Goal: Information Seeking & Learning: Learn about a topic

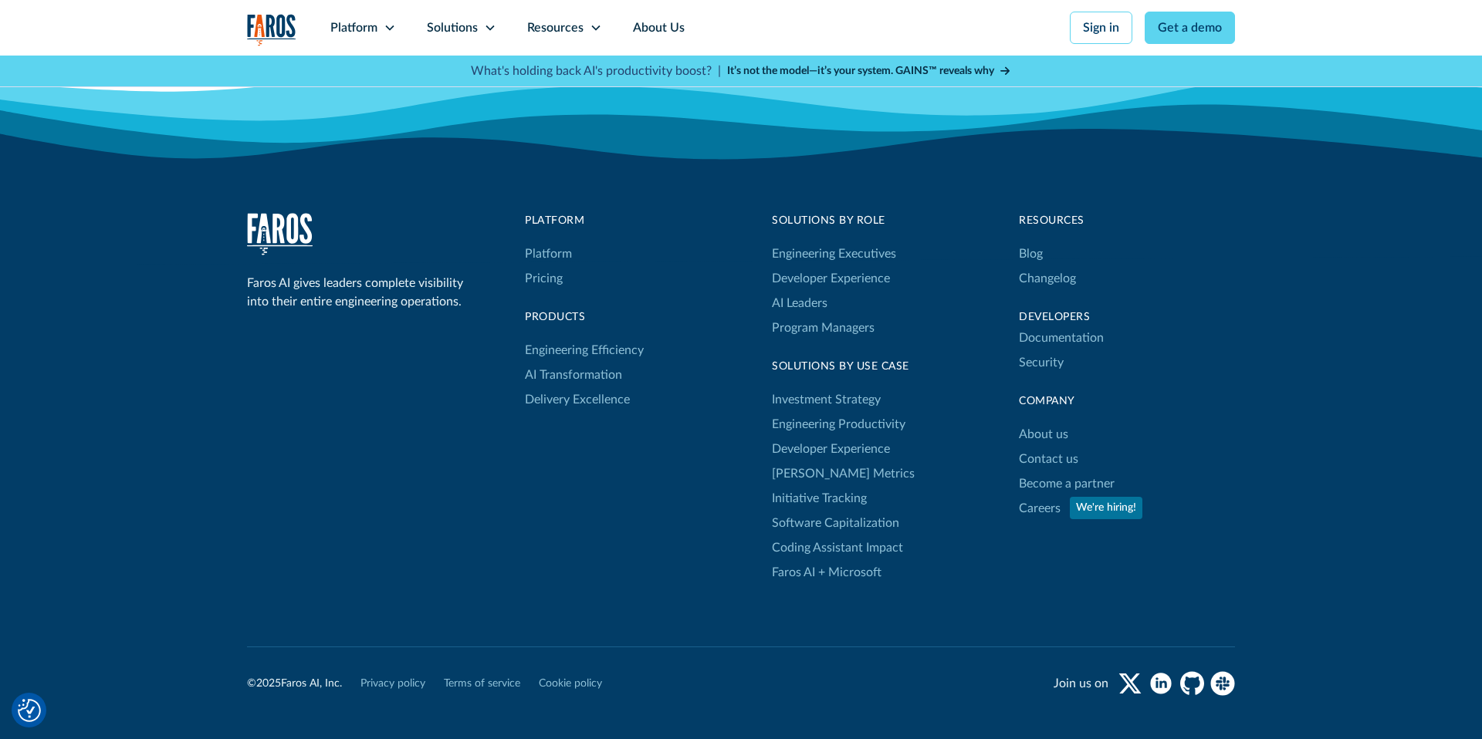
scroll to position [5919, 0]
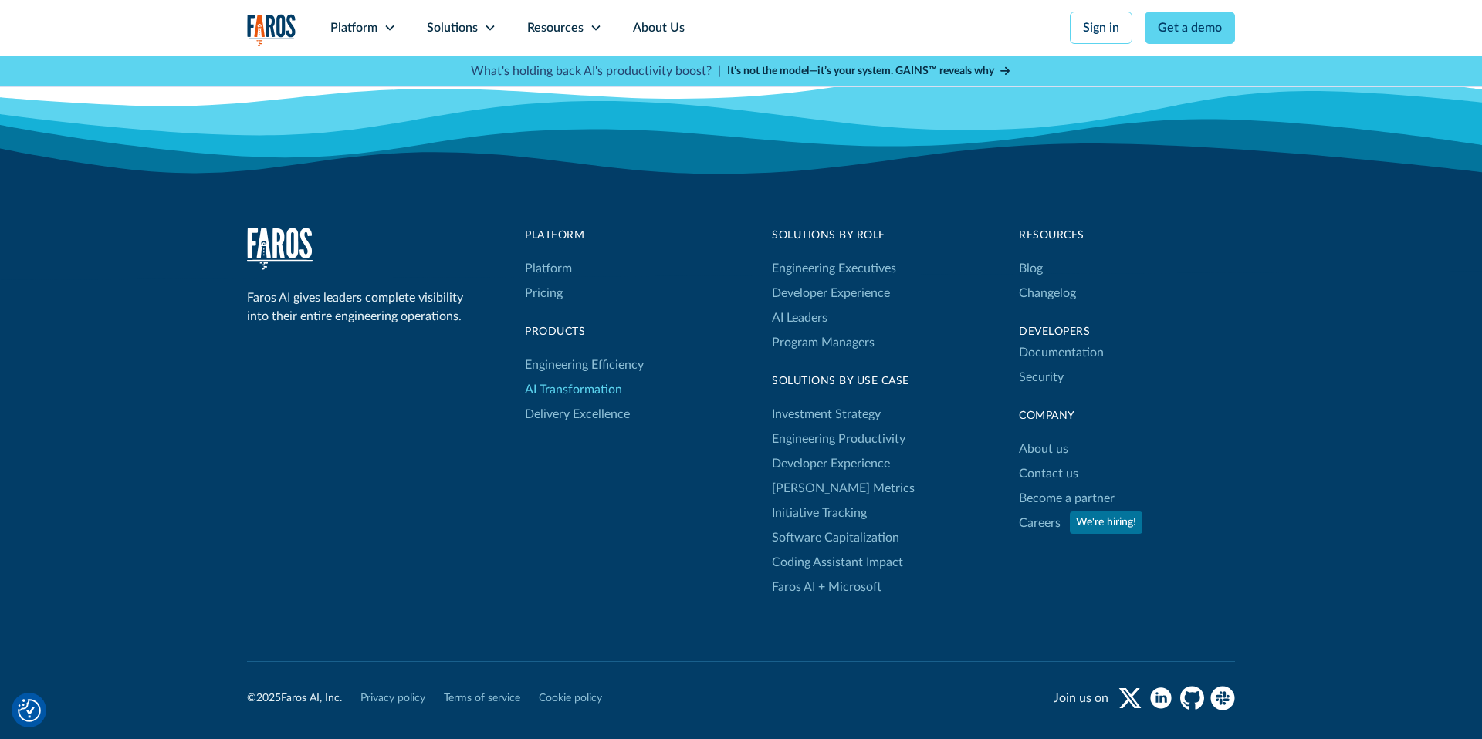
click at [586, 377] on link "AI Transformation" at bounding box center [573, 389] width 97 height 25
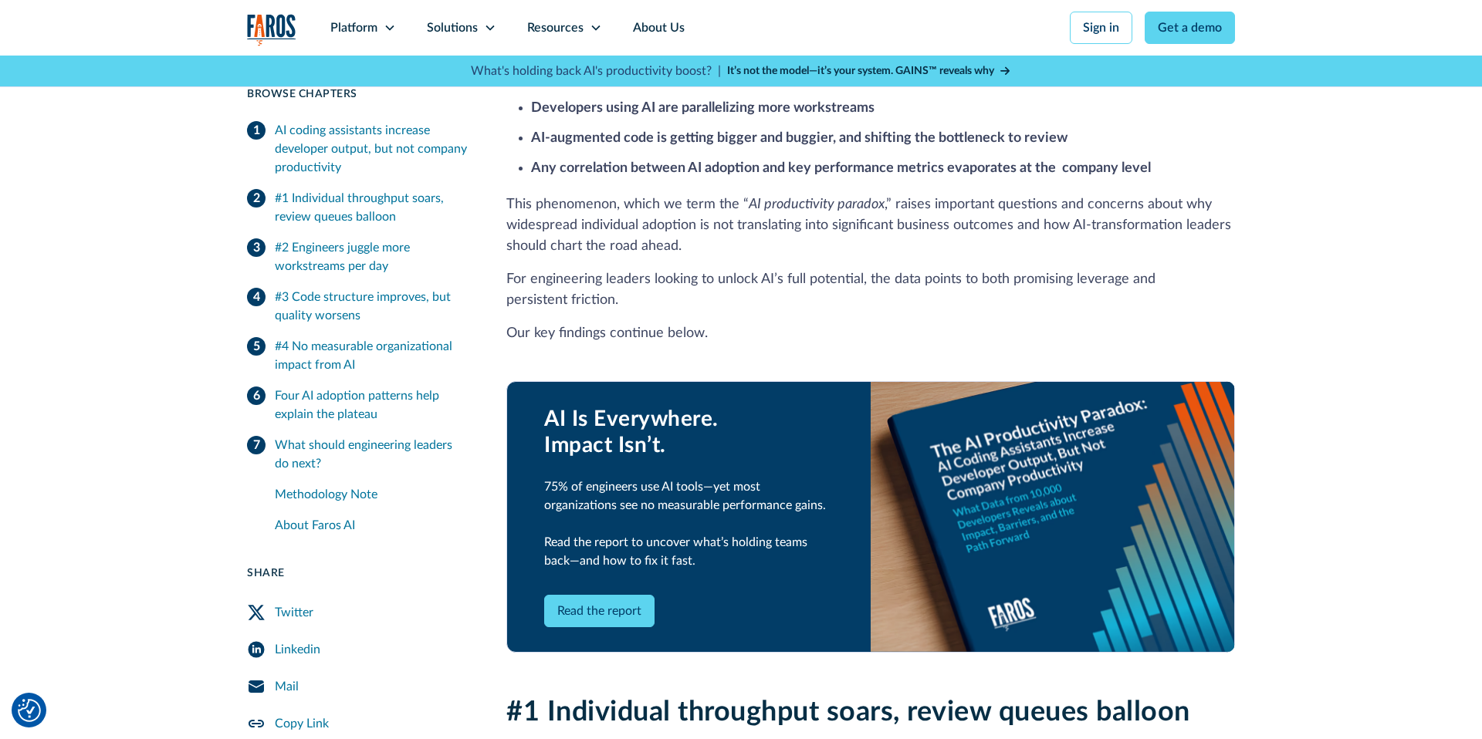
scroll to position [593, 0]
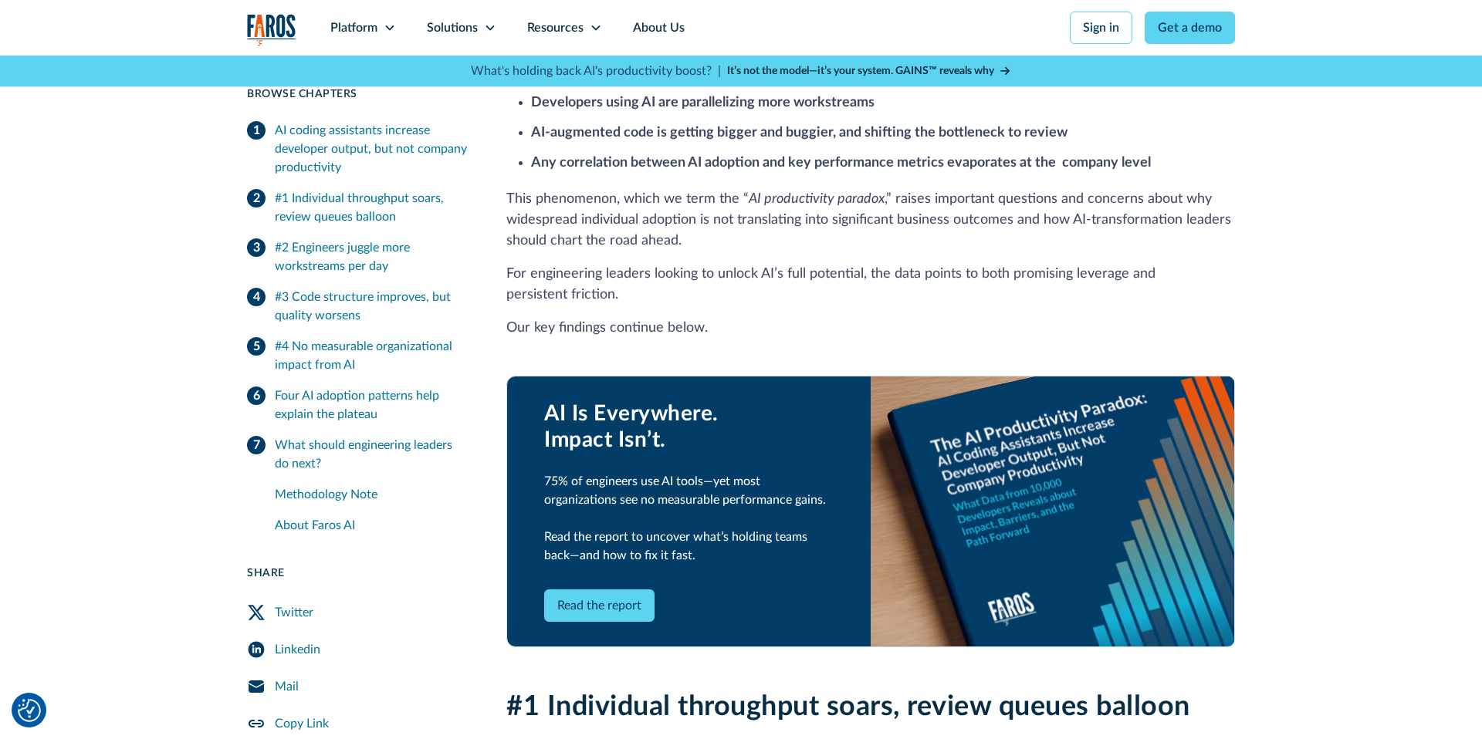
click at [617, 590] on link "Read the report" at bounding box center [599, 606] width 110 height 32
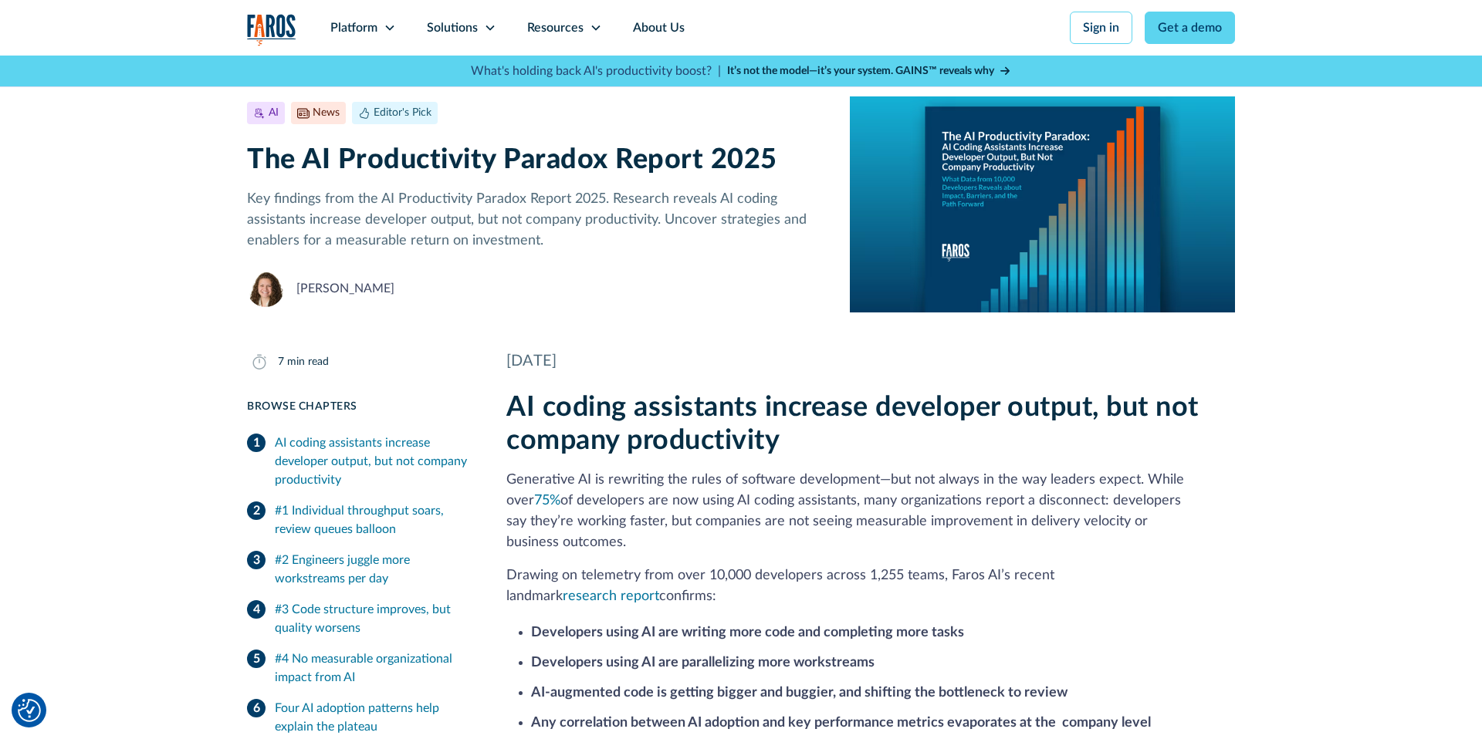
scroll to position [0, 0]
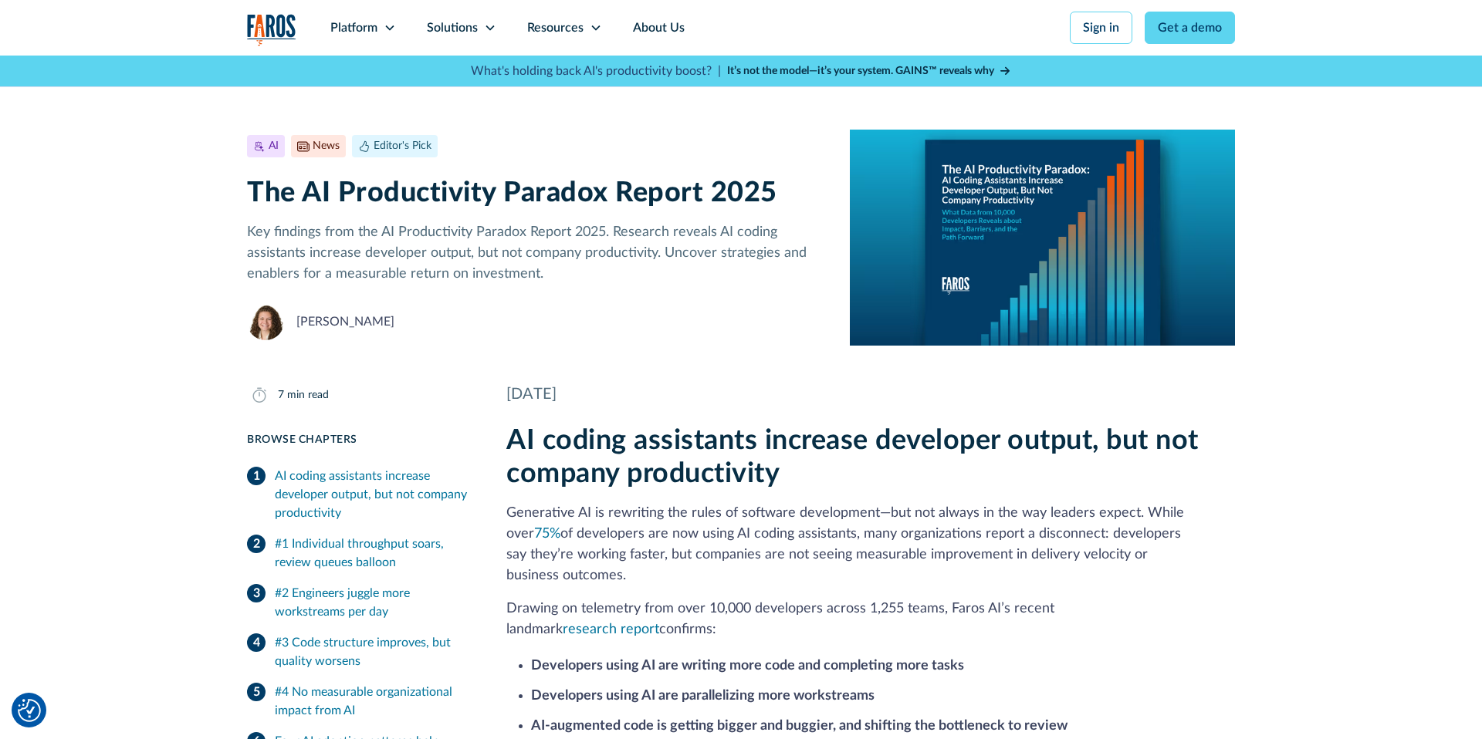
click at [276, 26] on img "home" at bounding box center [271, 30] width 49 height 32
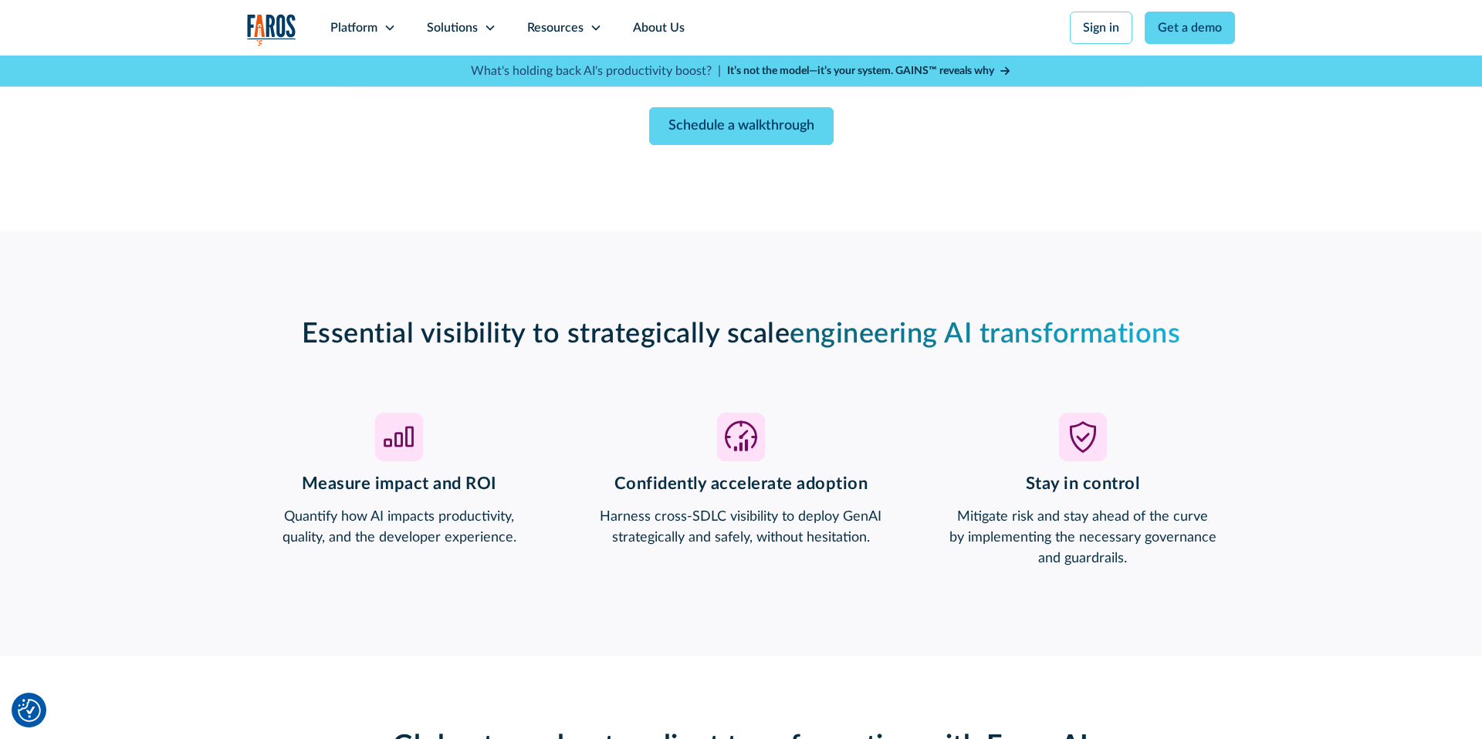
scroll to position [1026, 0]
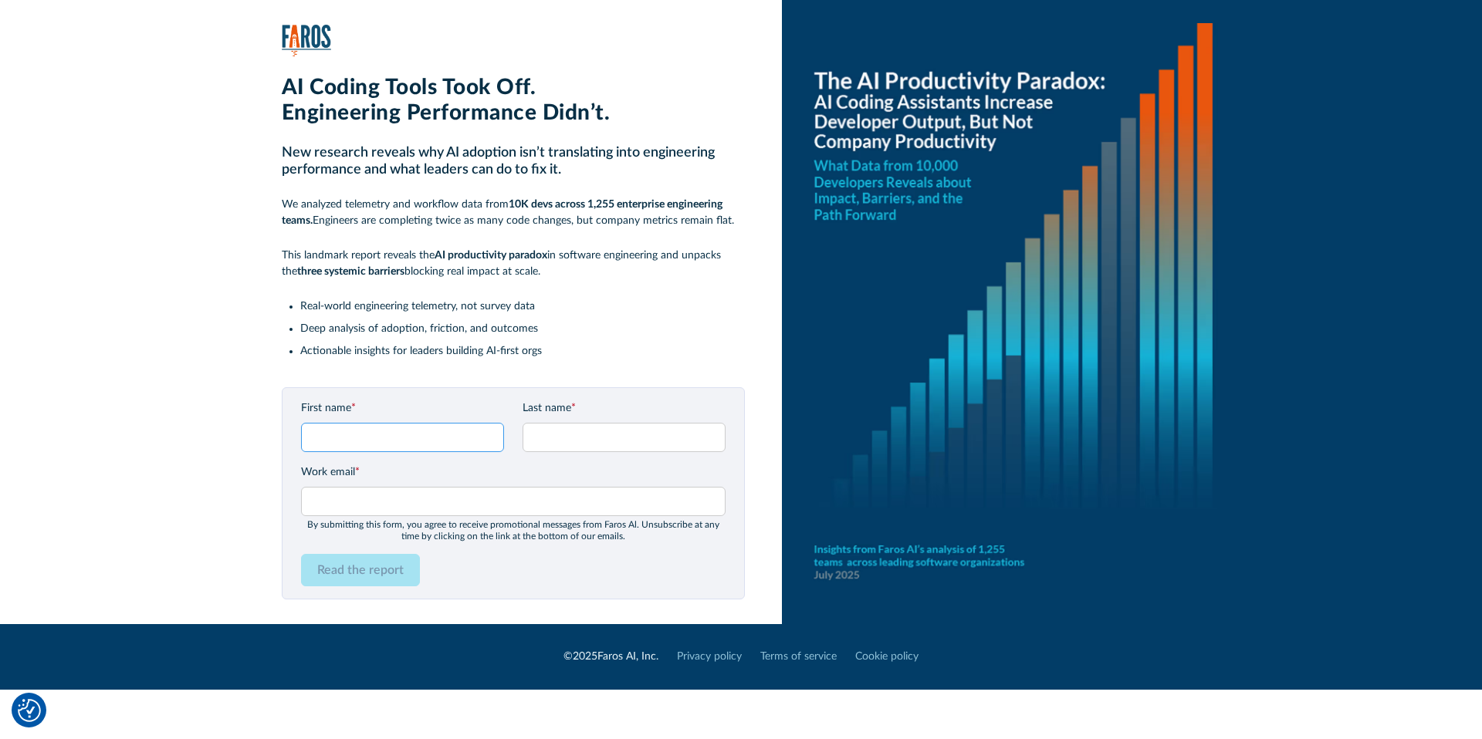
click at [413, 445] on input "First name *" at bounding box center [402, 437] width 203 height 29
type input "Shiran"
click at [607, 436] on input "Last name *" at bounding box center [623, 437] width 203 height 29
type input "Markovich1"
click at [533, 495] on input "Work email *" at bounding box center [513, 501] width 424 height 29
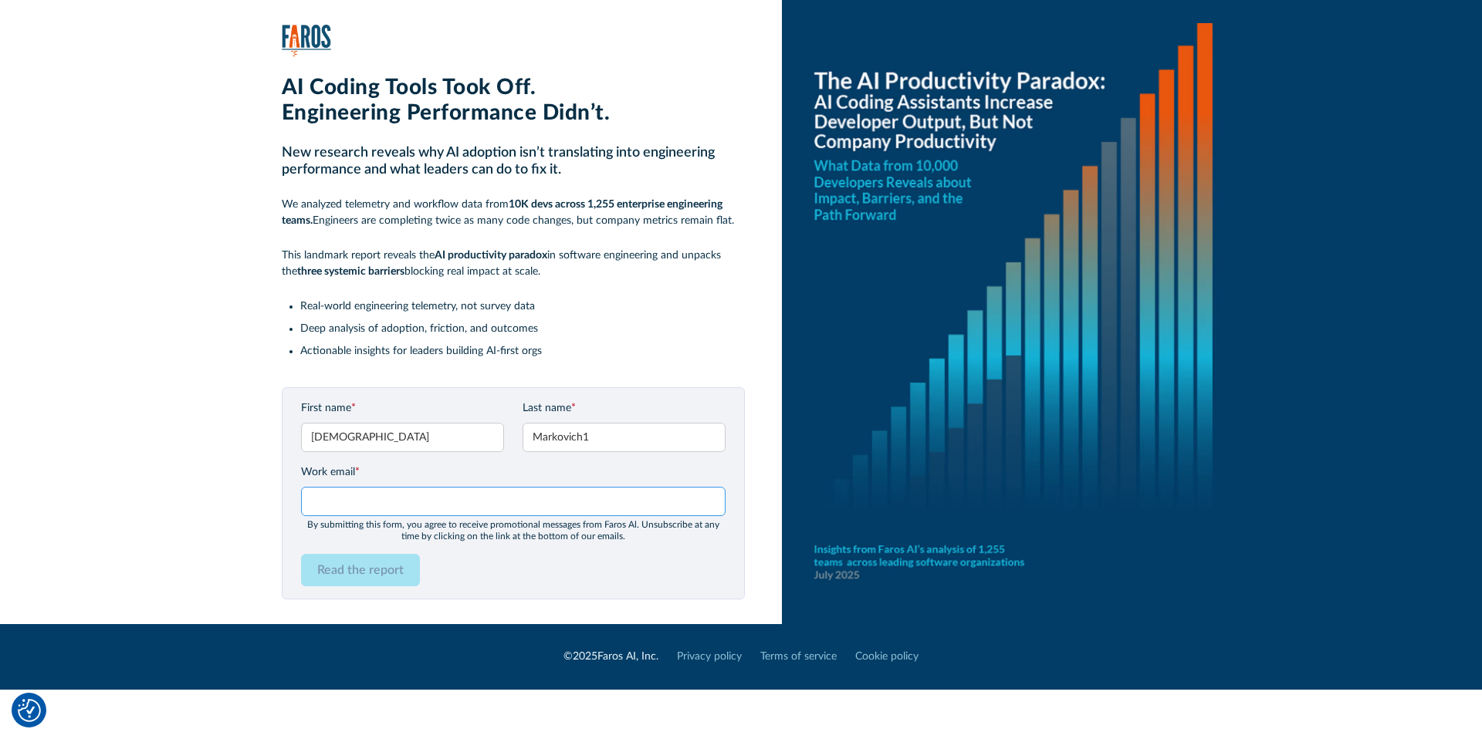
type input "shiran@kukistrategies.com"
click at [372, 573] on input "Read the report" at bounding box center [360, 570] width 119 height 32
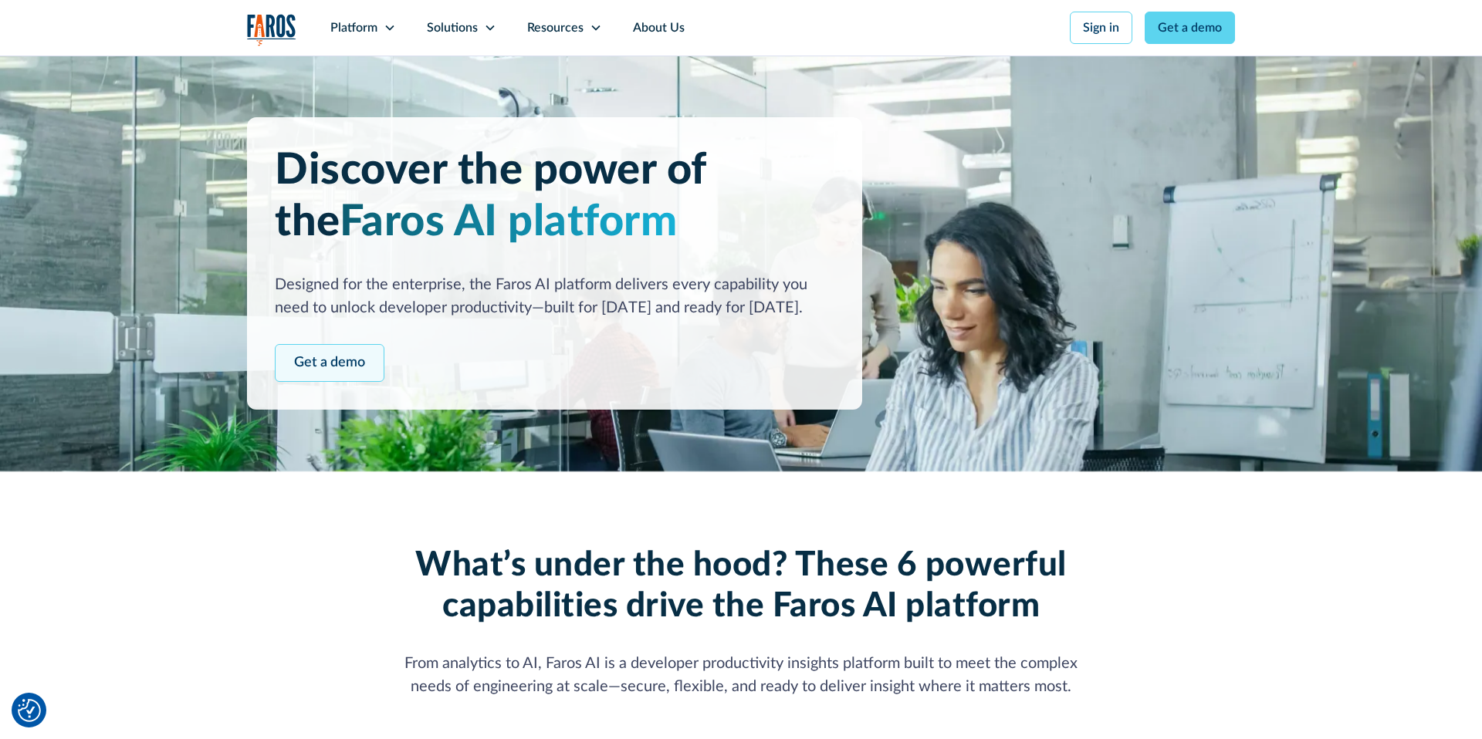
click at [336, 362] on link "Get a demo" at bounding box center [330, 363] width 110 height 38
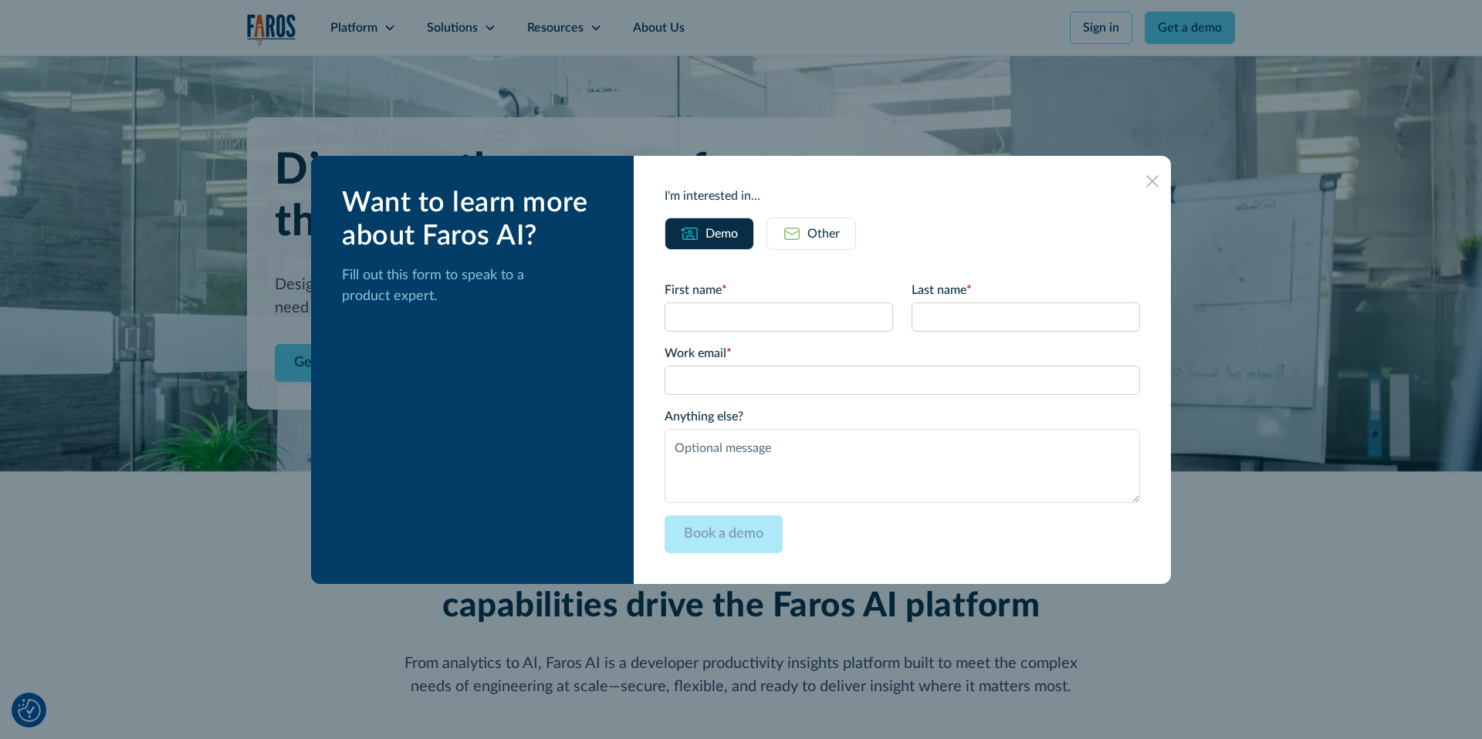
click at [1146, 181] on icon at bounding box center [1152, 181] width 12 height 12
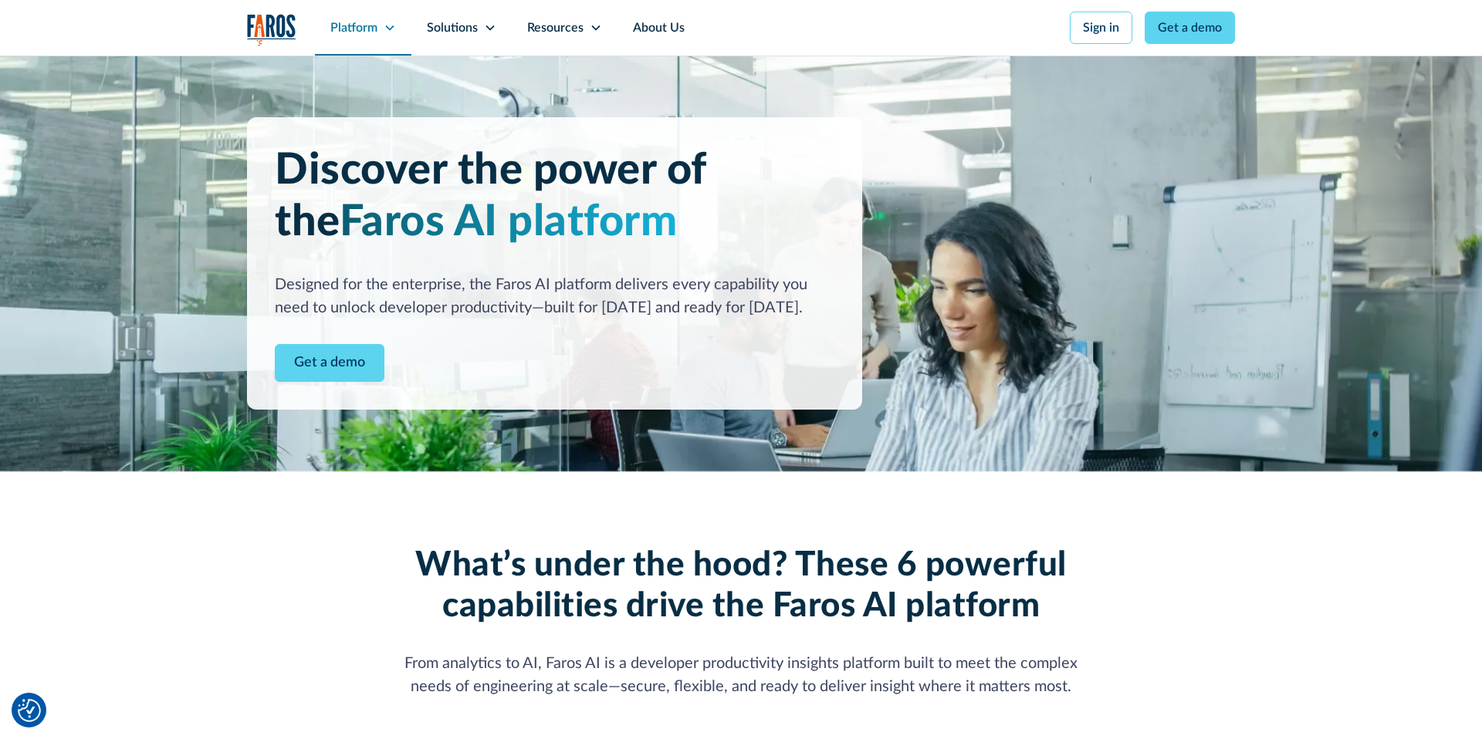
click at [353, 25] on div "Platform" at bounding box center [353, 28] width 47 height 19
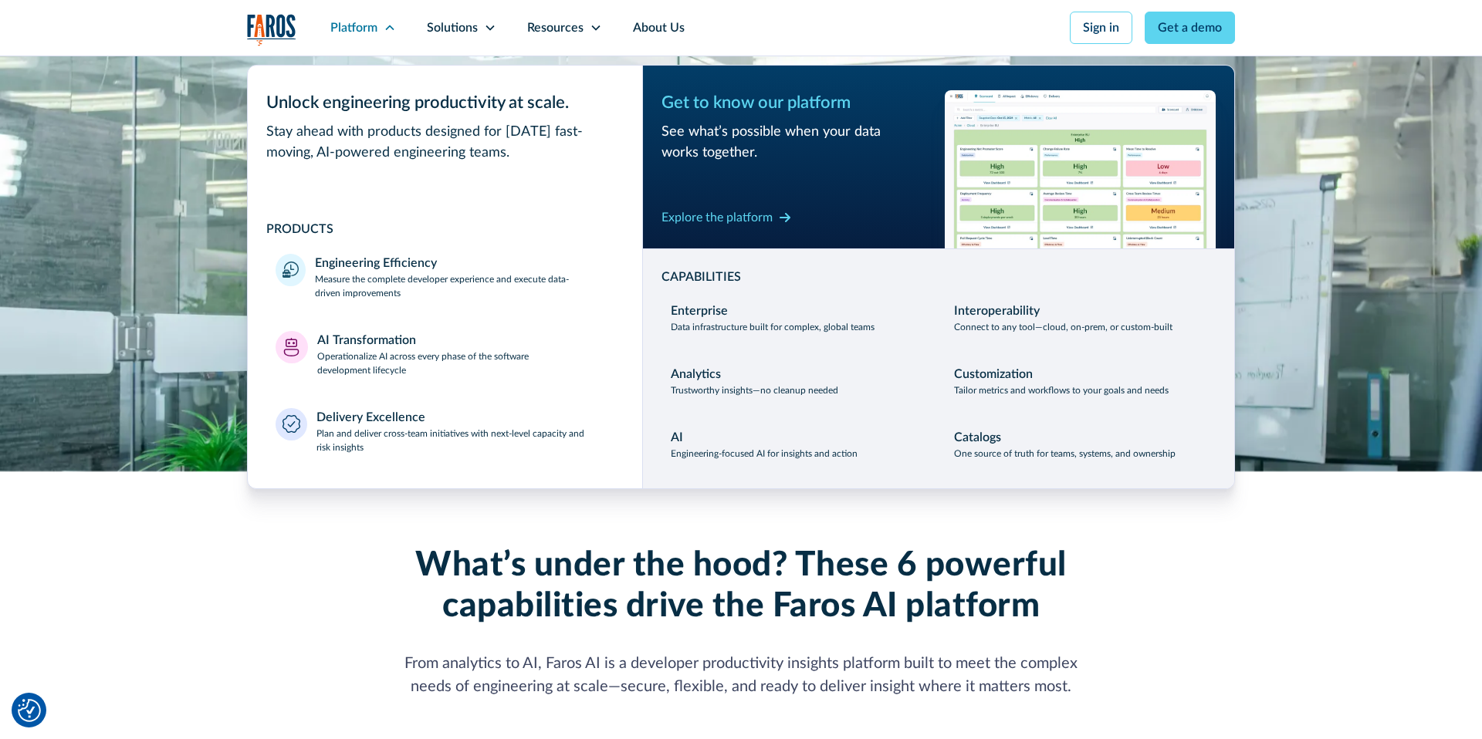
click at [1284, 55] on div "Platform Unlock engineering productivity at scale. Stay ahead with products des…" at bounding box center [741, 28] width 1482 height 56
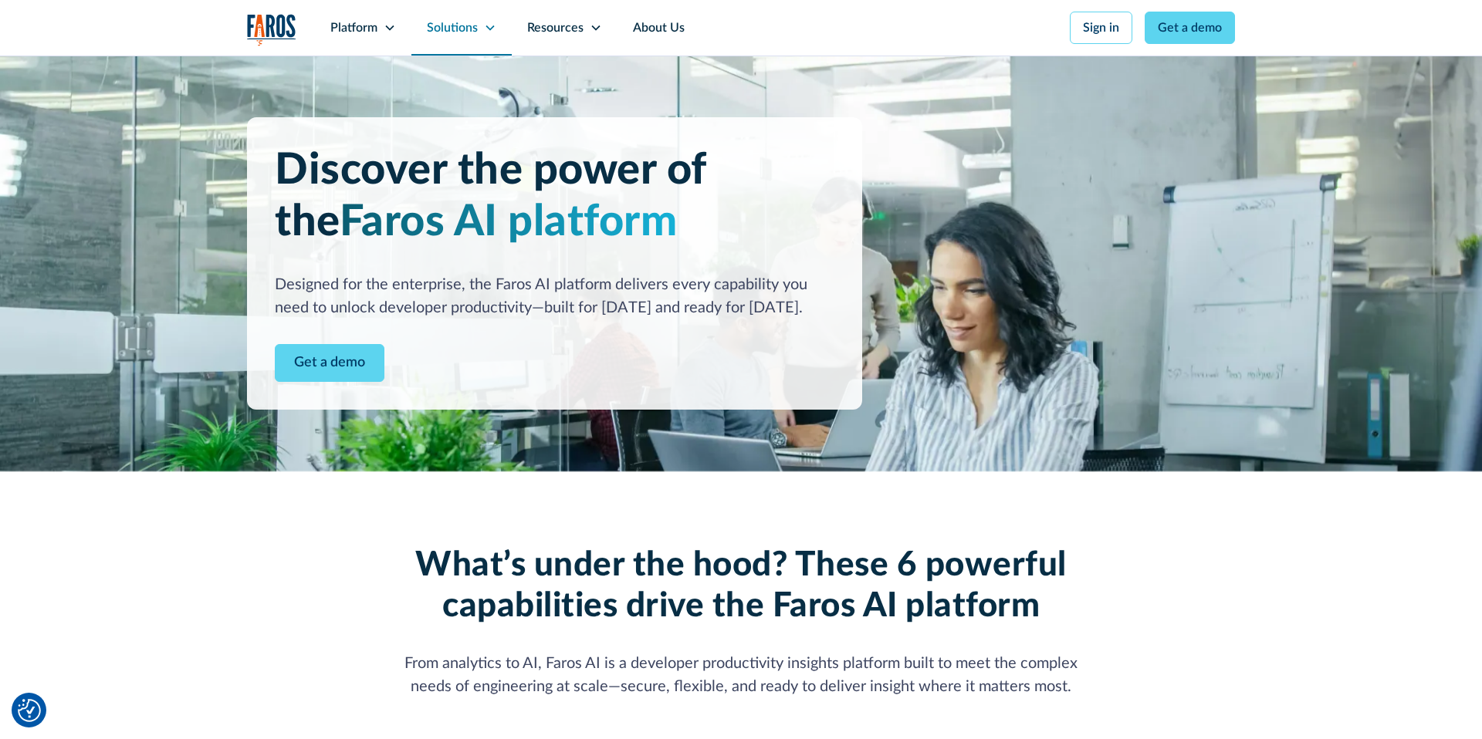
click at [455, 22] on div "Solutions" at bounding box center [452, 28] width 51 height 19
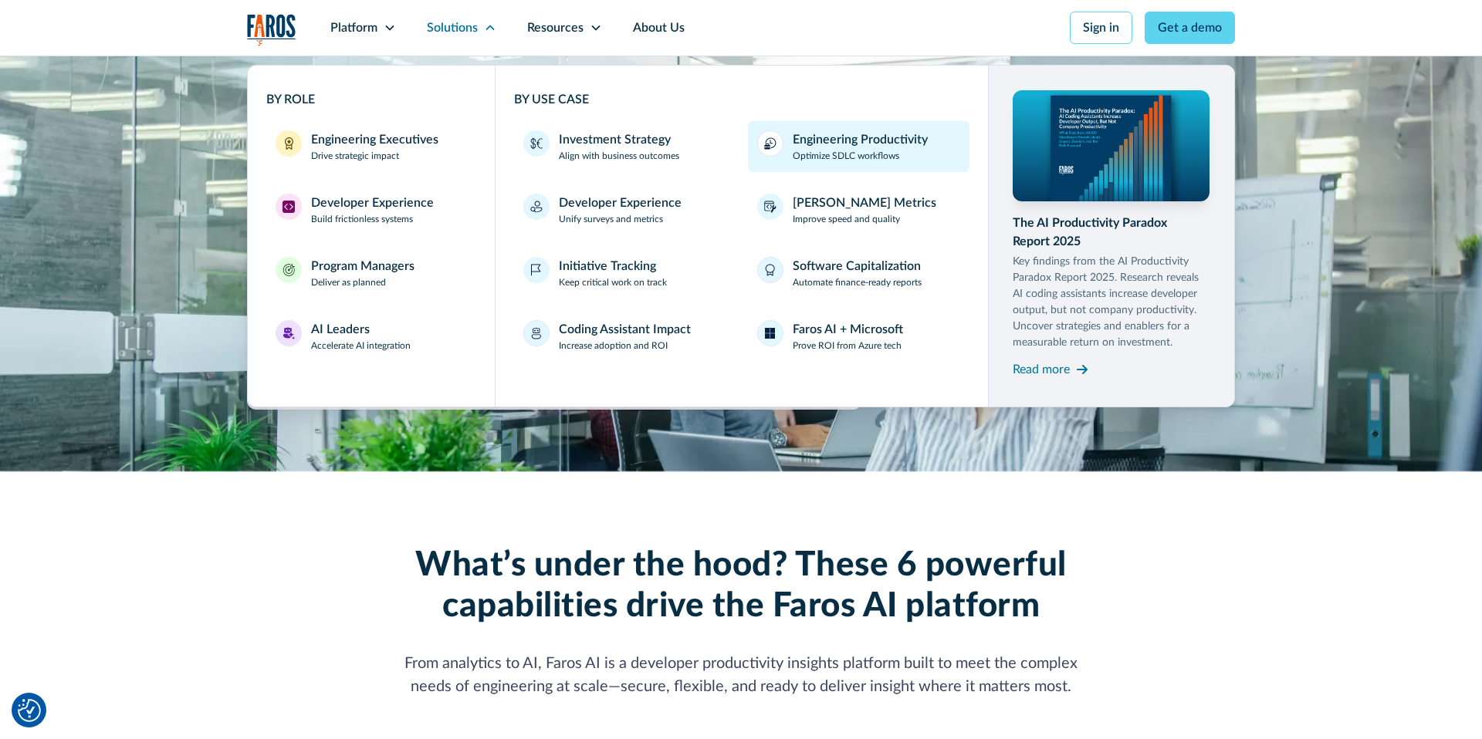
click at [850, 143] on div "Engineering Productivity" at bounding box center [860, 139] width 135 height 19
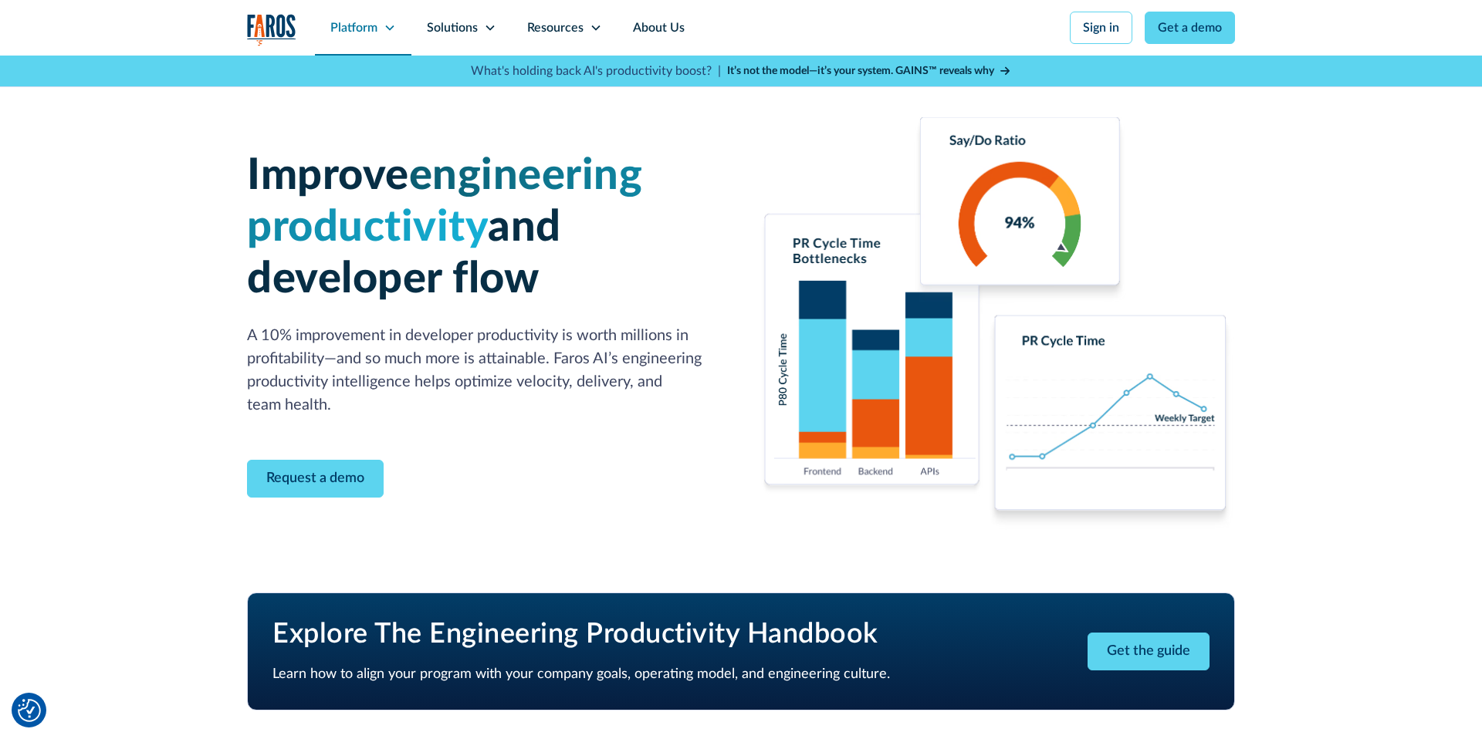
click at [369, 28] on div "Platform" at bounding box center [353, 28] width 47 height 19
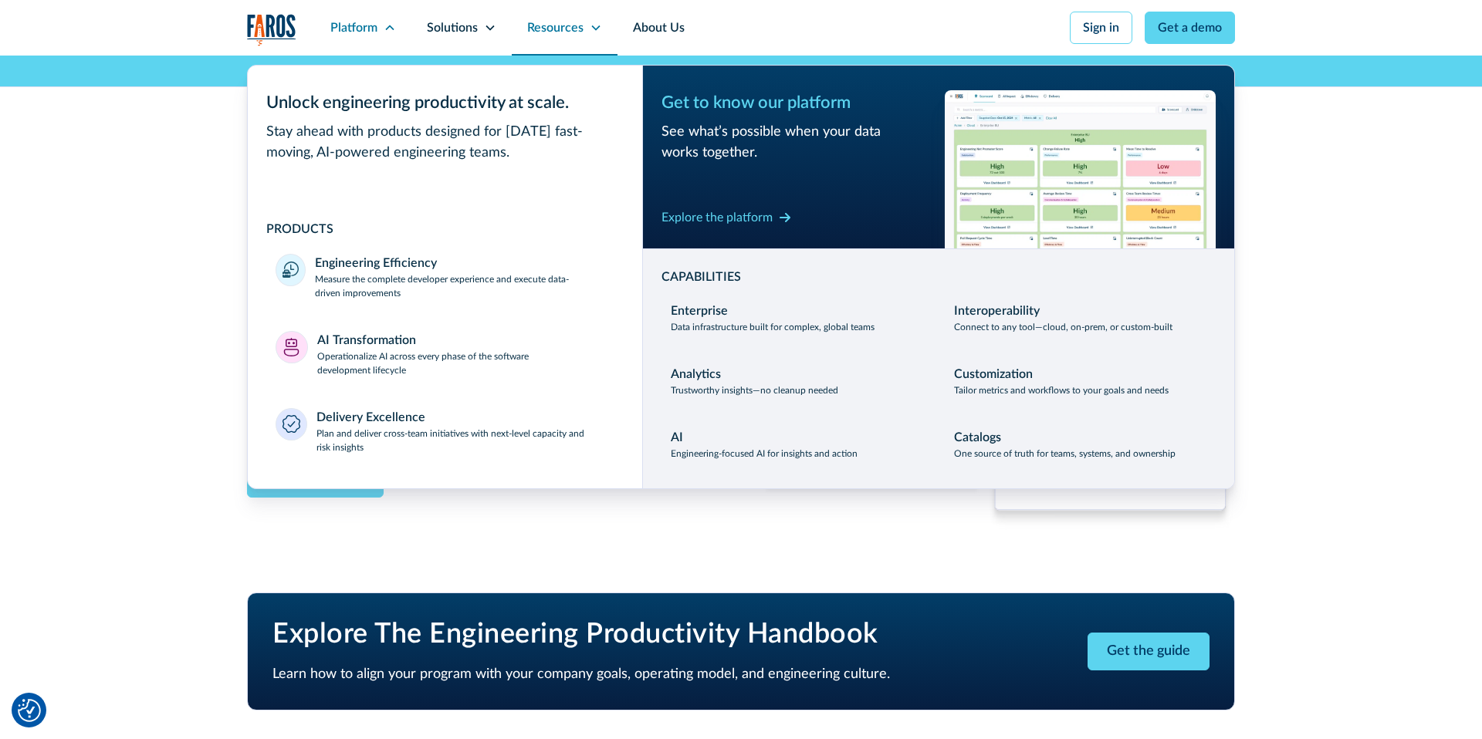
click at [559, 37] on div "Resources" at bounding box center [565, 28] width 106 height 56
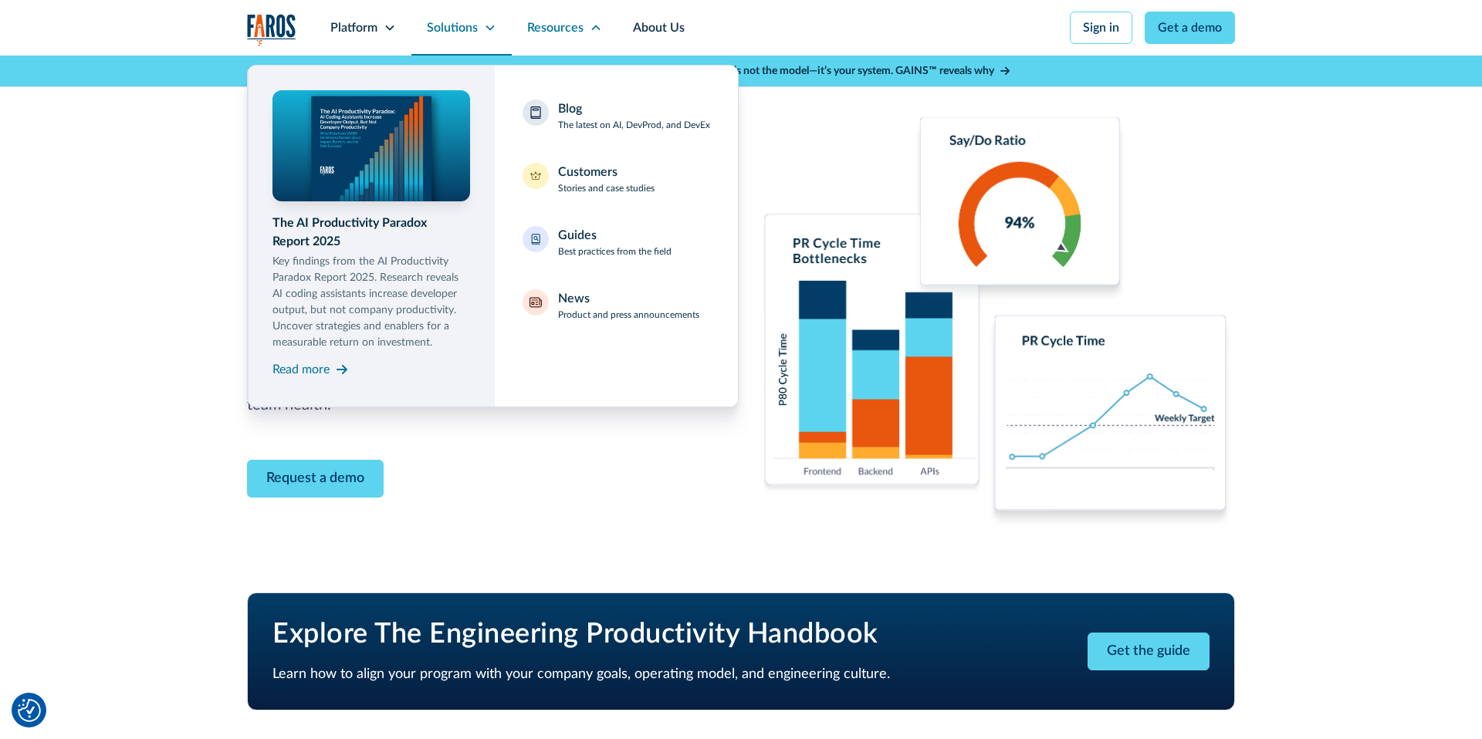
click at [459, 28] on div "Solutions" at bounding box center [452, 28] width 51 height 19
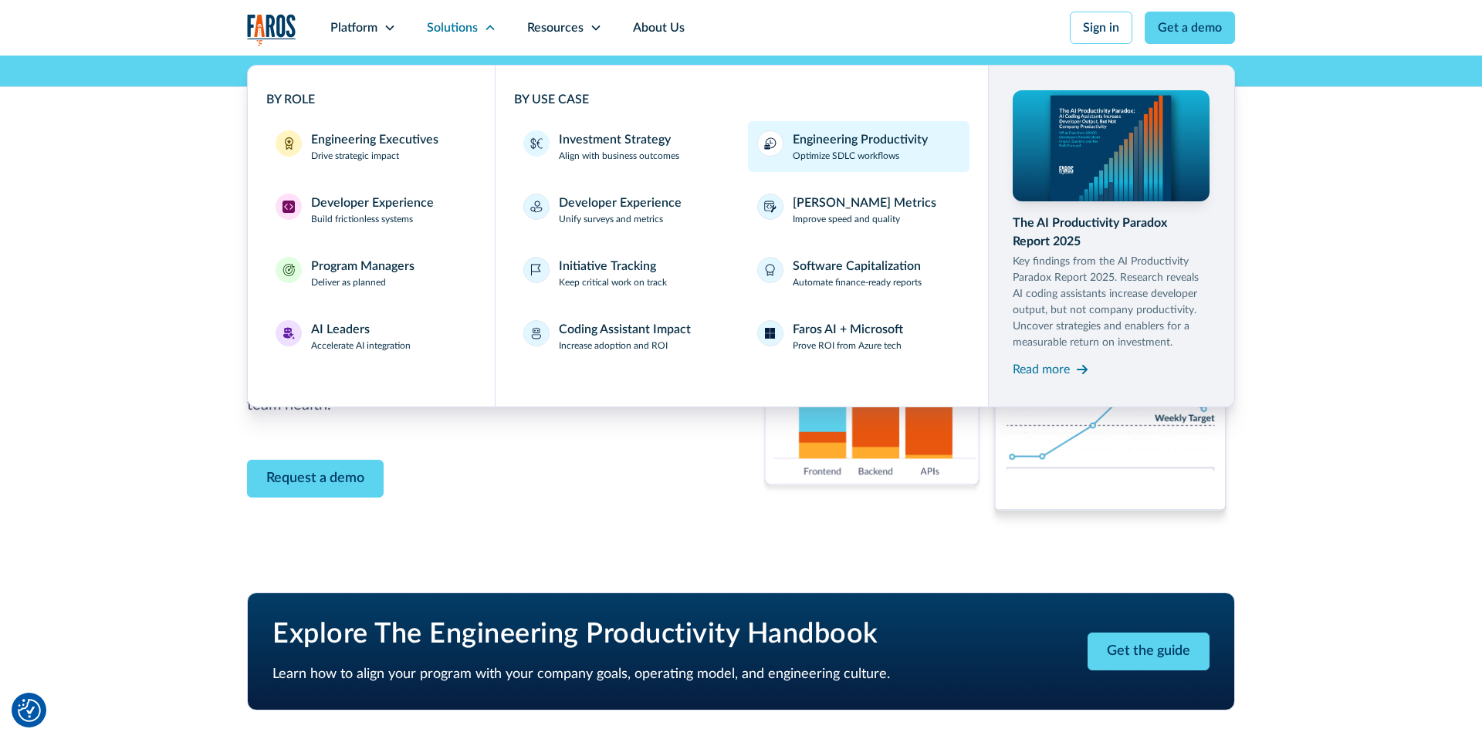
click at [850, 145] on div "Engineering Productivity" at bounding box center [860, 139] width 135 height 19
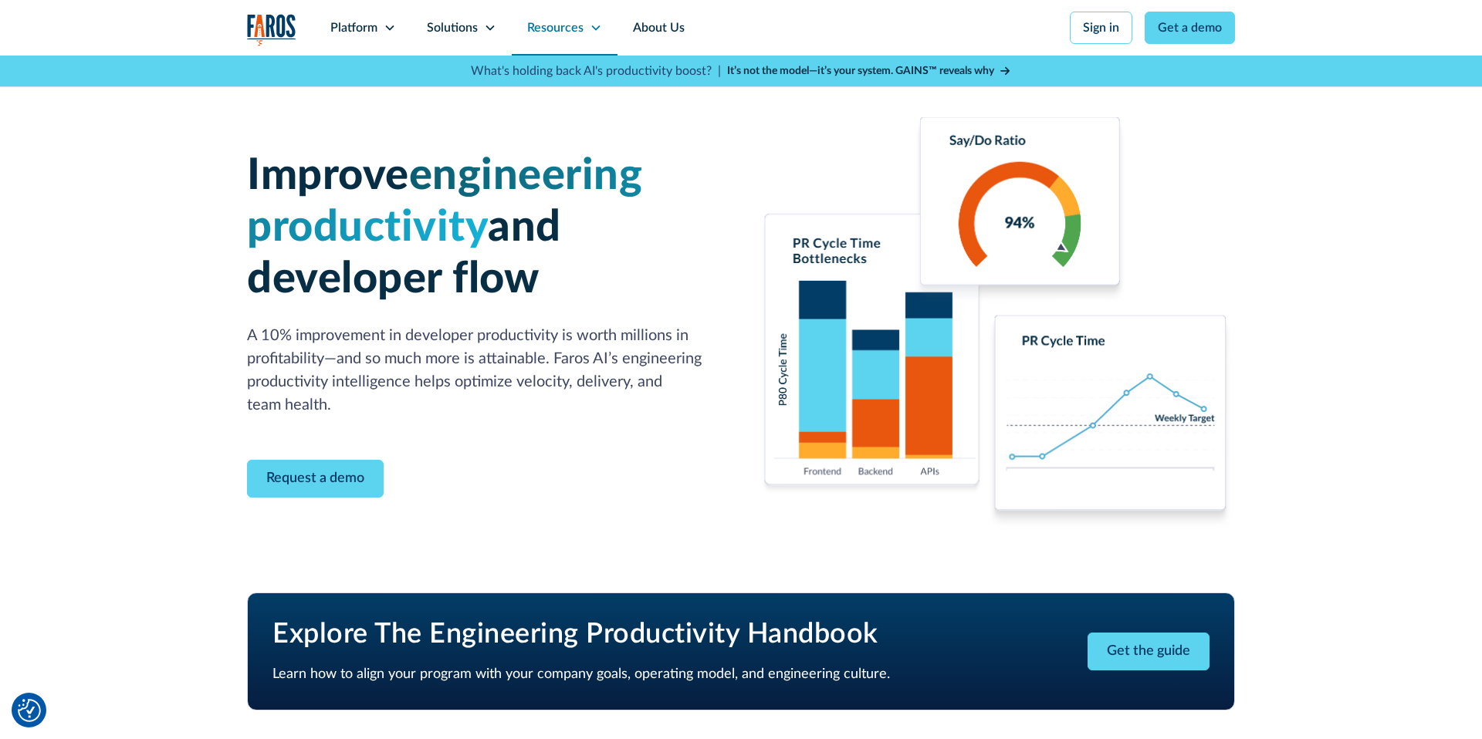
click at [550, 32] on div "Resources" at bounding box center [555, 28] width 56 height 19
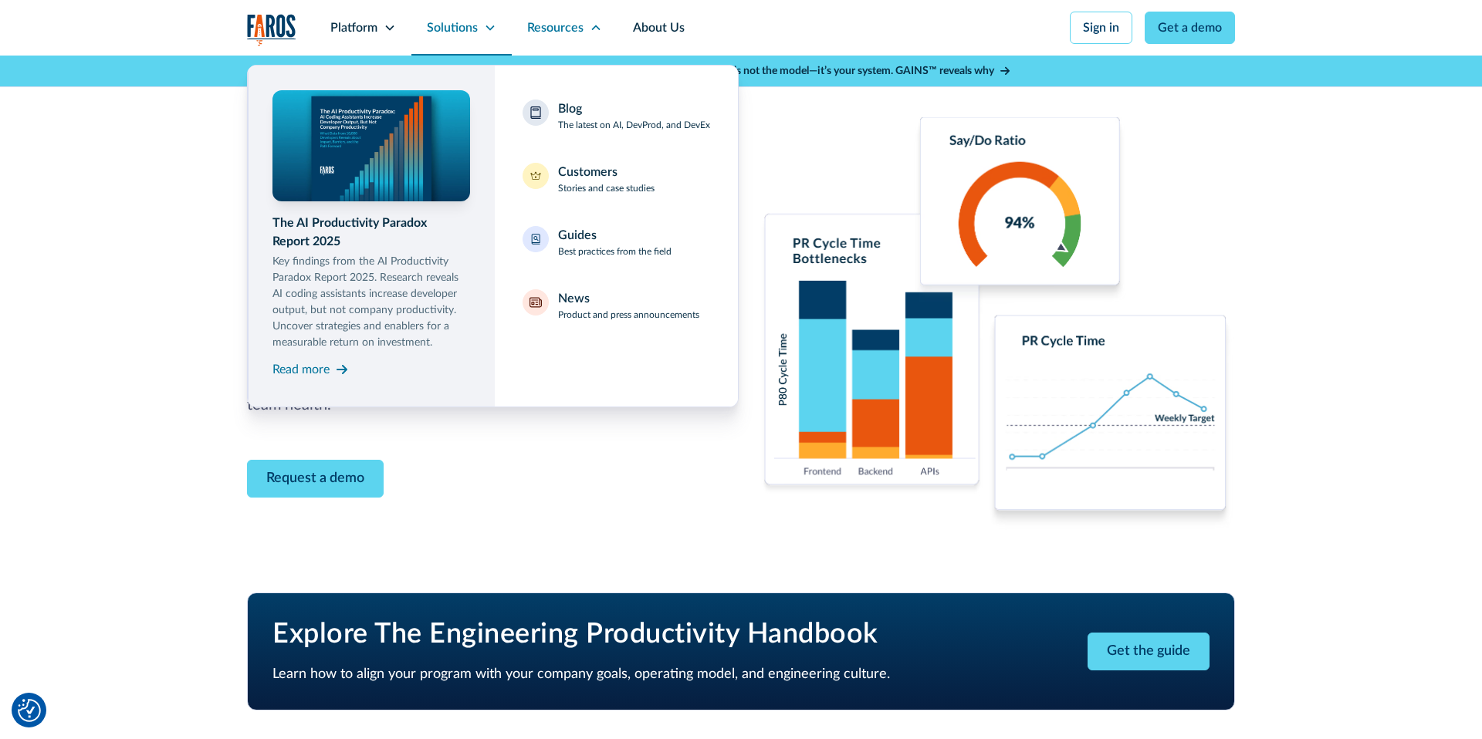
click at [475, 29] on div "Solutions" at bounding box center [452, 28] width 51 height 19
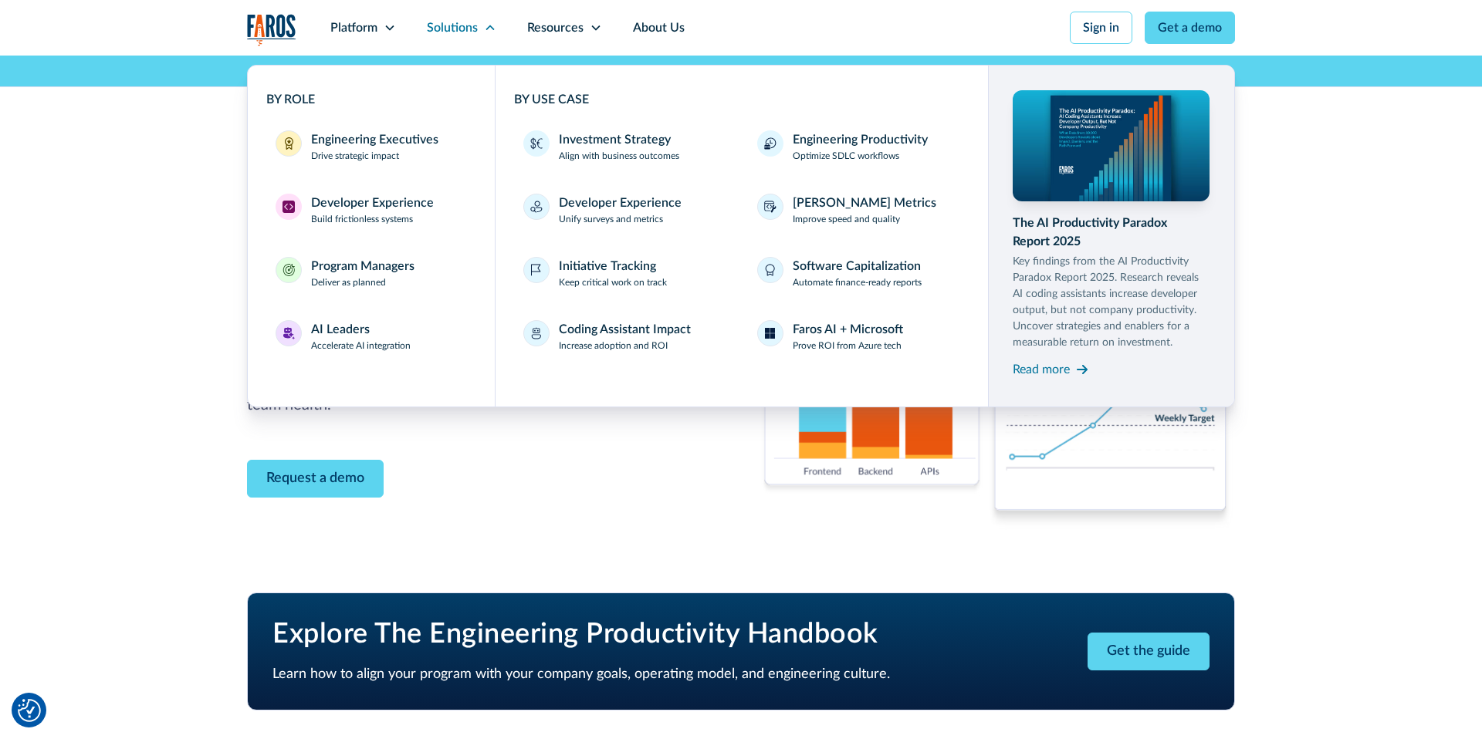
click at [175, 191] on div "Improve engineering productivity and developer flow A 10% improvement in develo…" at bounding box center [741, 324] width 1482 height 537
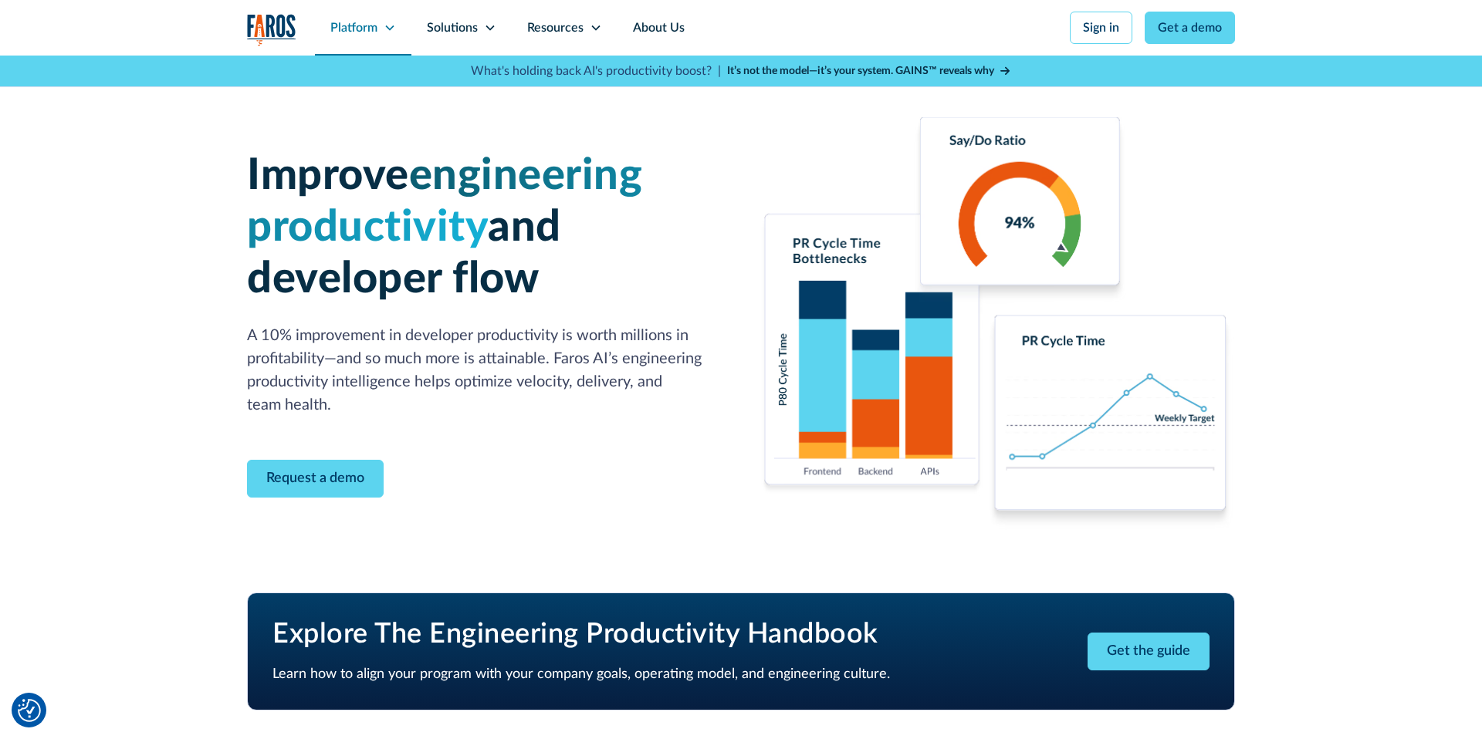
click at [349, 34] on div "Platform" at bounding box center [353, 28] width 47 height 19
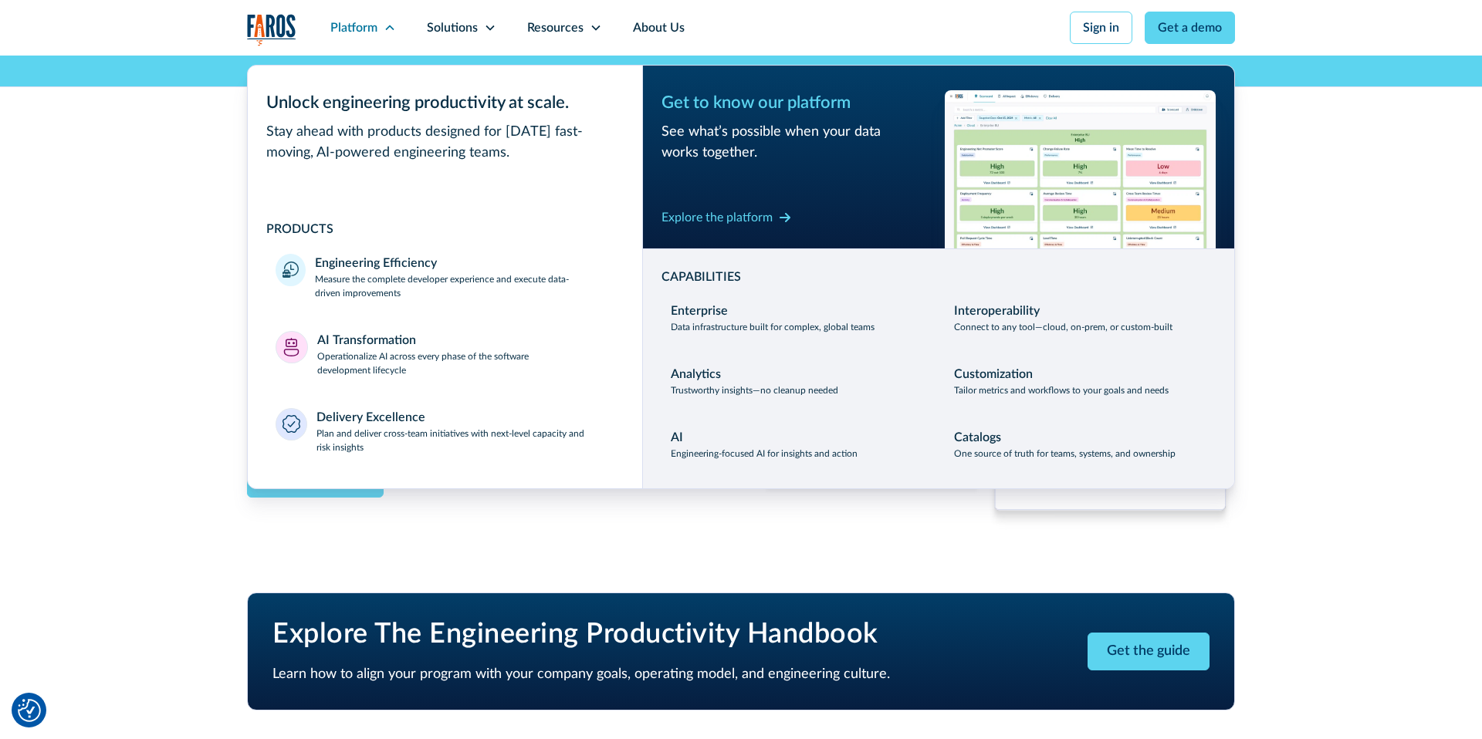
click at [214, 236] on div "Improve engineering productivity and developer flow A 10% improvement in develo…" at bounding box center [741, 324] width 1482 height 537
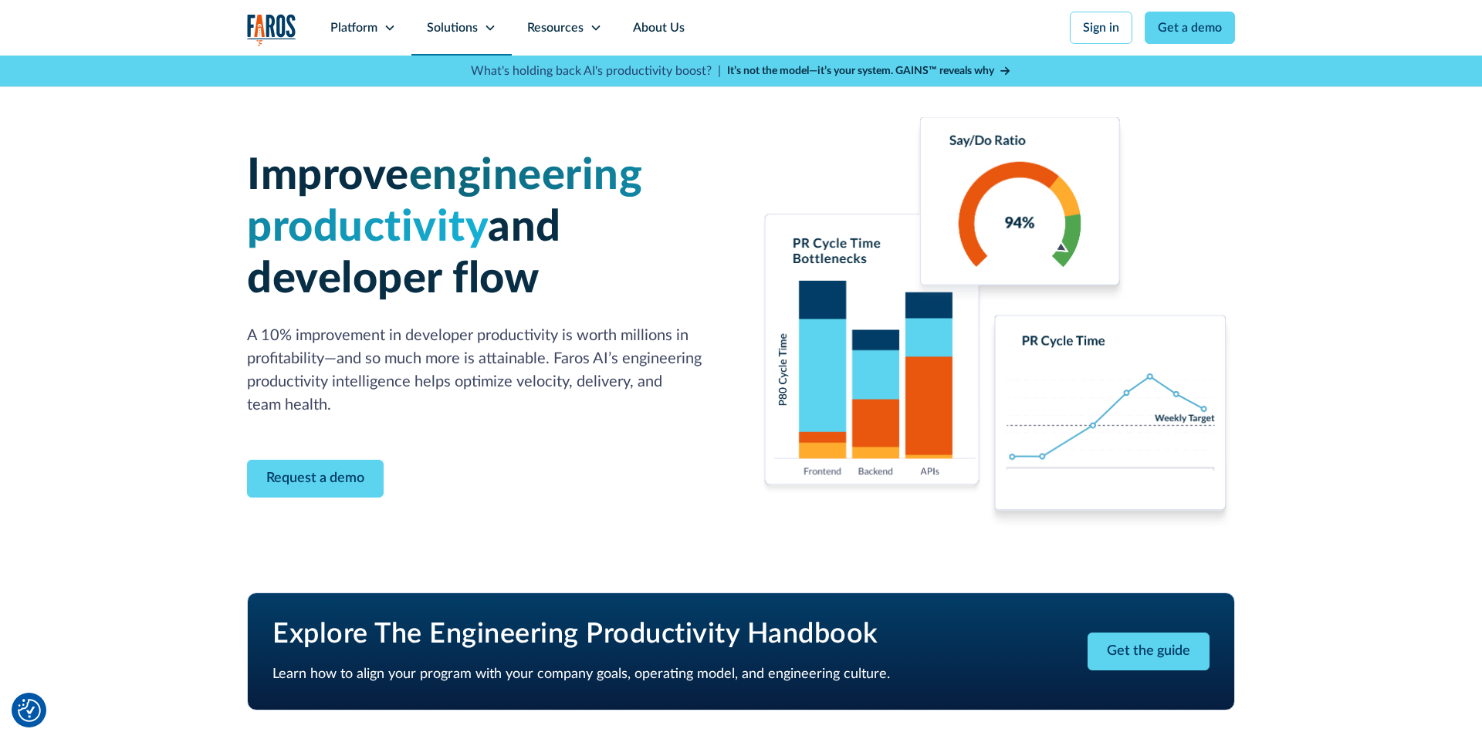
click at [437, 36] on div "Solutions" at bounding box center [452, 28] width 51 height 19
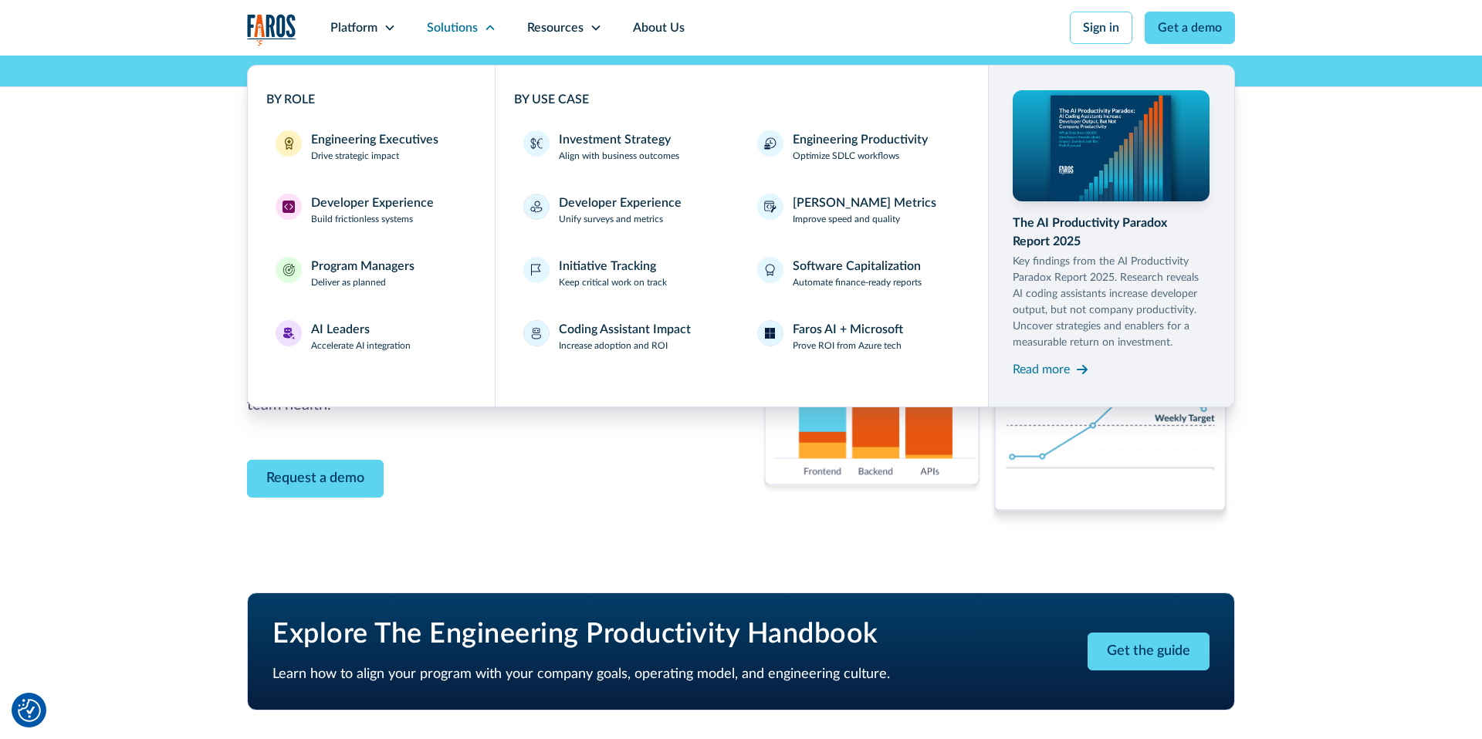
click at [162, 289] on div "Improve engineering productivity and developer flow A 10% improvement in develo…" at bounding box center [741, 324] width 1482 height 537
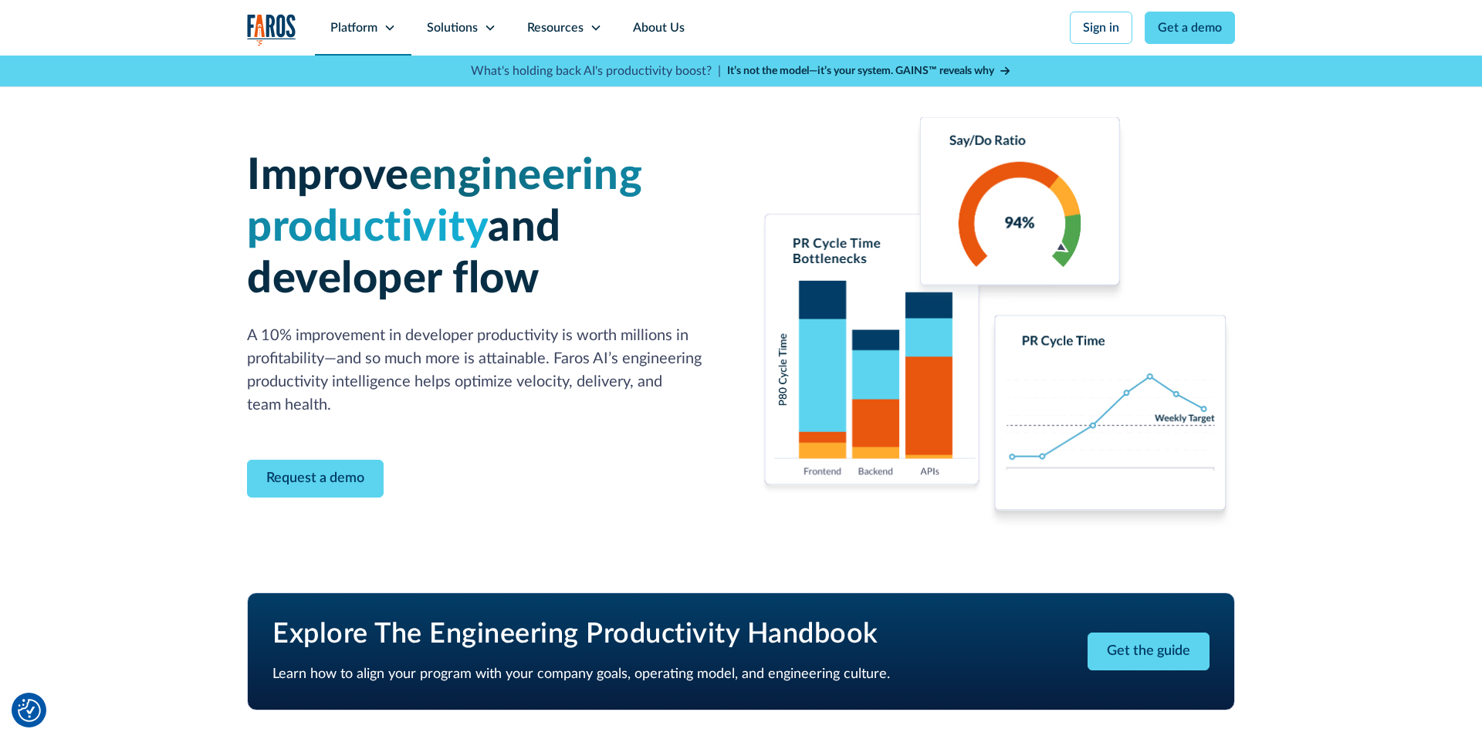
click at [374, 27] on div "Platform" at bounding box center [353, 28] width 47 height 19
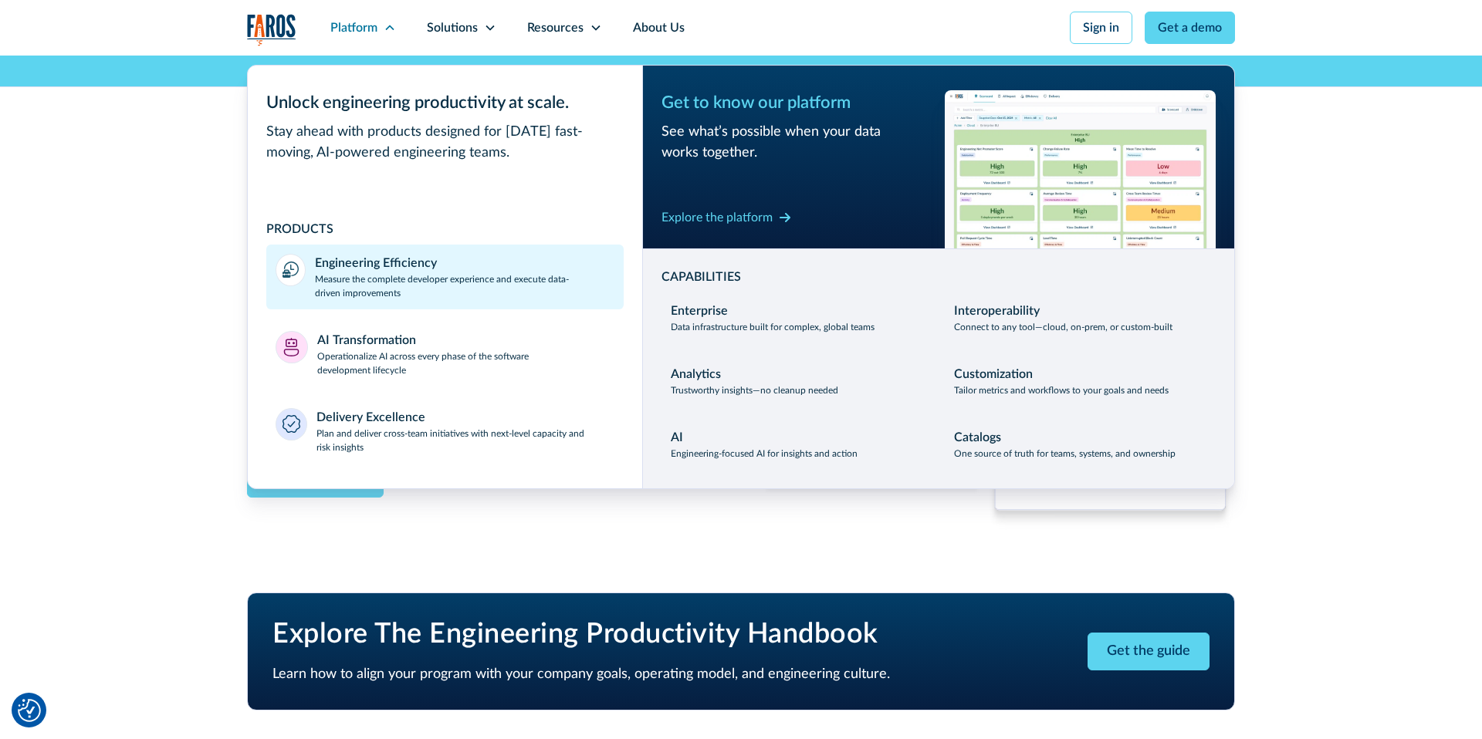
click at [343, 288] on p "Measure the complete developer experience and execute data-driven improvements" at bounding box center [464, 286] width 299 height 28
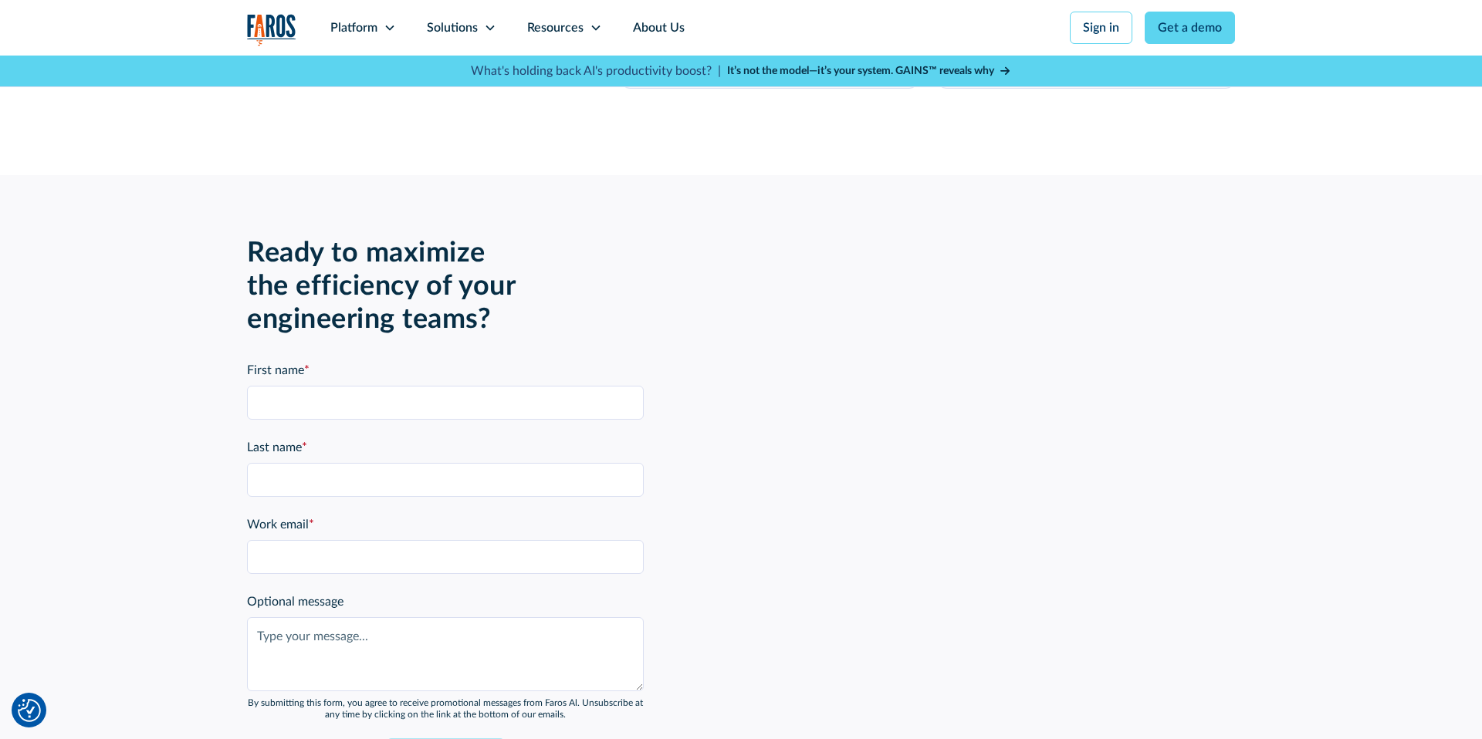
scroll to position [3410, 0]
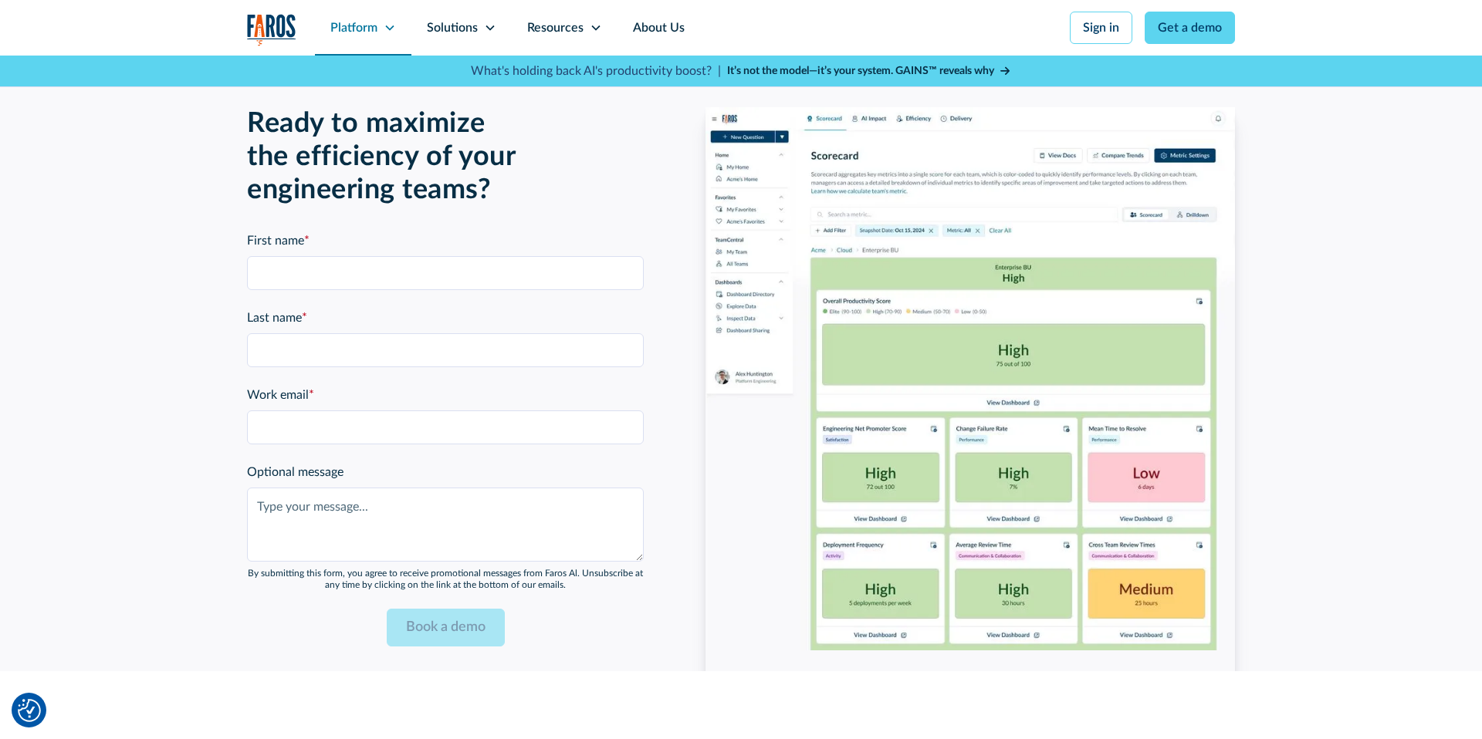
click at [349, 25] on div "Platform" at bounding box center [353, 28] width 47 height 19
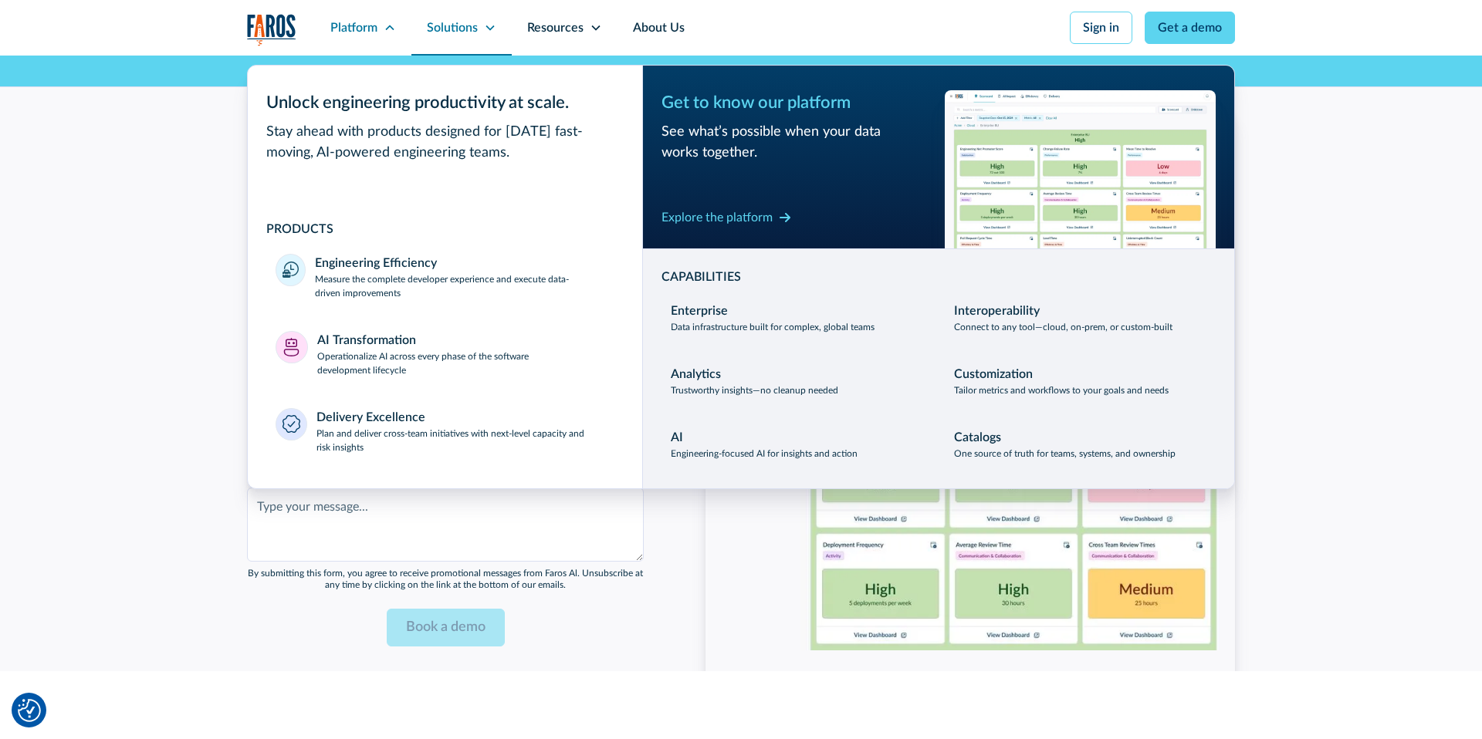
click at [447, 29] on div "Solutions" at bounding box center [452, 28] width 51 height 19
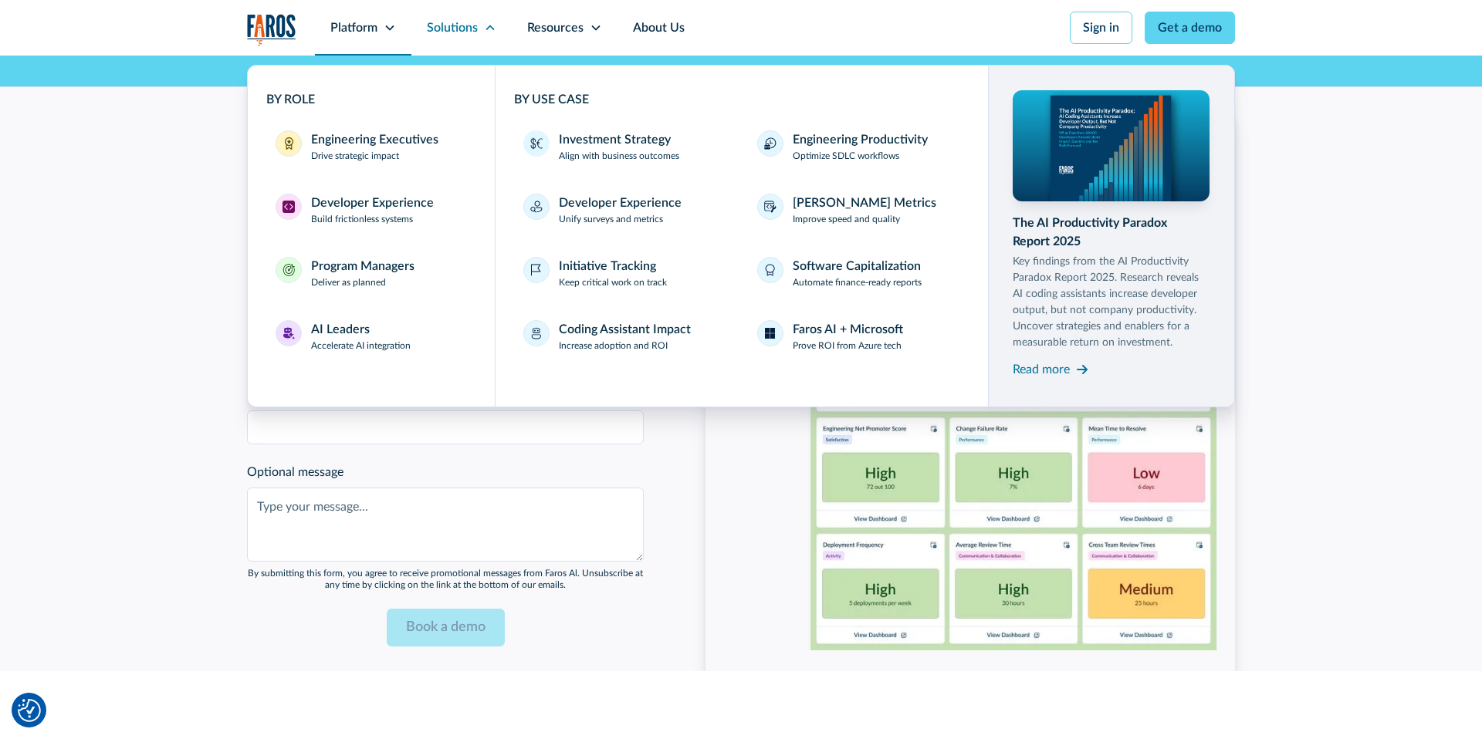
click at [367, 29] on div "Platform" at bounding box center [353, 28] width 47 height 19
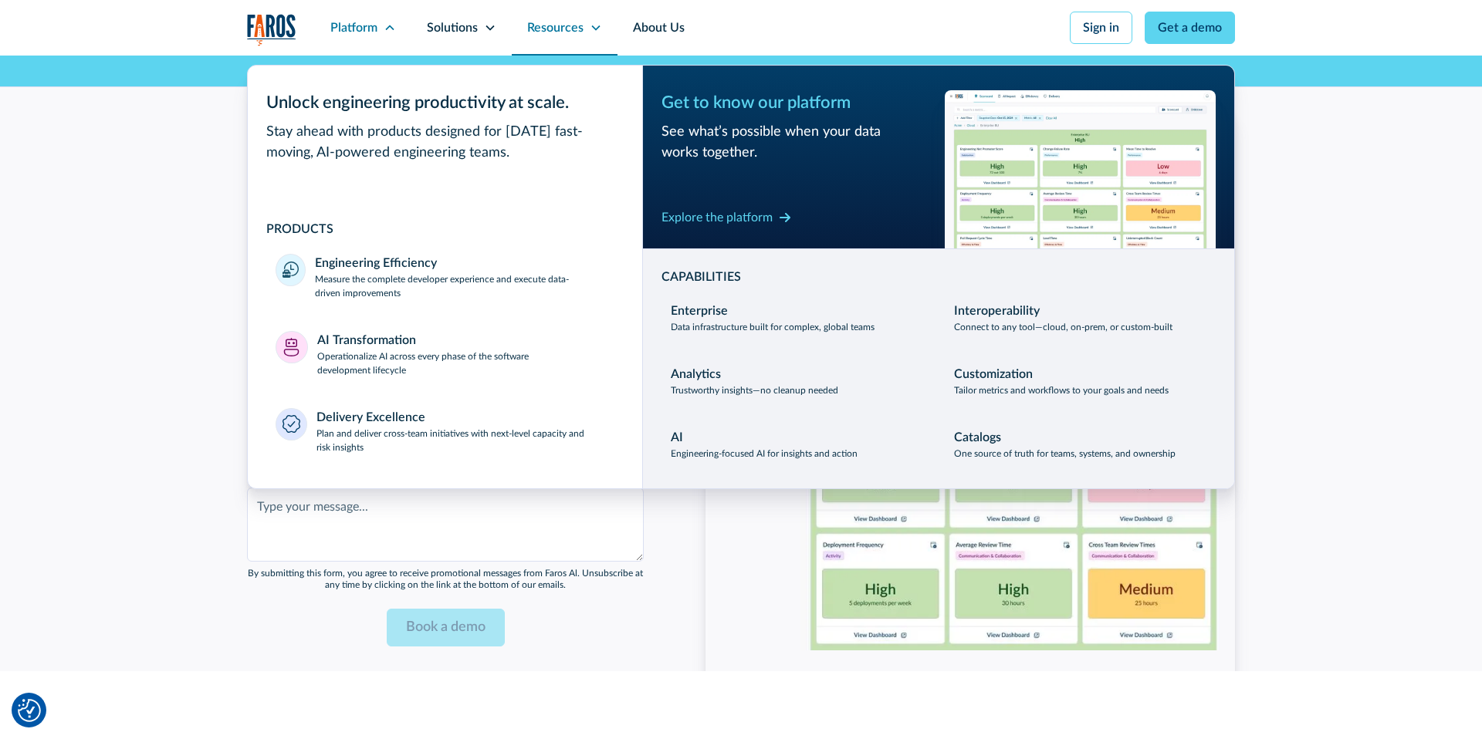
click at [576, 28] on div "Resources" at bounding box center [555, 28] width 56 height 19
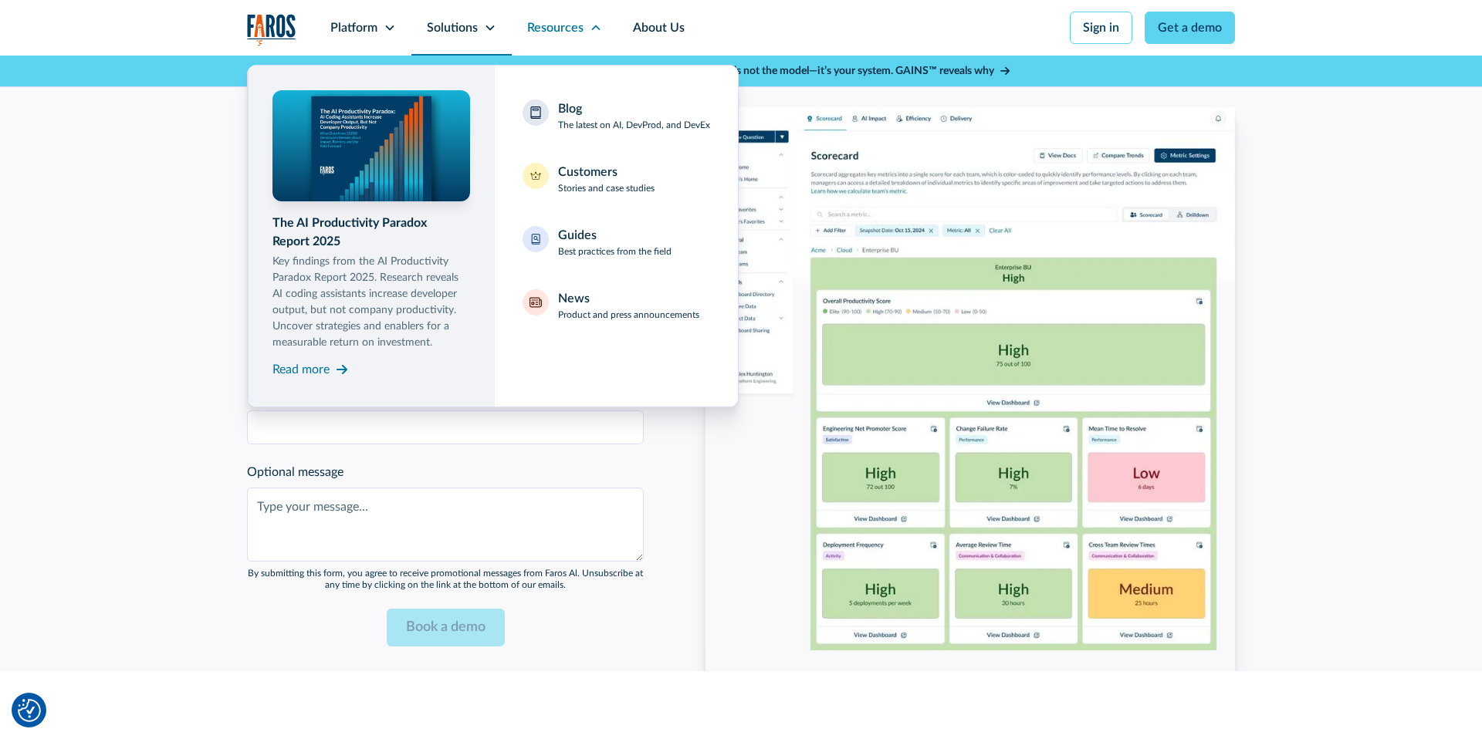
click at [465, 30] on div "Solutions" at bounding box center [452, 28] width 51 height 19
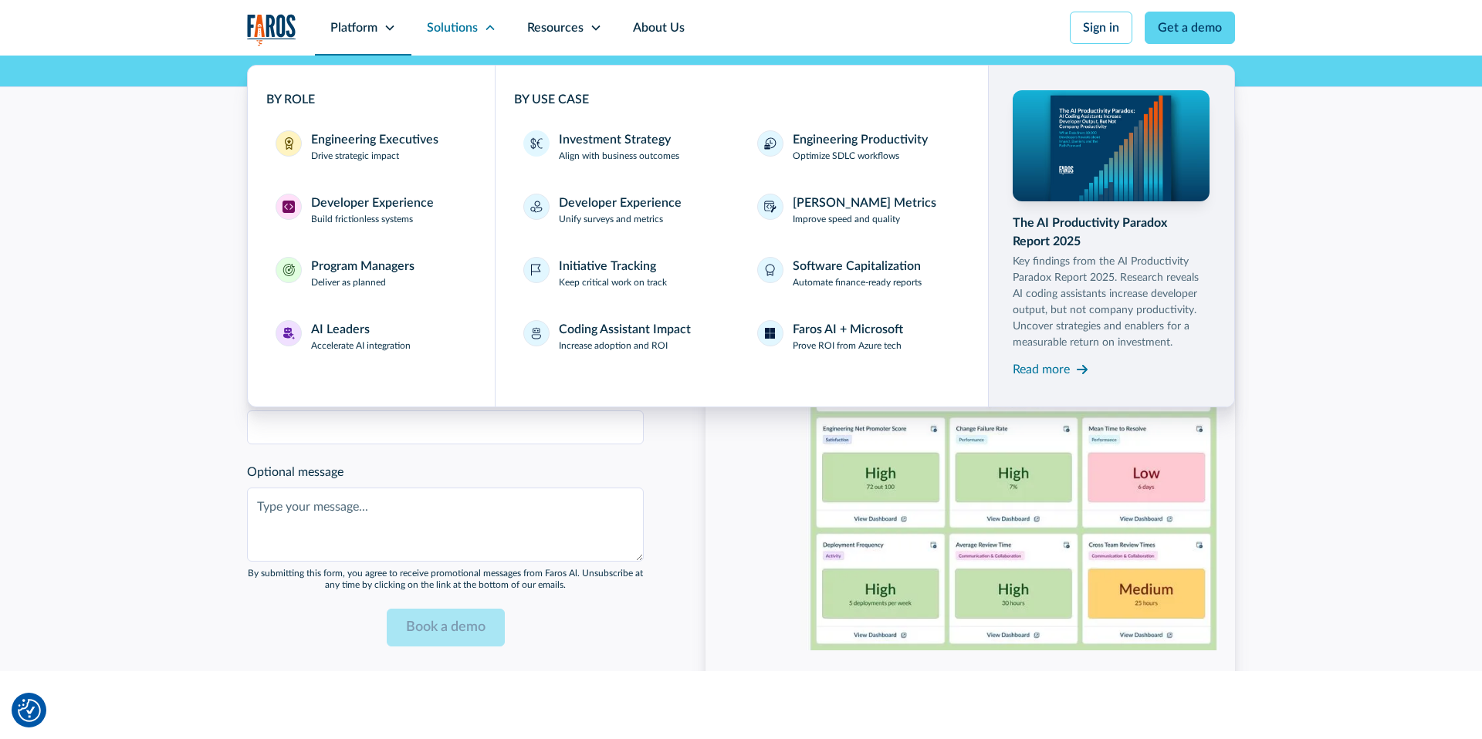
click at [363, 30] on div "Platform" at bounding box center [353, 28] width 47 height 19
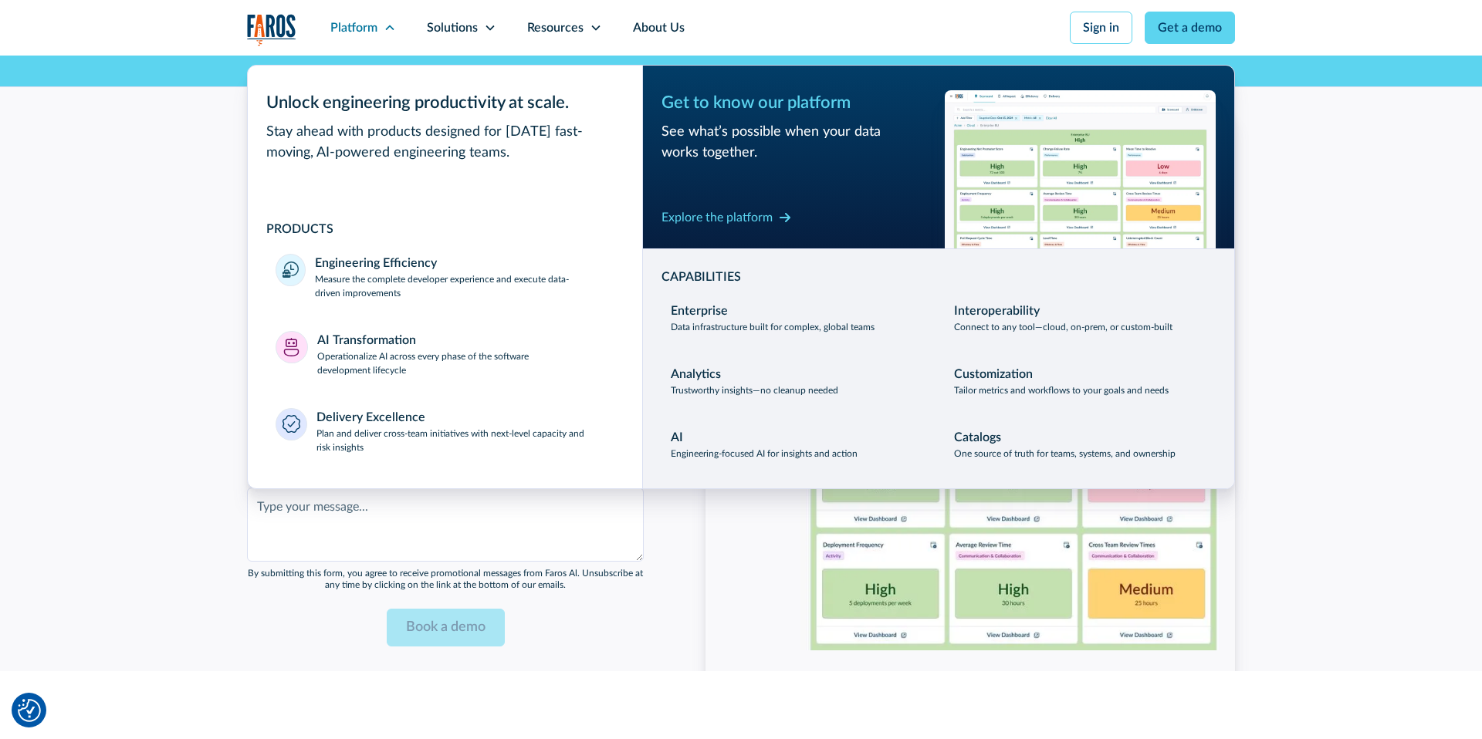
click at [189, 154] on div "Ready to maximize the efficiency of your engineering teams? First name * Last n…" at bounding box center [741, 359] width 1482 height 626
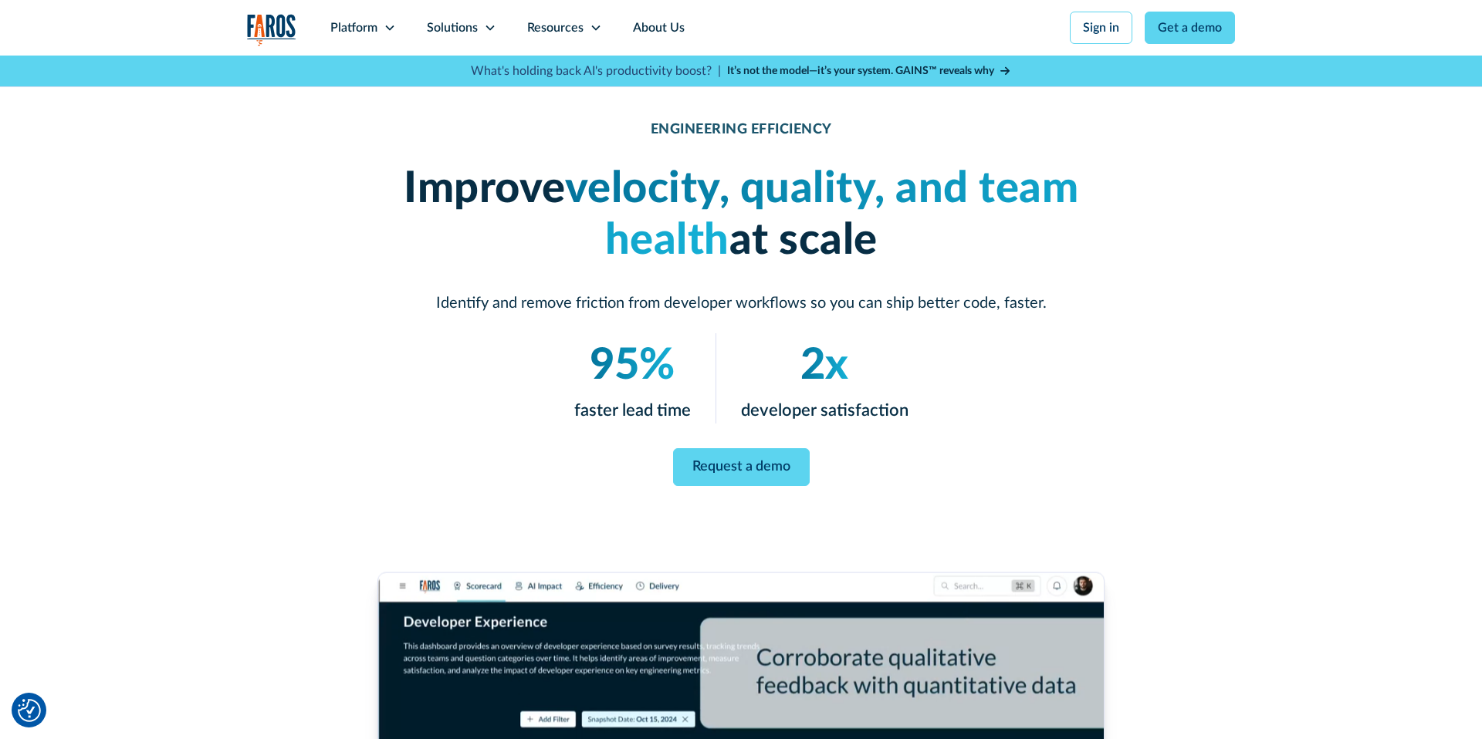
scroll to position [0, 0]
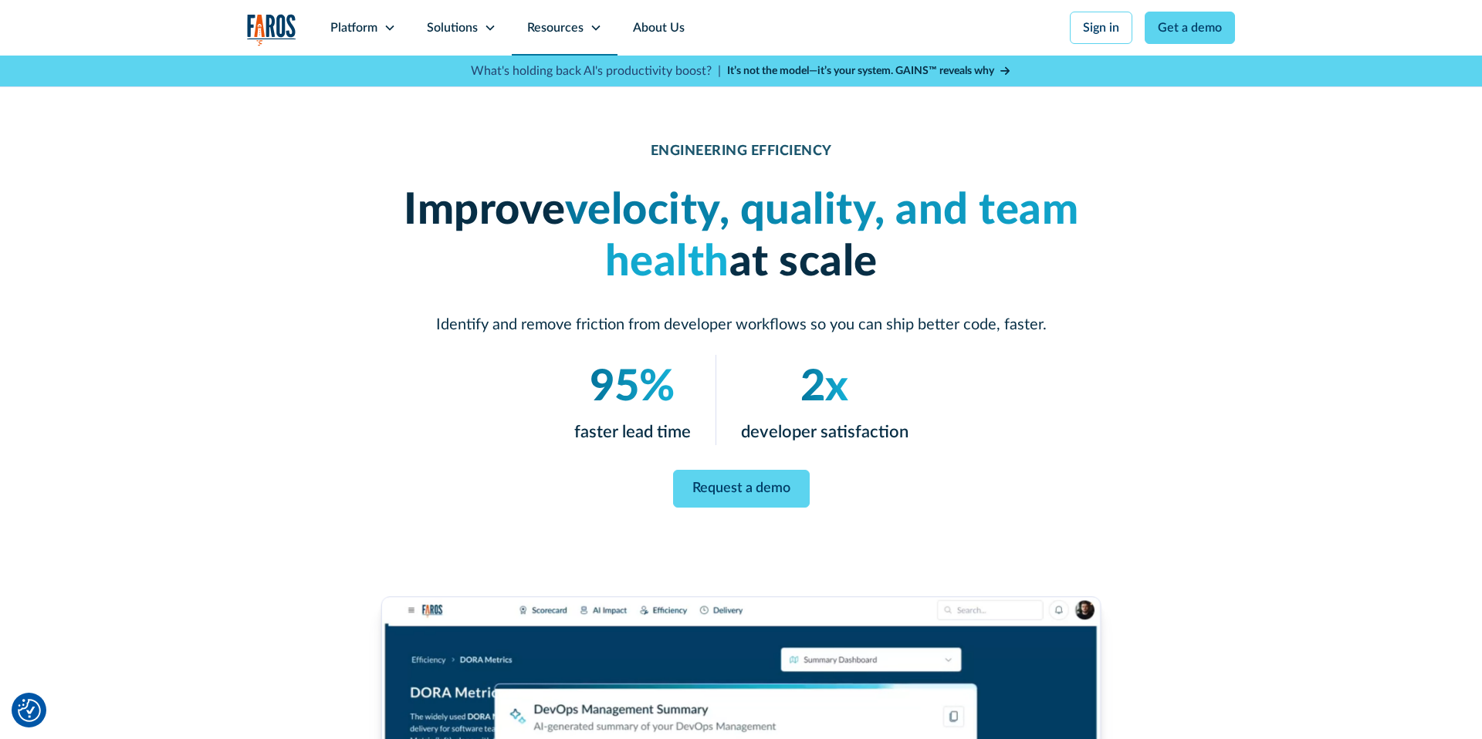
click at [556, 23] on div "Resources" at bounding box center [555, 28] width 56 height 19
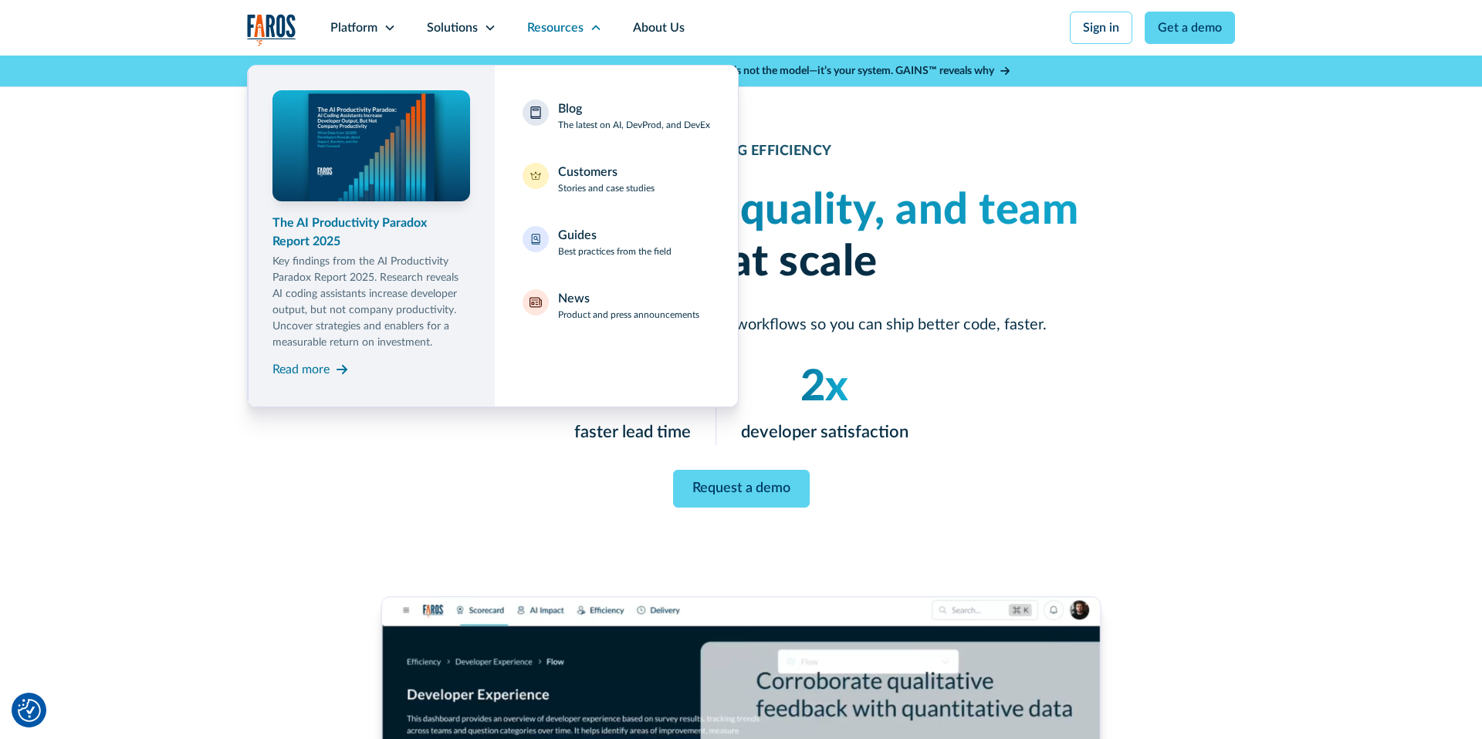
click at [374, 211] on link "The AI Productivity Paradox Report 2025 Key findings from the AI Productivity P…" at bounding box center [371, 236] width 198 height 292
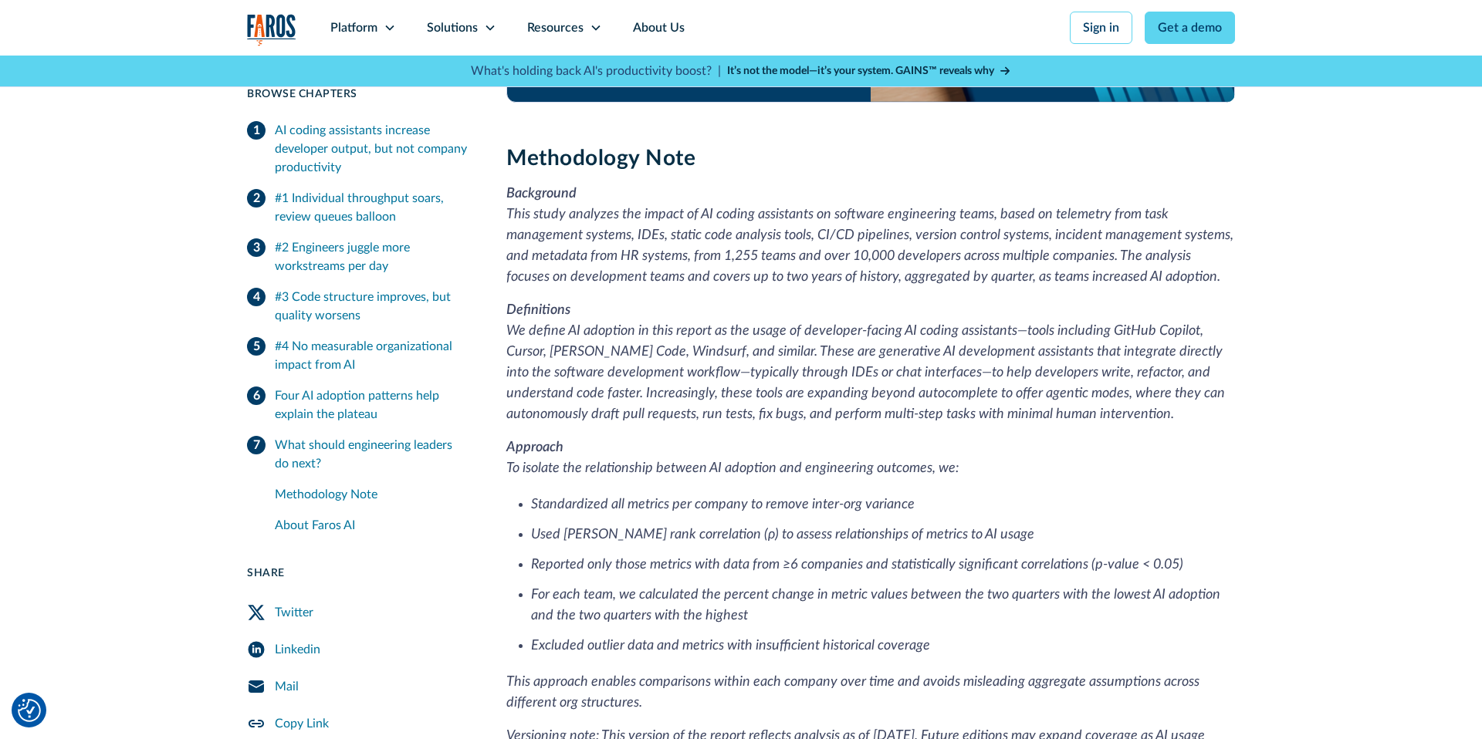
scroll to position [3945, 0]
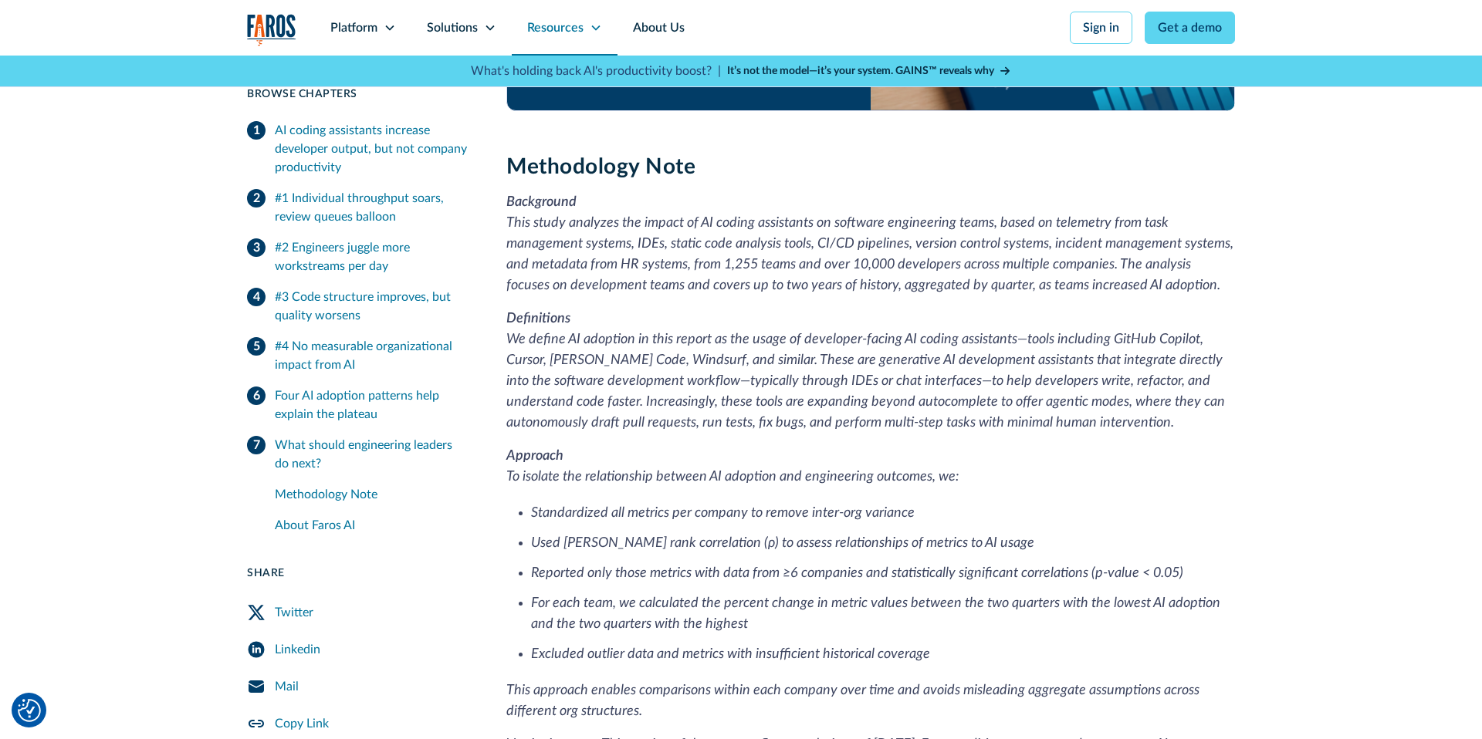
click at [549, 31] on div "Resources" at bounding box center [555, 28] width 56 height 19
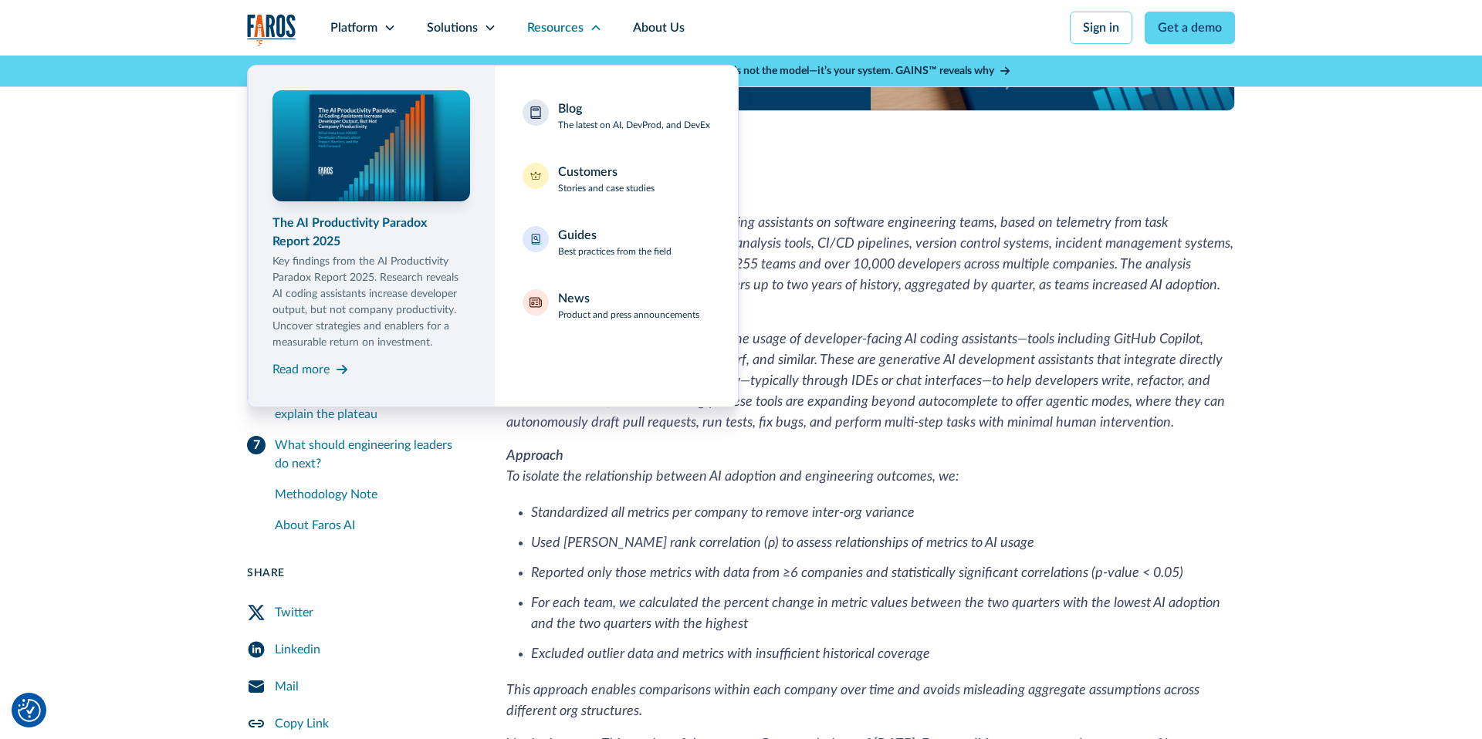
click at [414, 144] on img at bounding box center [371, 146] width 204 height 115
click at [581, 107] on div "Blog" at bounding box center [570, 109] width 24 height 19
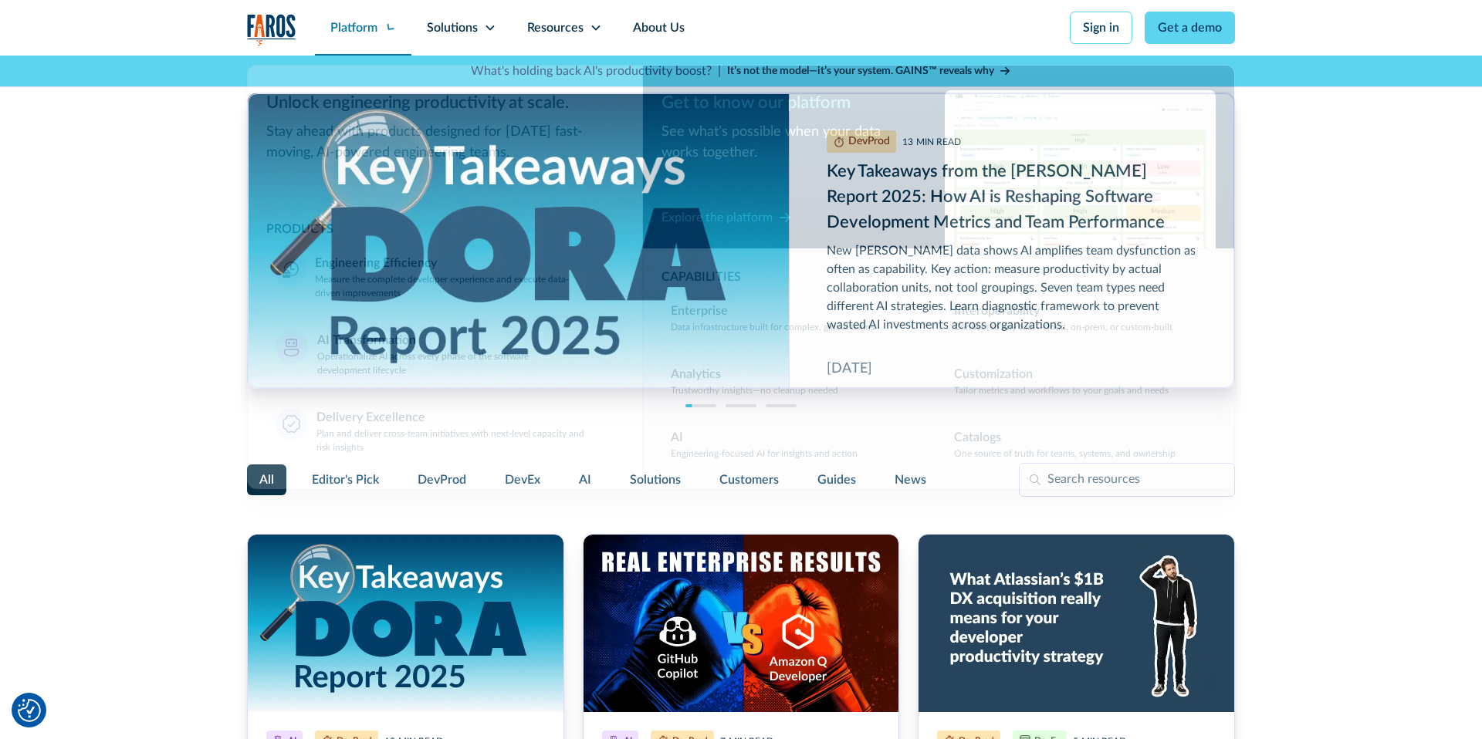
click at [399, 29] on div "Platform" at bounding box center [363, 28] width 96 height 56
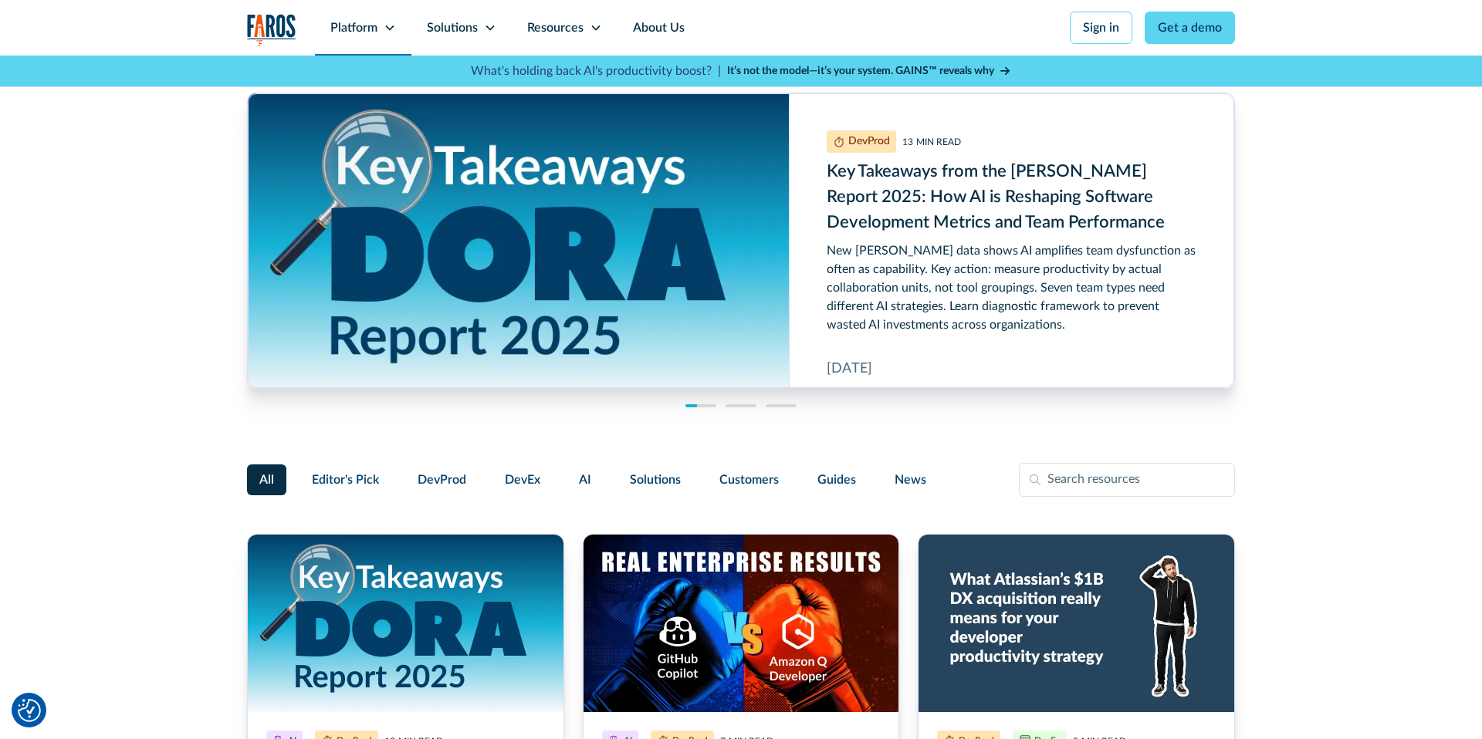
click at [386, 24] on icon at bounding box center [390, 28] width 12 height 12
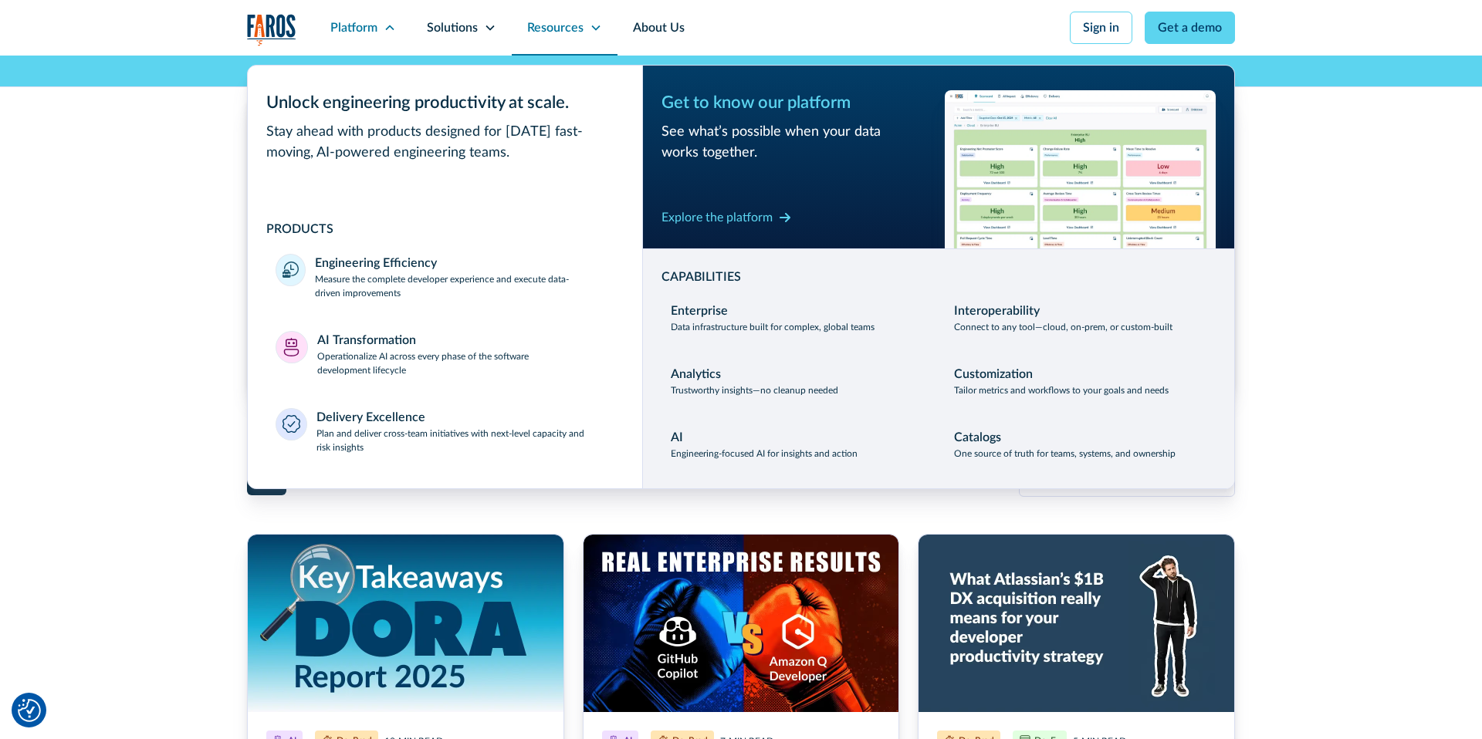
click at [554, 32] on div "Resources" at bounding box center [555, 28] width 56 height 19
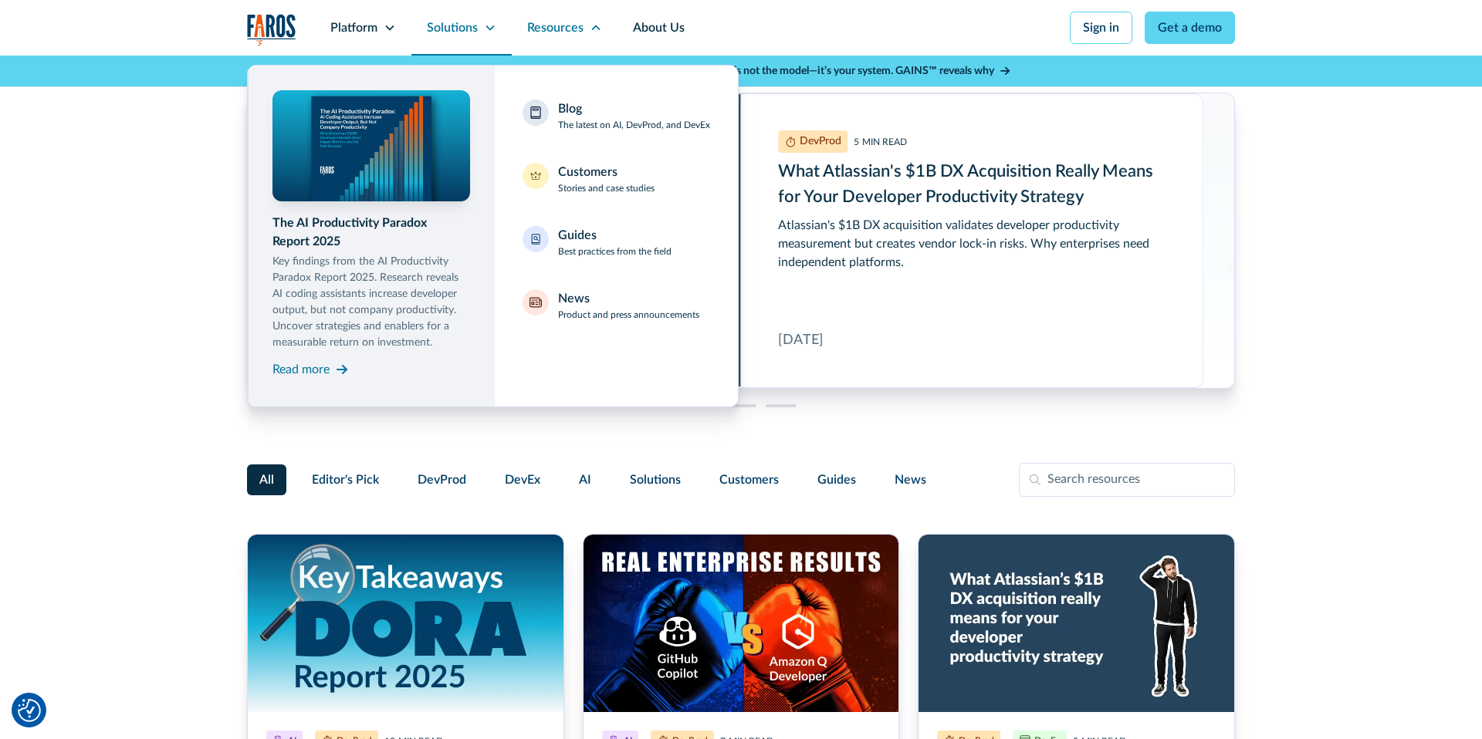
click at [451, 34] on div "Solutions" at bounding box center [452, 28] width 51 height 19
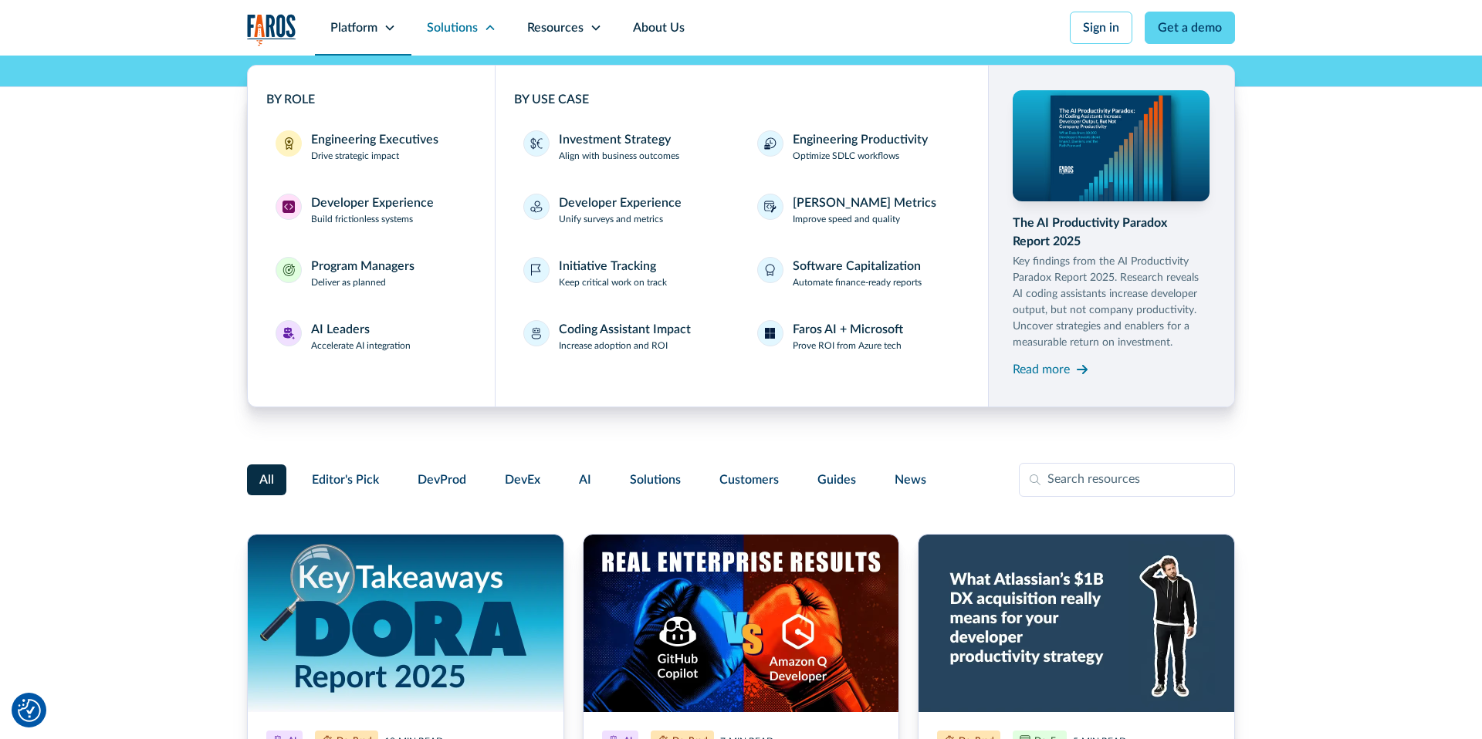
click at [347, 21] on div "Platform" at bounding box center [353, 28] width 47 height 19
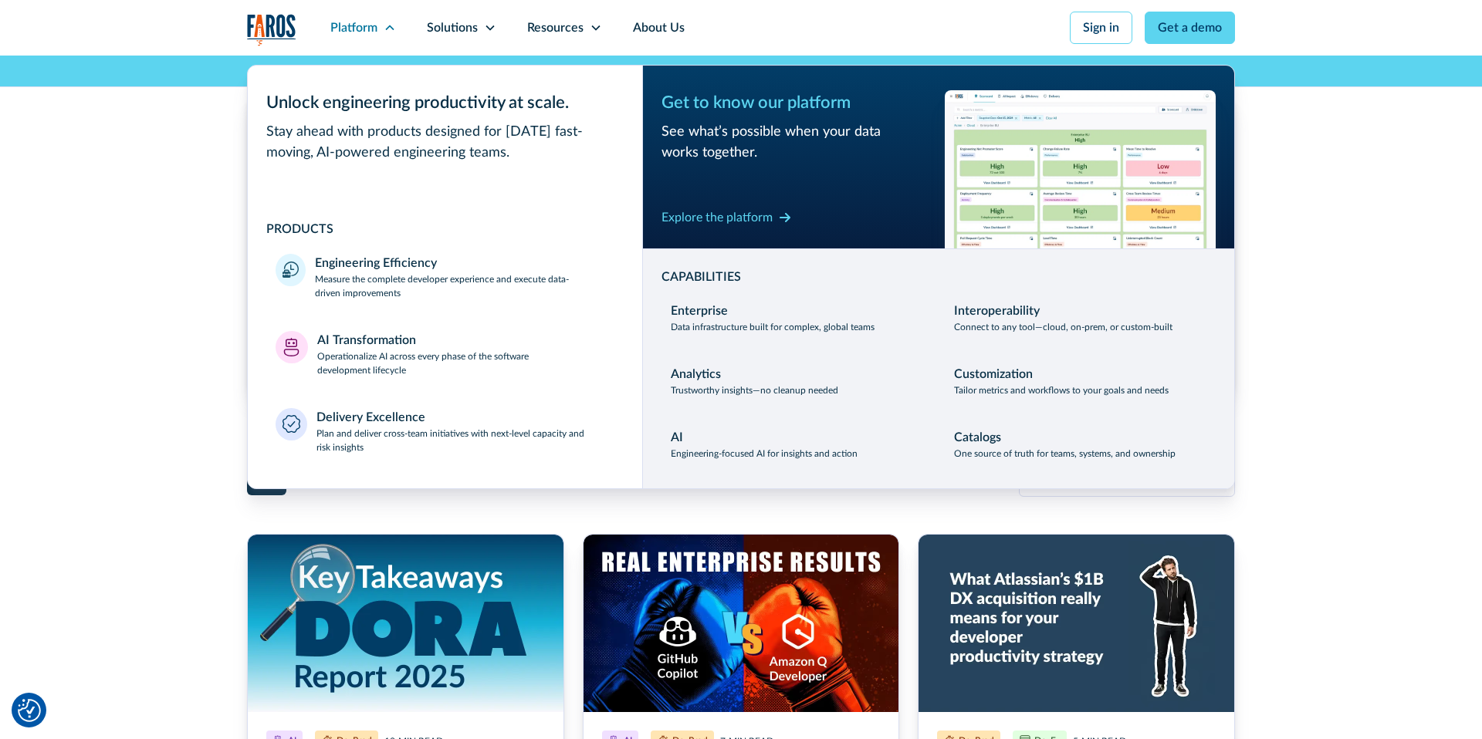
click at [295, 15] on img "home" at bounding box center [271, 30] width 49 height 32
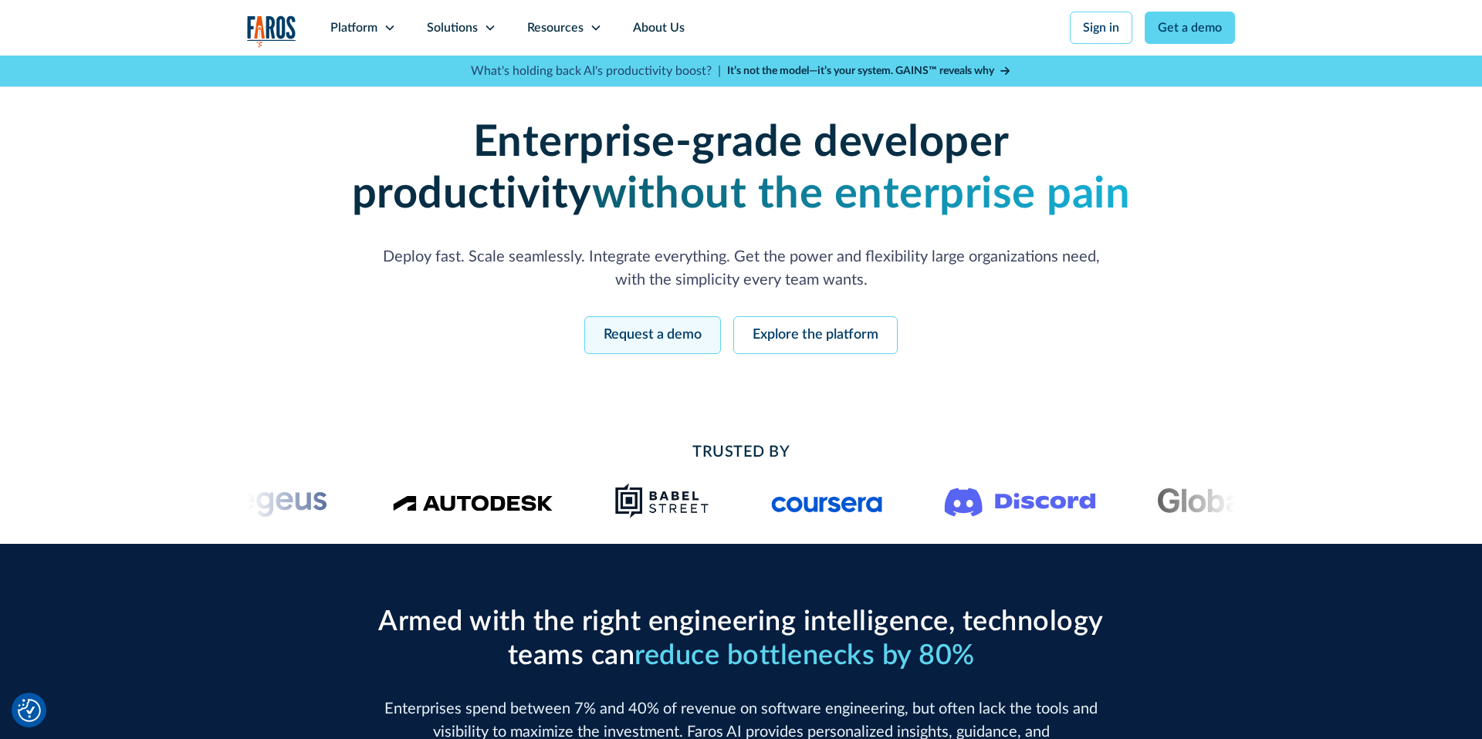
click at [648, 333] on link "Request a demo" at bounding box center [652, 335] width 137 height 38
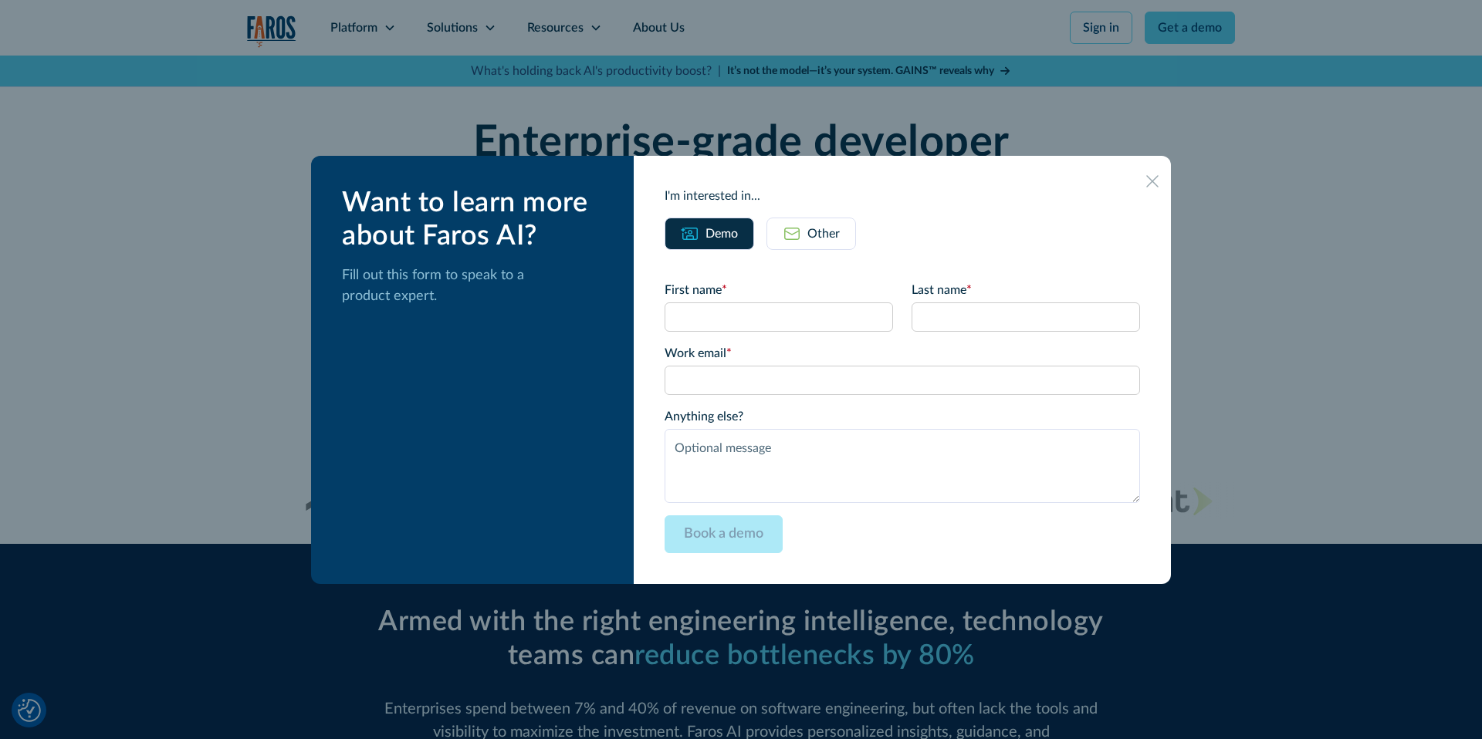
click at [801, 238] on img at bounding box center [792, 234] width 19 height 19
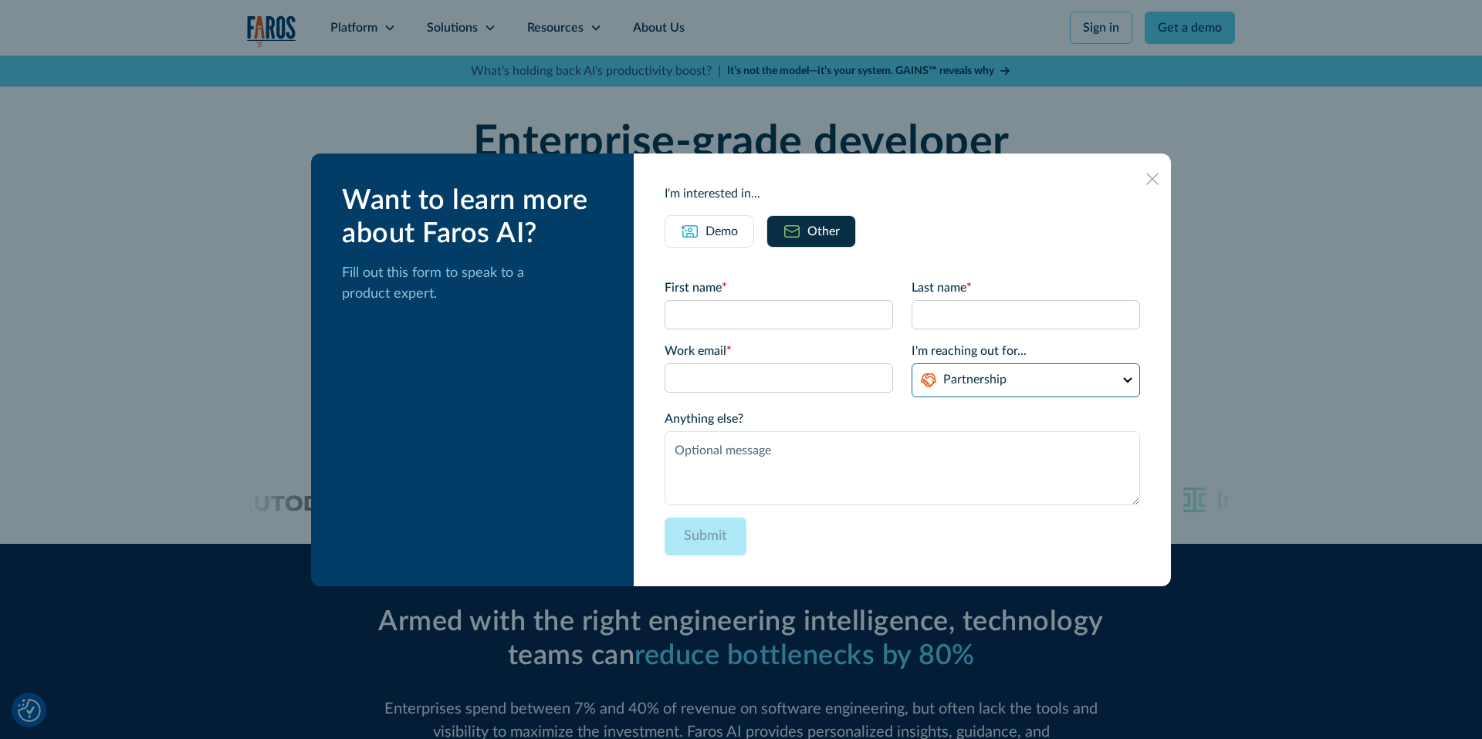
click at [988, 376] on select "Partnership Support Other" at bounding box center [1025, 380] width 228 height 34
click at [1146, 179] on icon at bounding box center [1152, 179] width 12 height 12
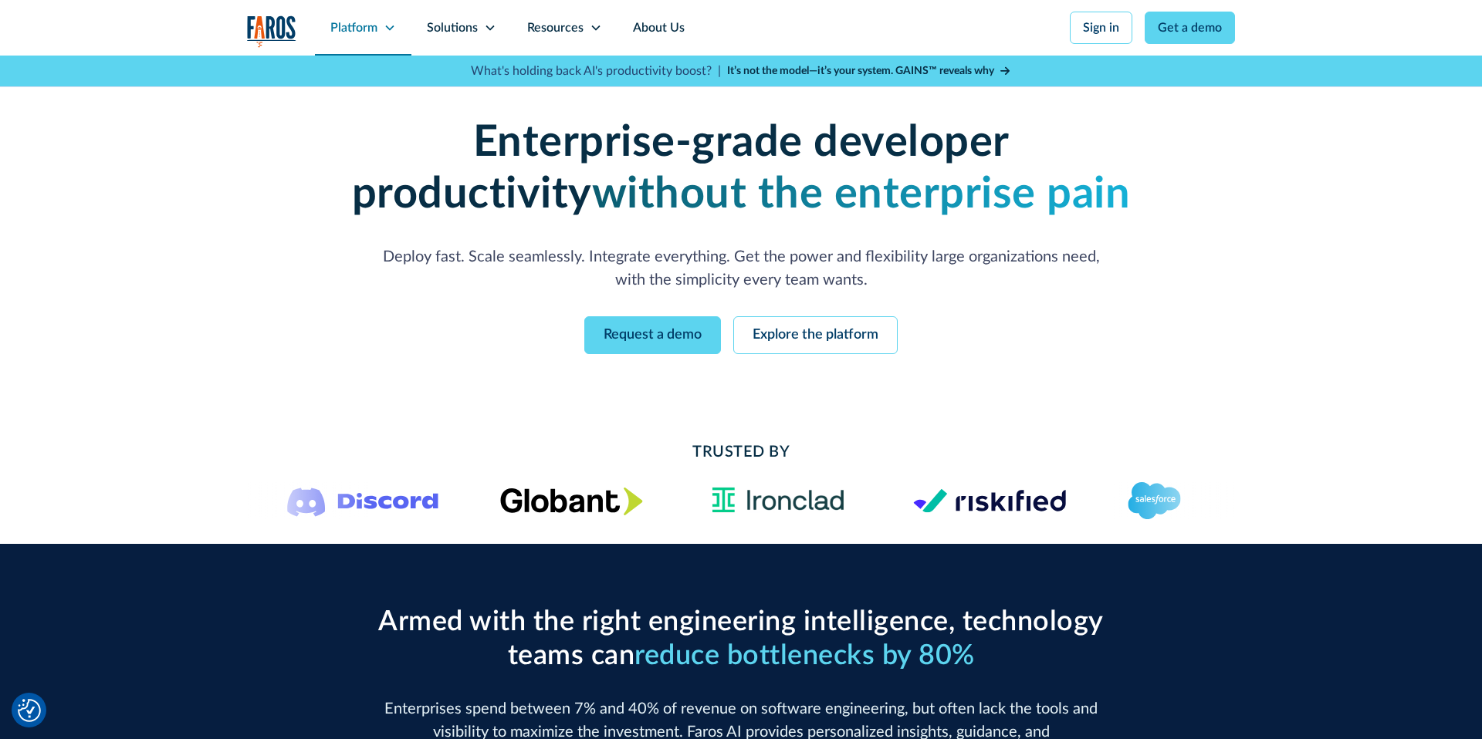
click at [342, 26] on div "Platform" at bounding box center [353, 28] width 47 height 19
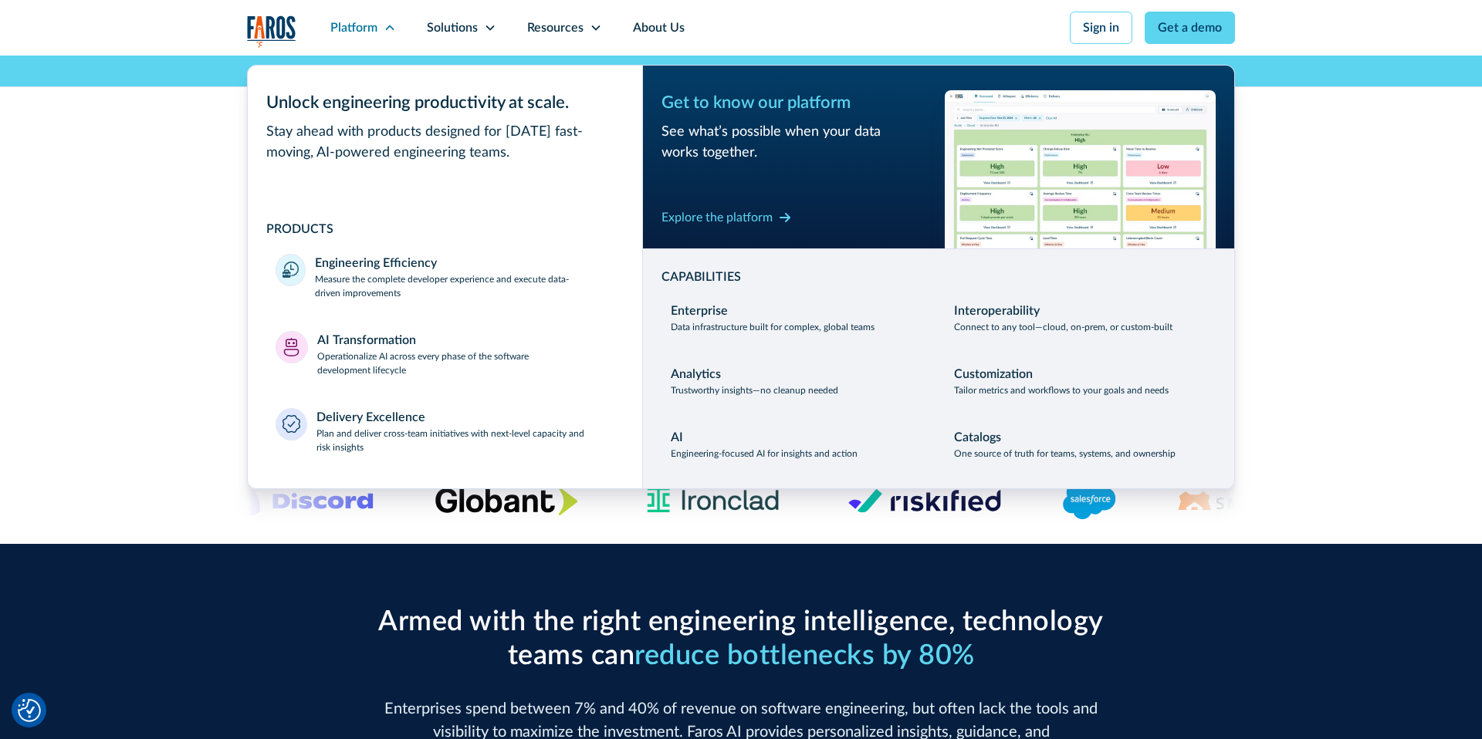
click at [199, 172] on div "Enterprise-grade developer productivity without the enterprise pain Deploy fast…" at bounding box center [741, 236] width 1482 height 360
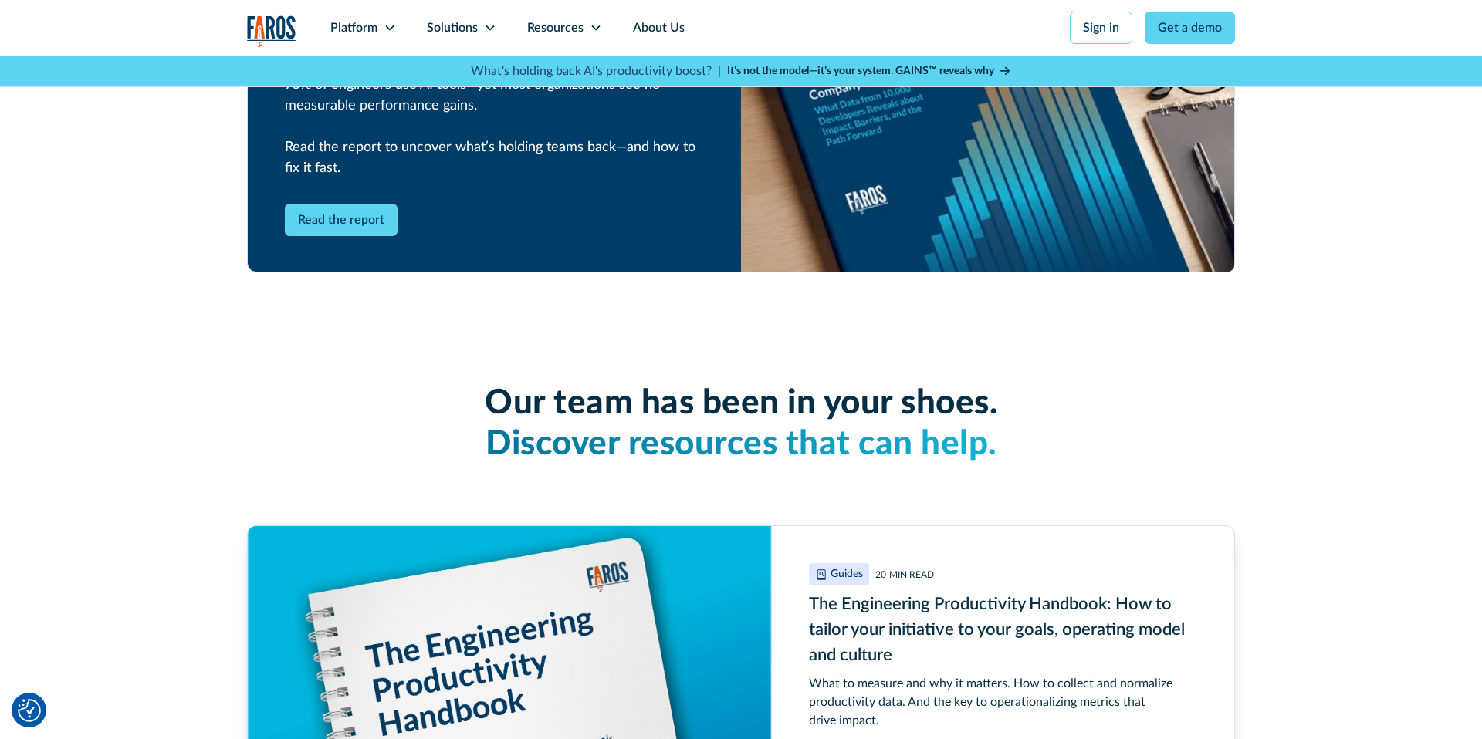
scroll to position [3407, 0]
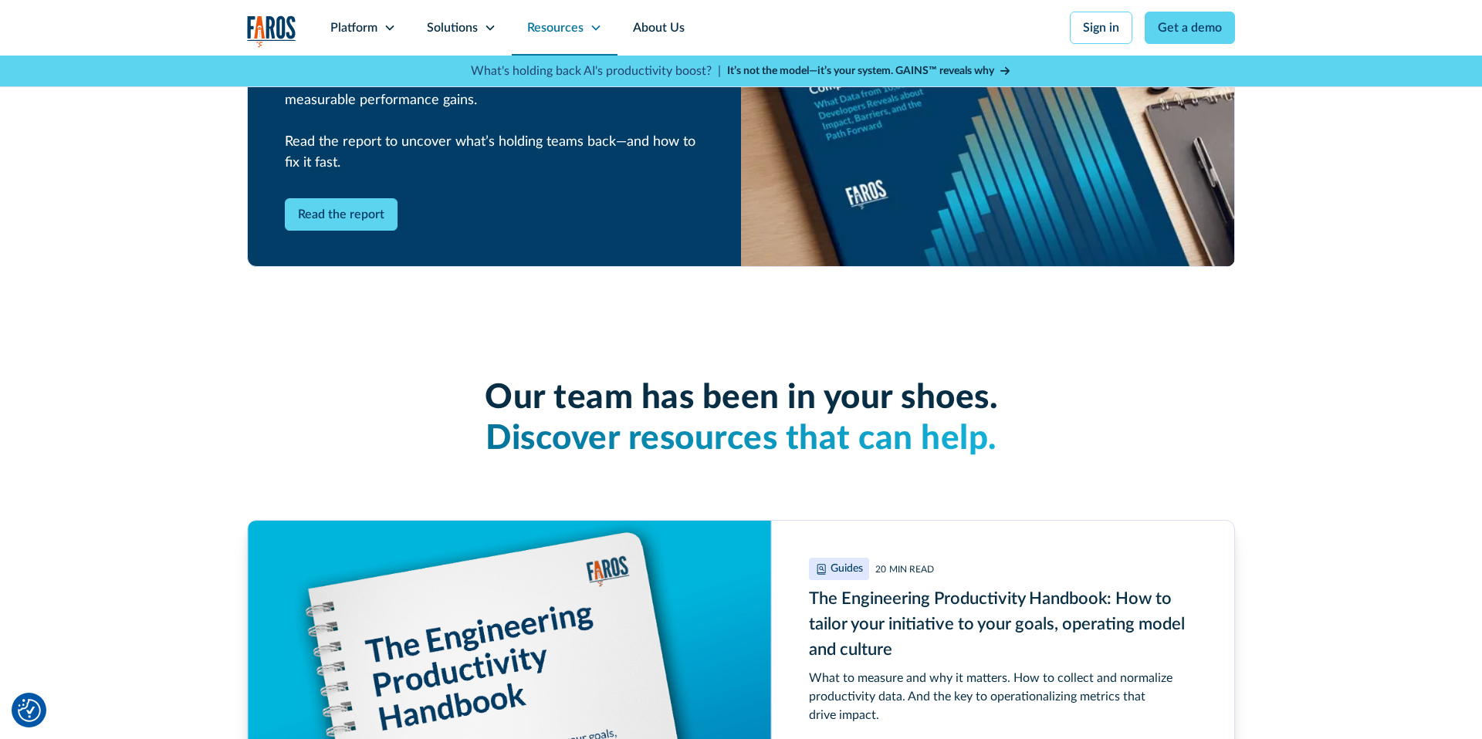
click at [549, 32] on div "Resources" at bounding box center [555, 28] width 56 height 19
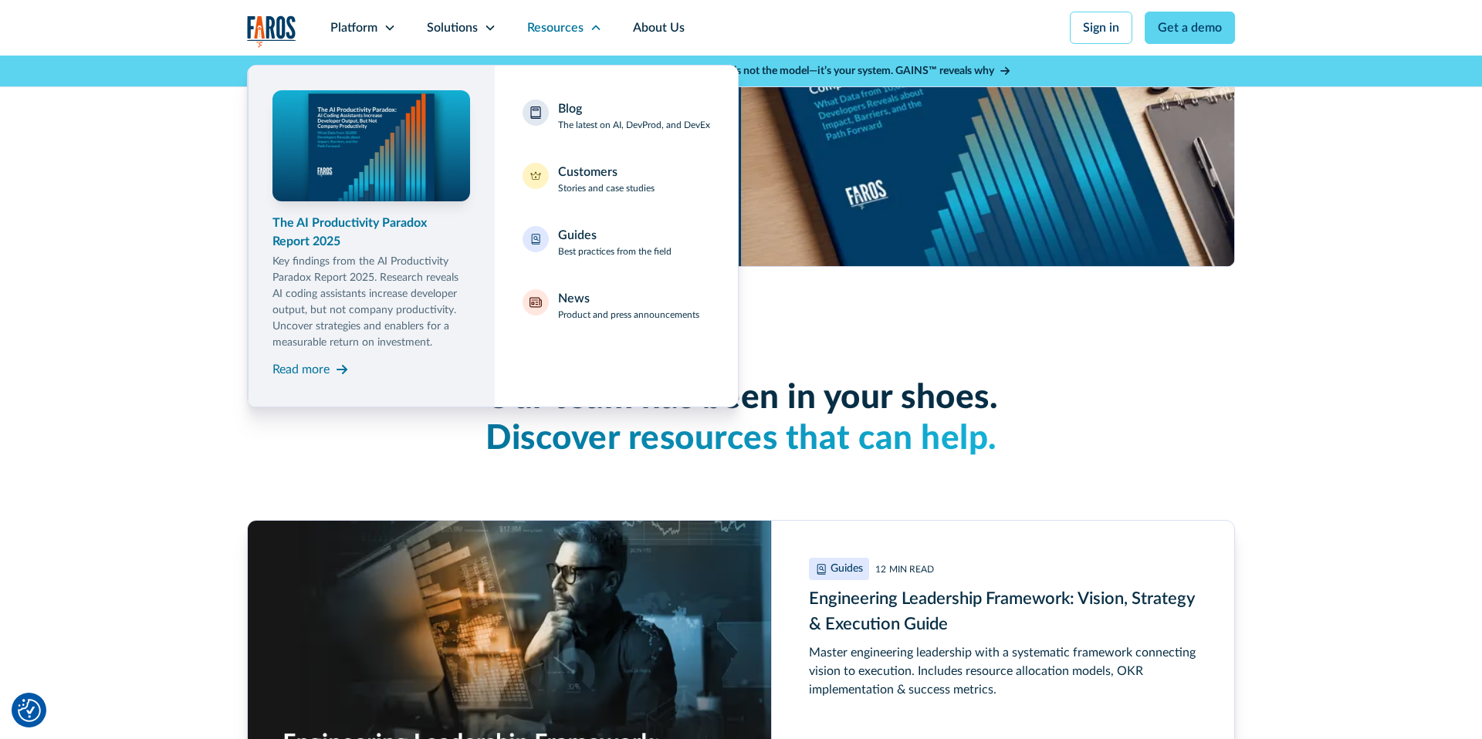
click at [407, 222] on div "The AI Productivity Paradox Report 2025" at bounding box center [371, 232] width 198 height 37
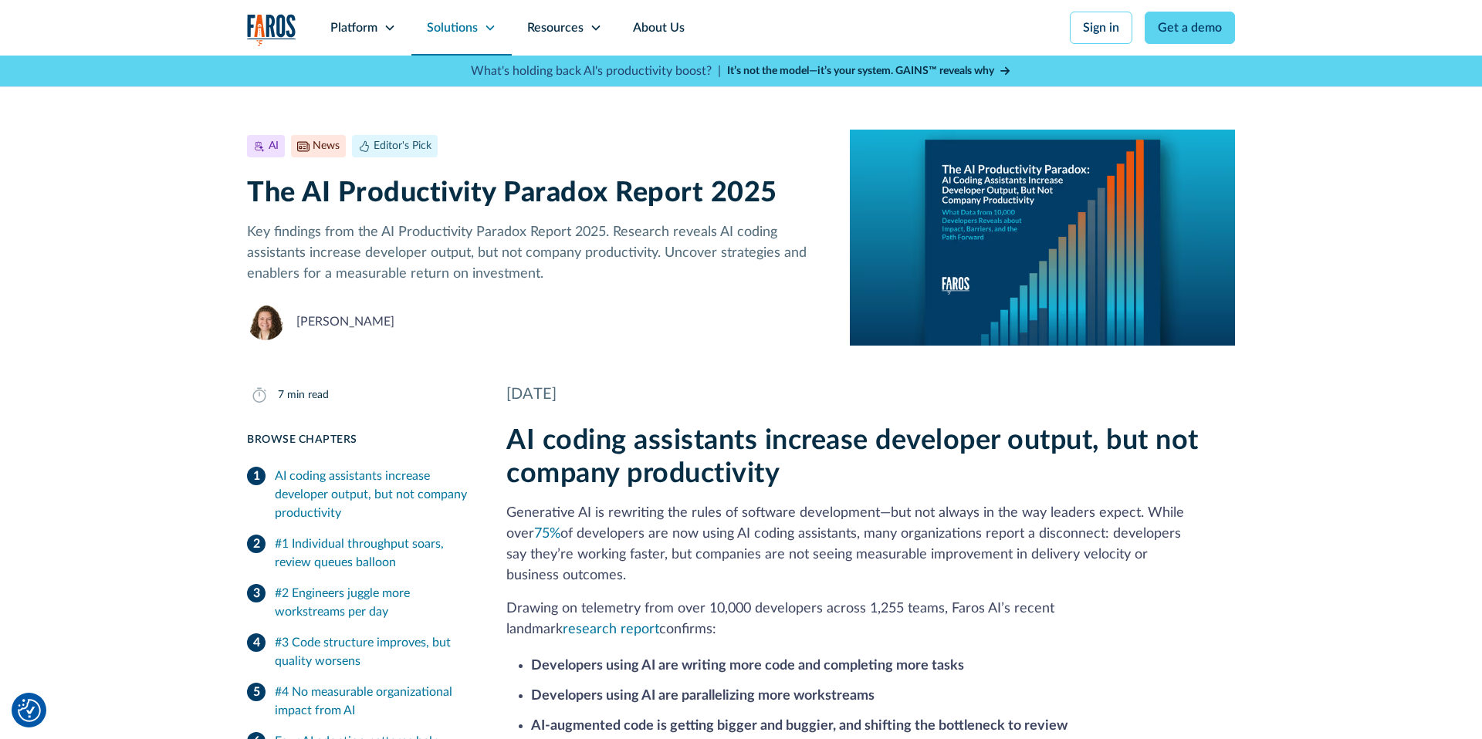
click at [457, 30] on div "Solutions" at bounding box center [452, 28] width 51 height 19
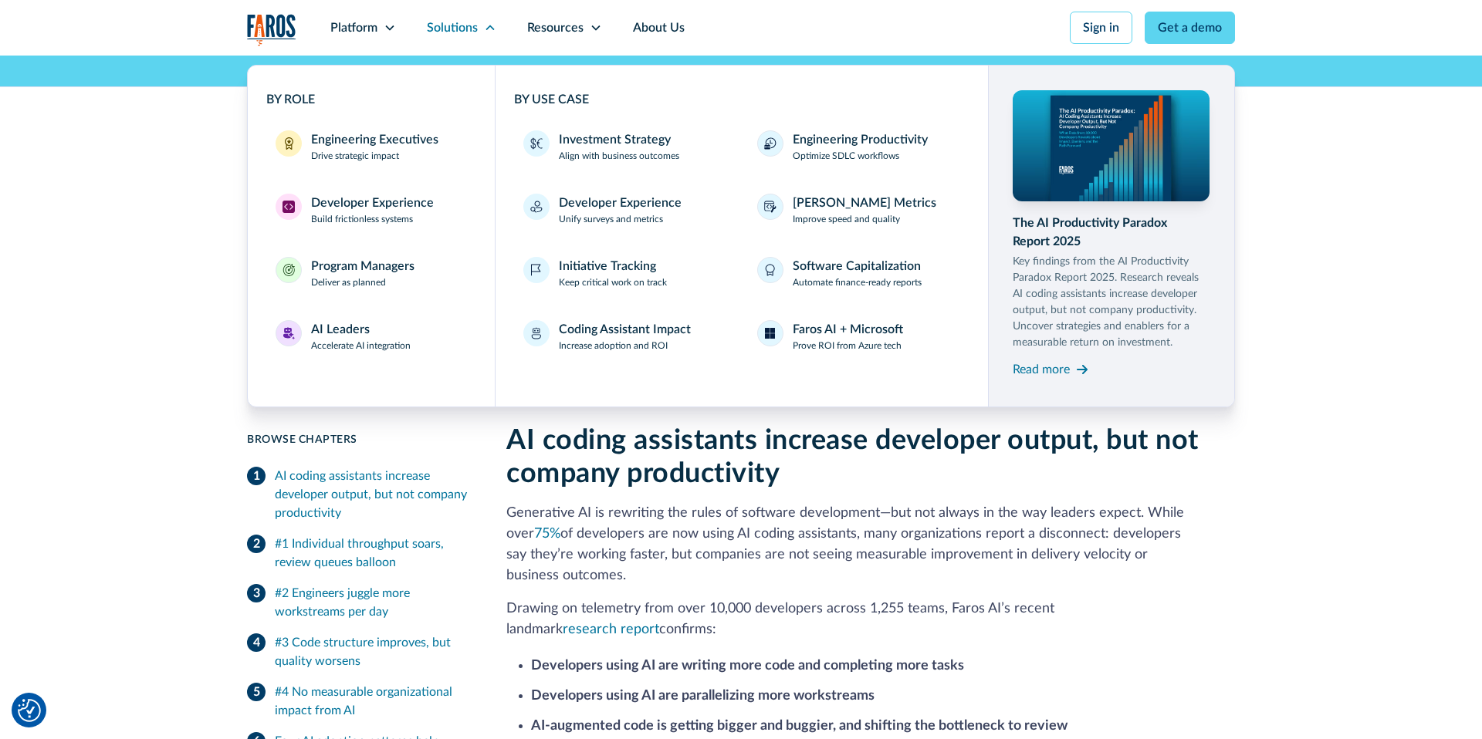
click at [902, 46] on nav "Platform Unlock engineering productivity at scale. Stay ahead with products des…" at bounding box center [775, 28] width 920 height 56
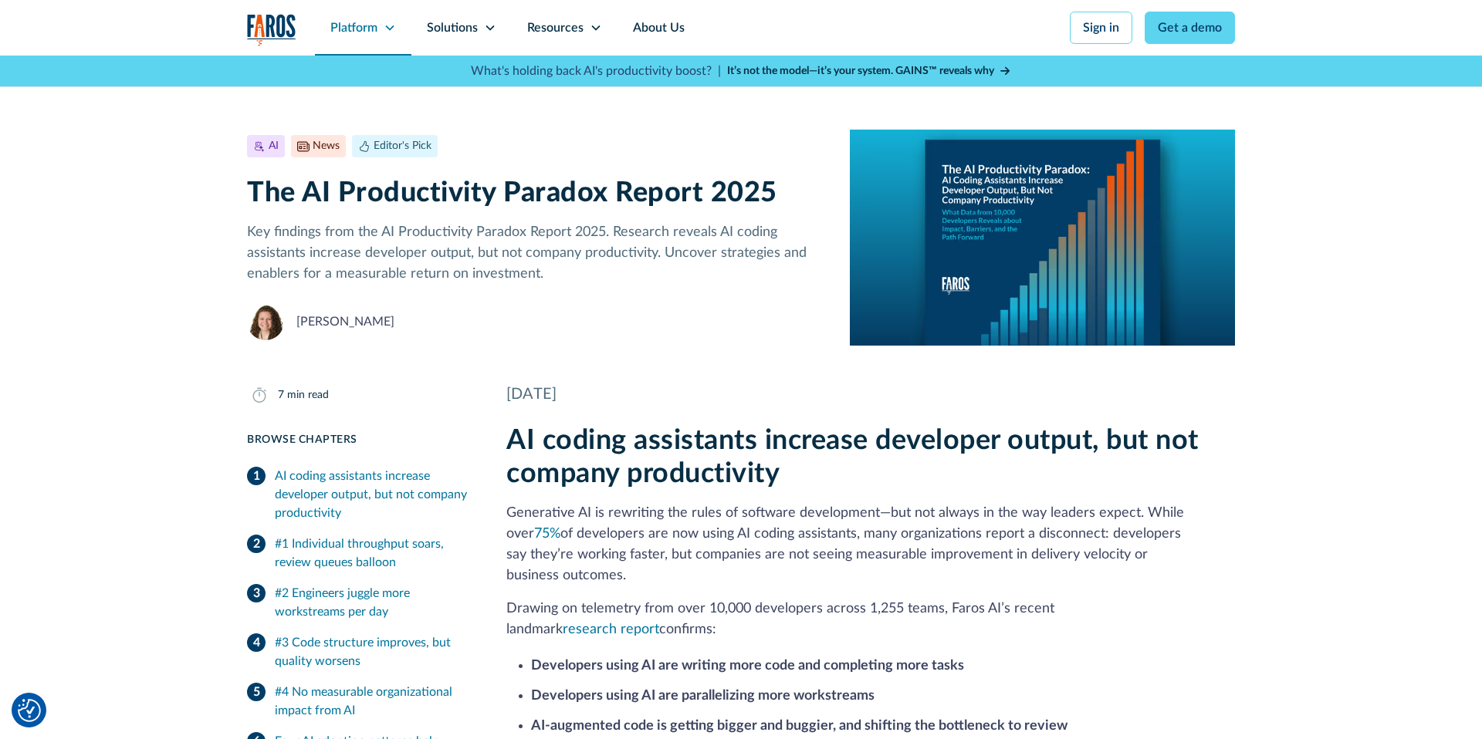
click at [346, 30] on div "Platform" at bounding box center [353, 28] width 47 height 19
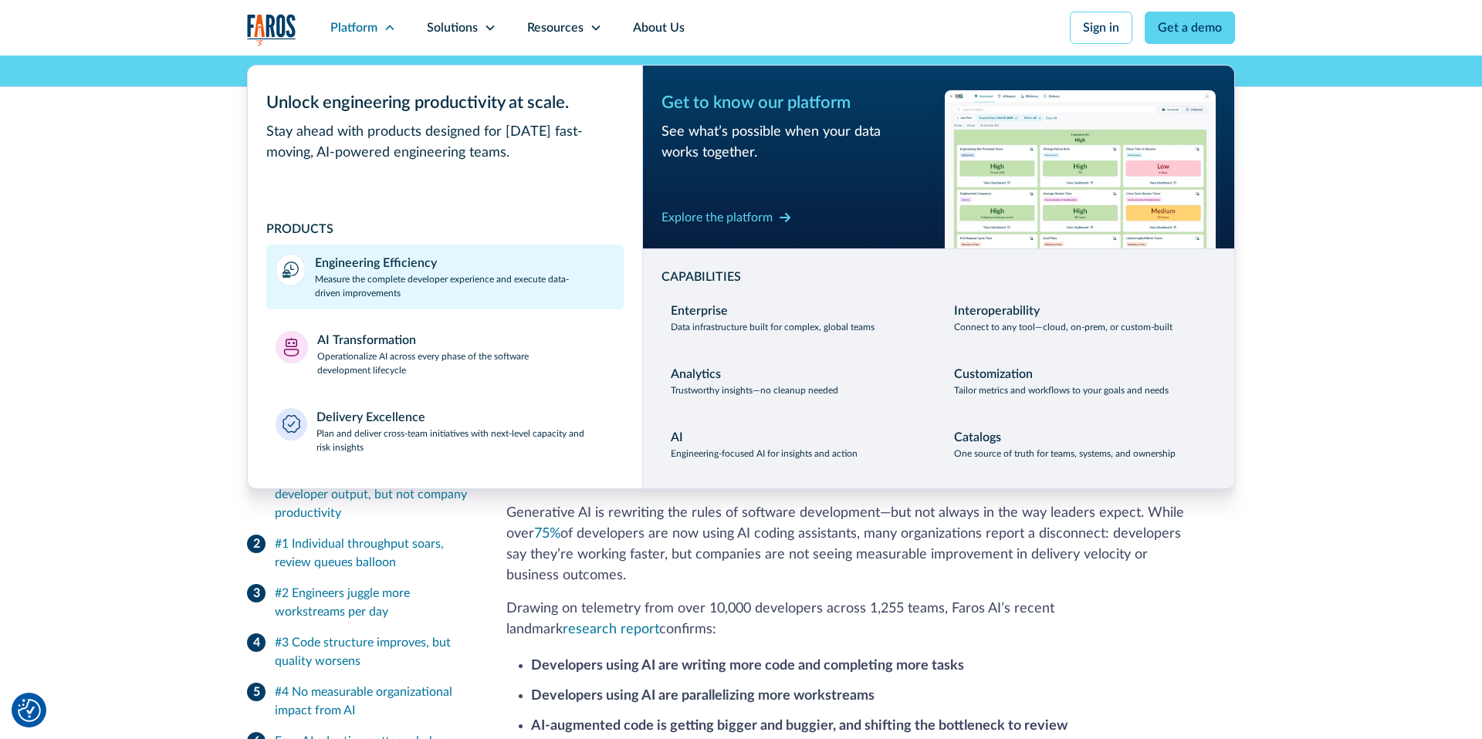
click at [376, 265] on div "Engineering Efficiency" at bounding box center [376, 263] width 122 height 19
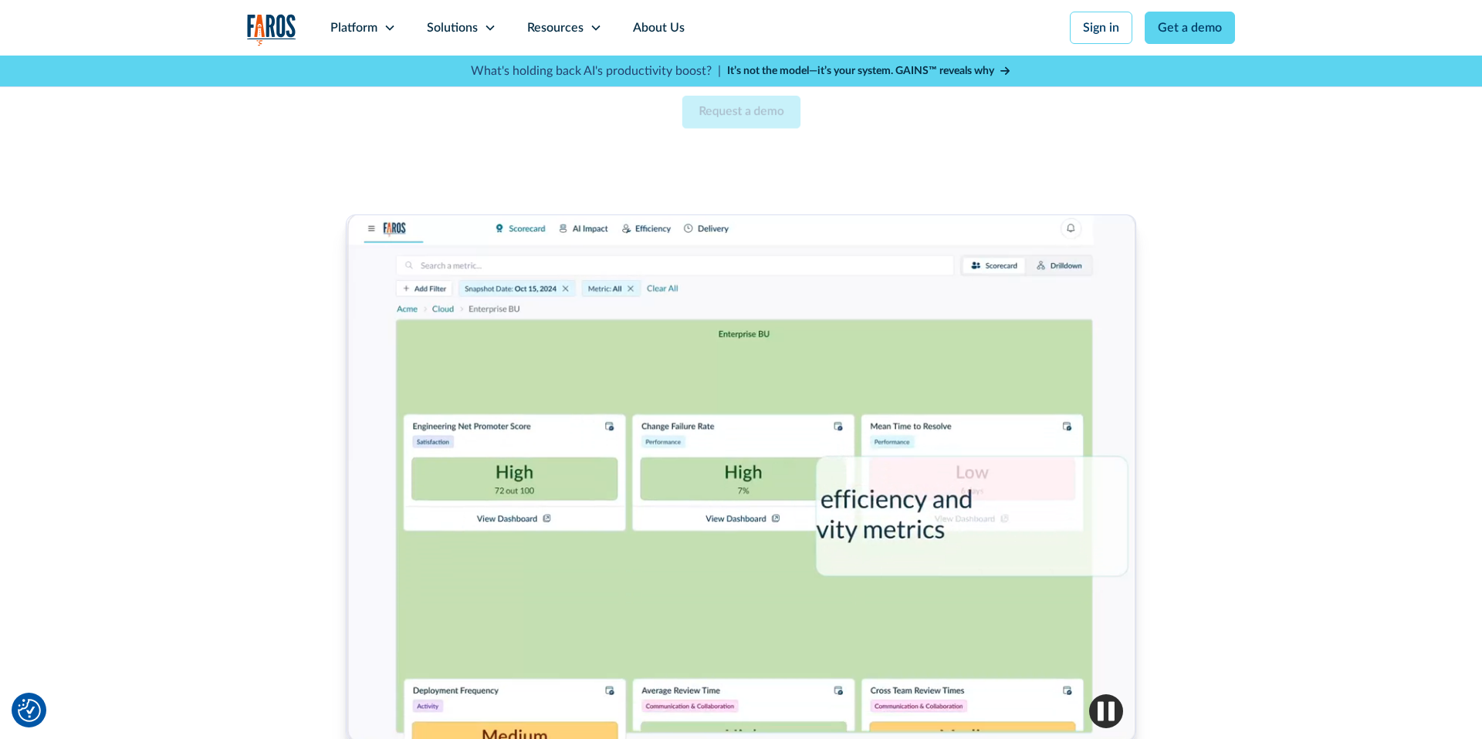
click at [727, 117] on link "Request a demo" at bounding box center [740, 112] width 118 height 32
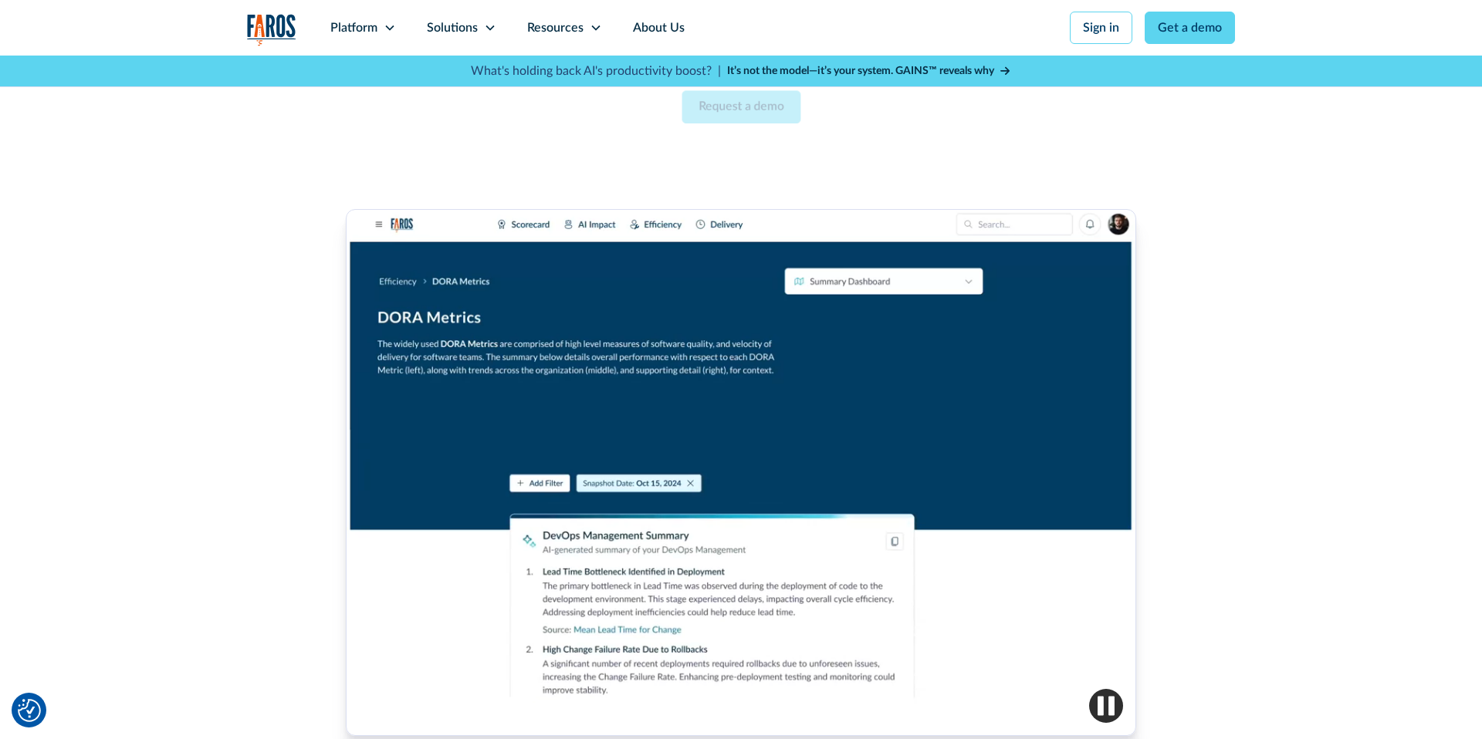
scroll to position [218, 0]
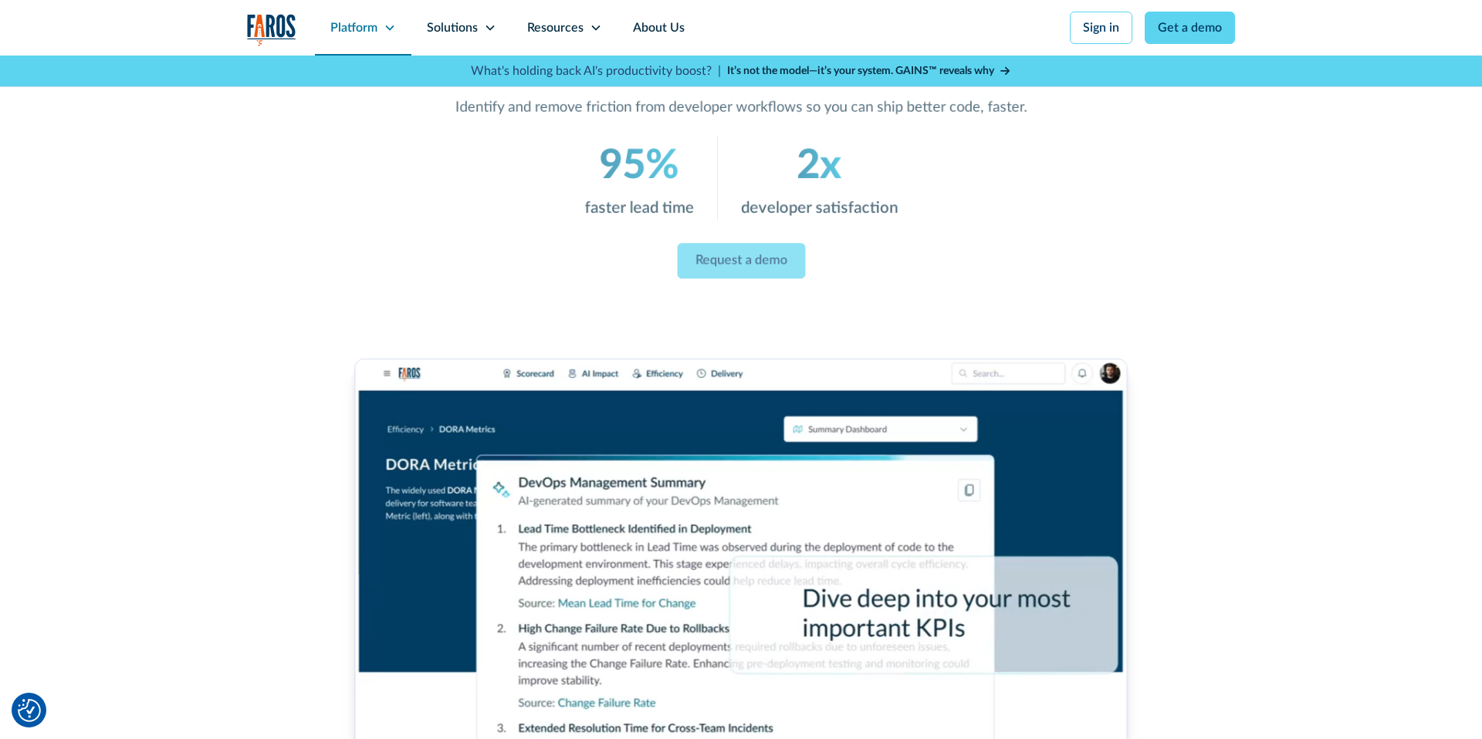
click at [365, 26] on div "Platform" at bounding box center [353, 28] width 47 height 19
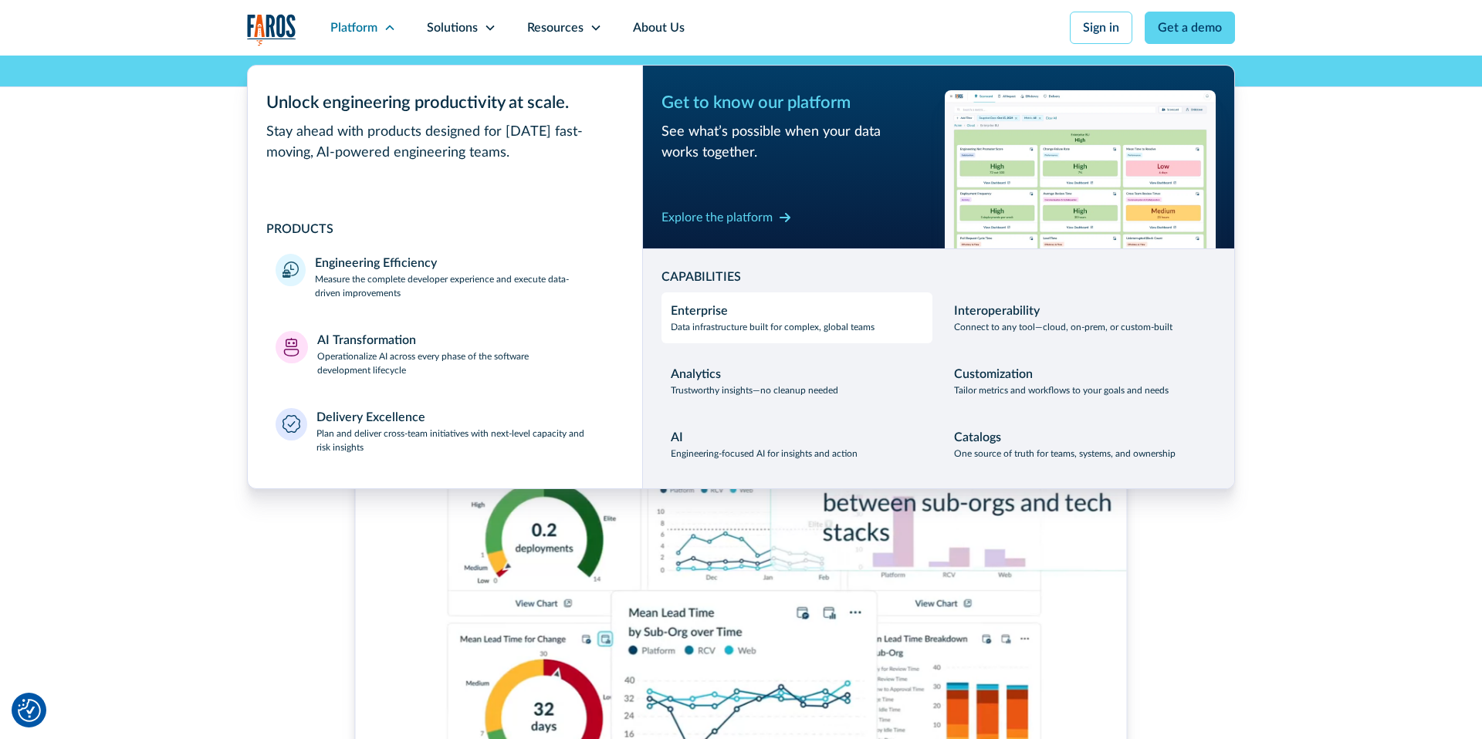
click at [702, 328] on p "Data infrastructure built for complex, global teams" at bounding box center [773, 327] width 204 height 14
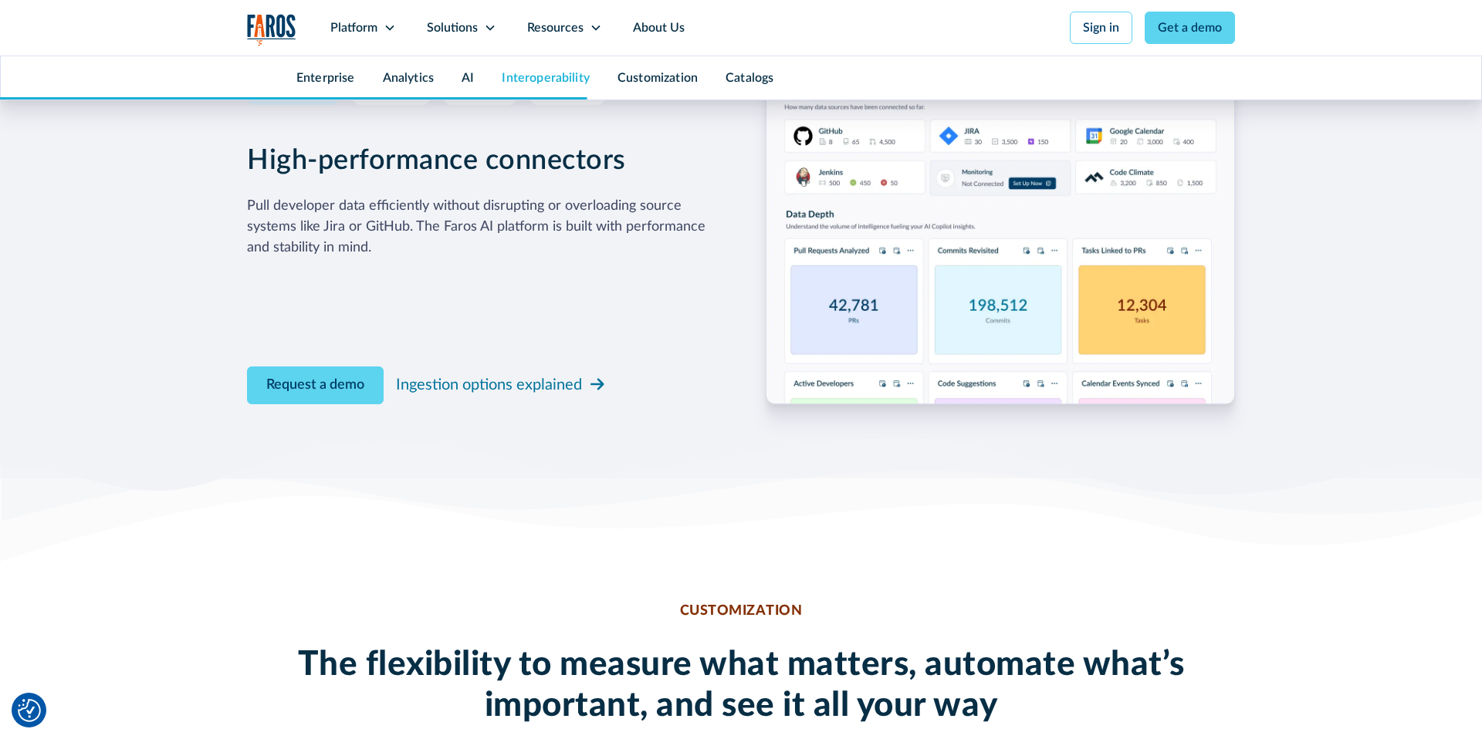
scroll to position [4796, 0]
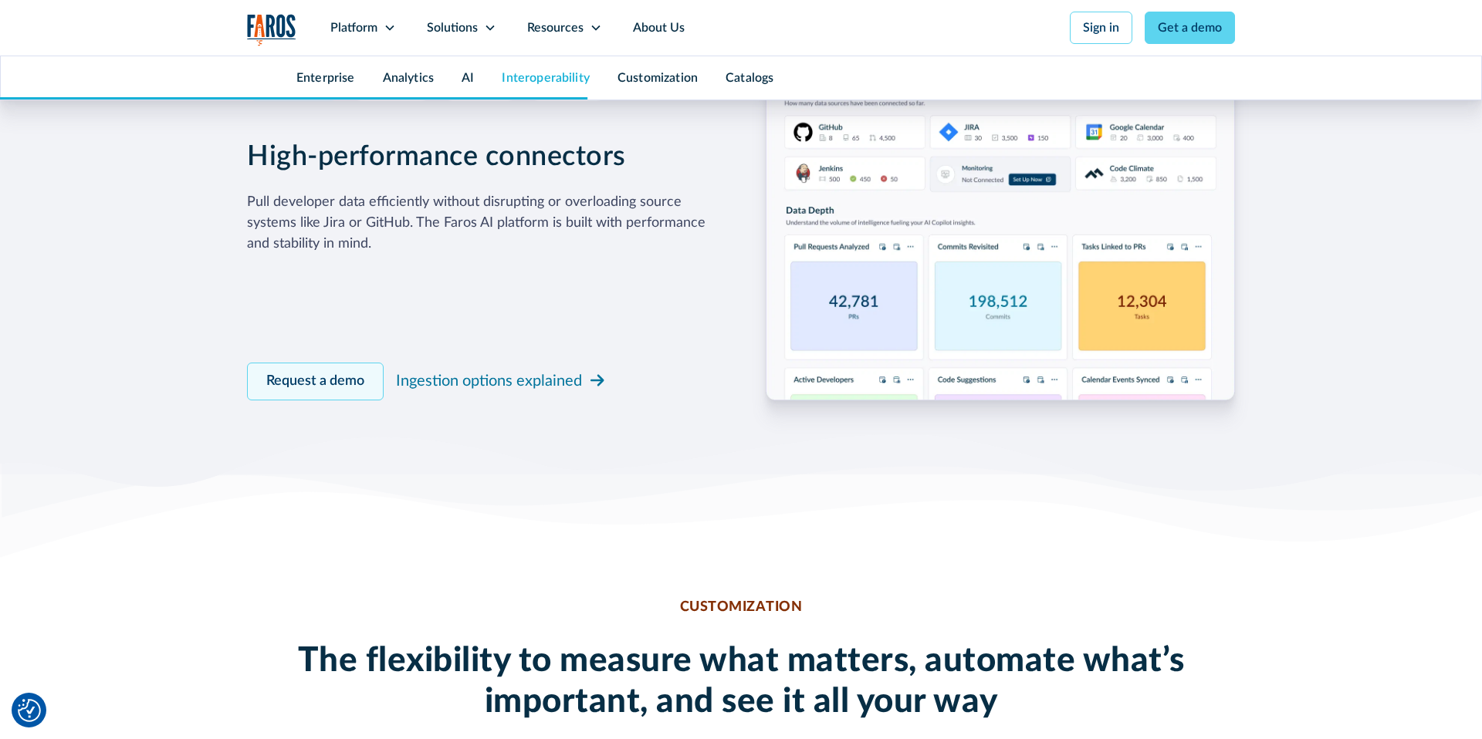
click at [332, 386] on link "Request a demo" at bounding box center [315, 382] width 137 height 38
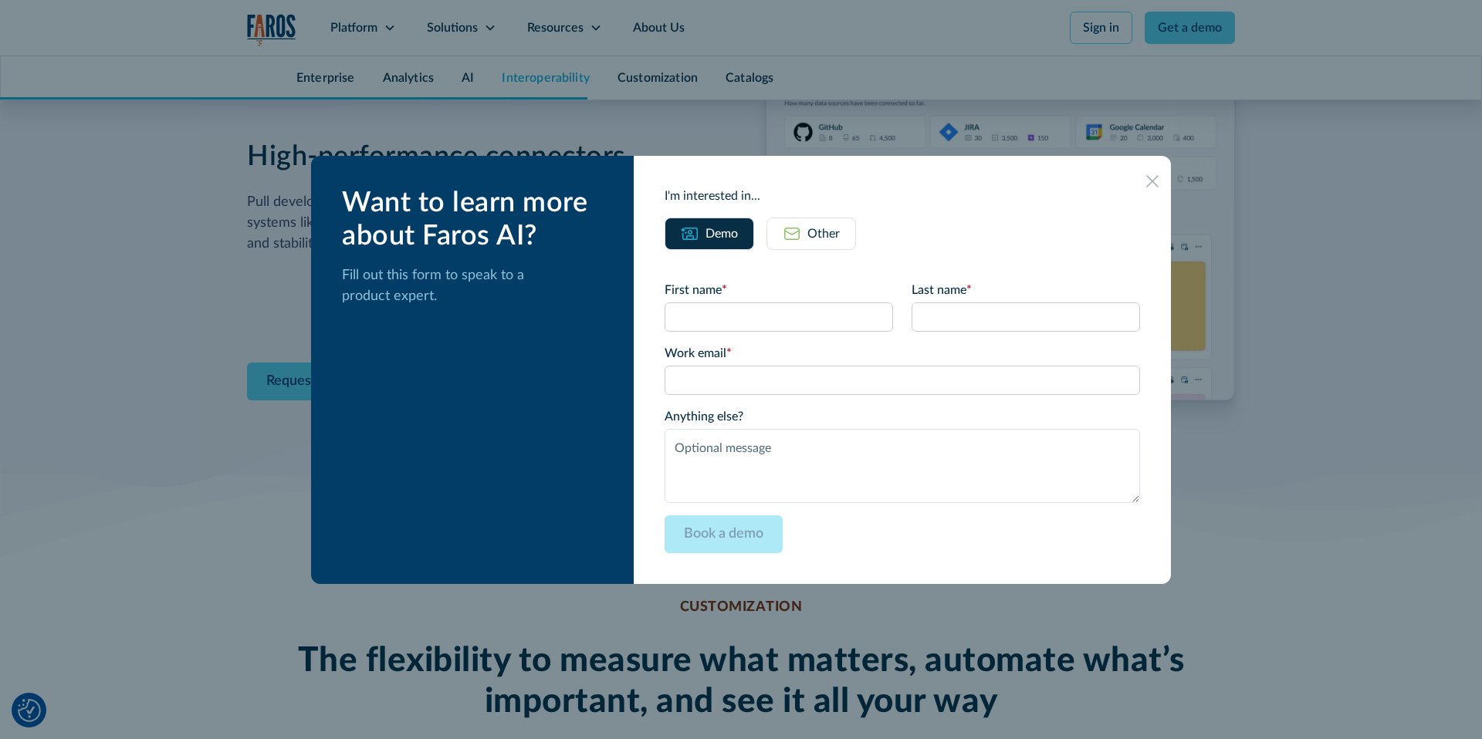
click at [1146, 178] on icon at bounding box center [1152, 181] width 12 height 12
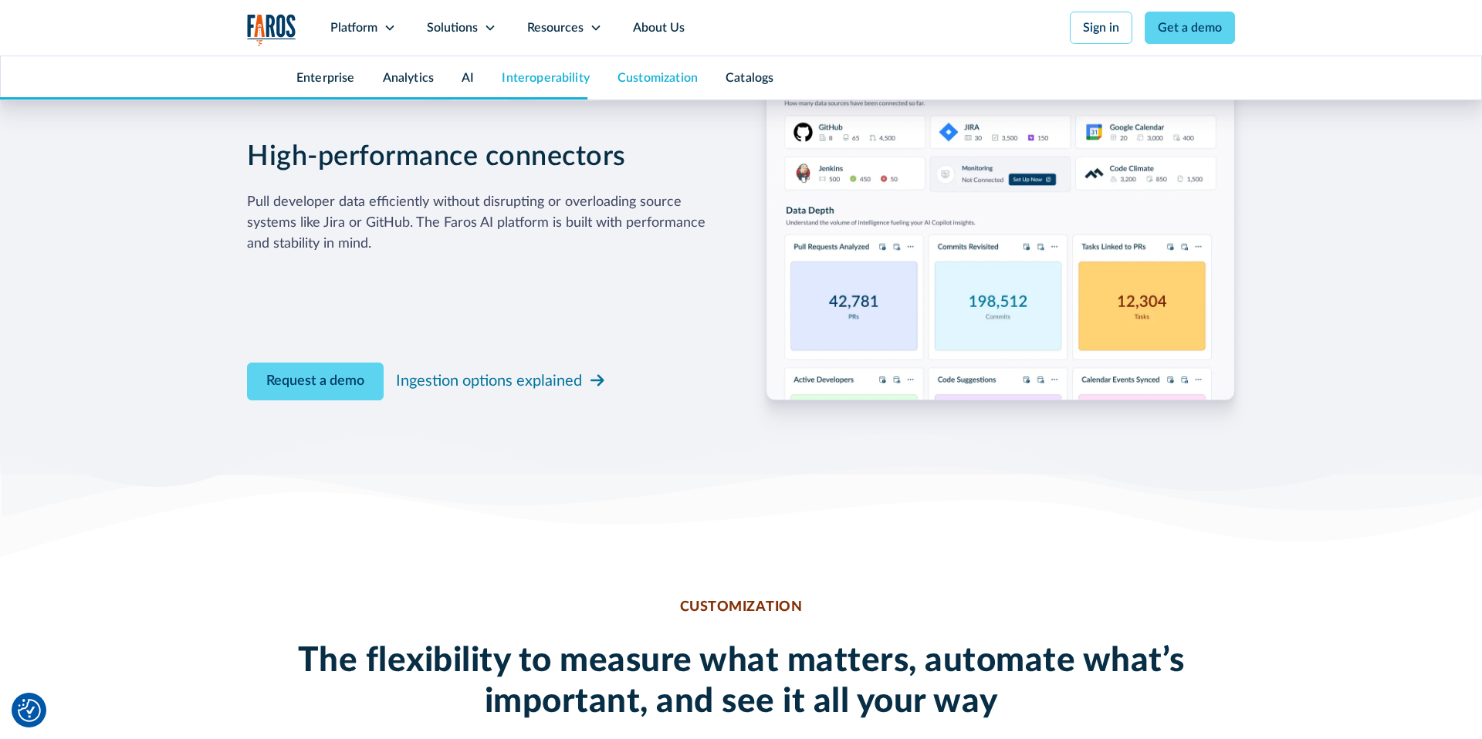
click at [645, 79] on link "Customization" at bounding box center [657, 78] width 80 height 12
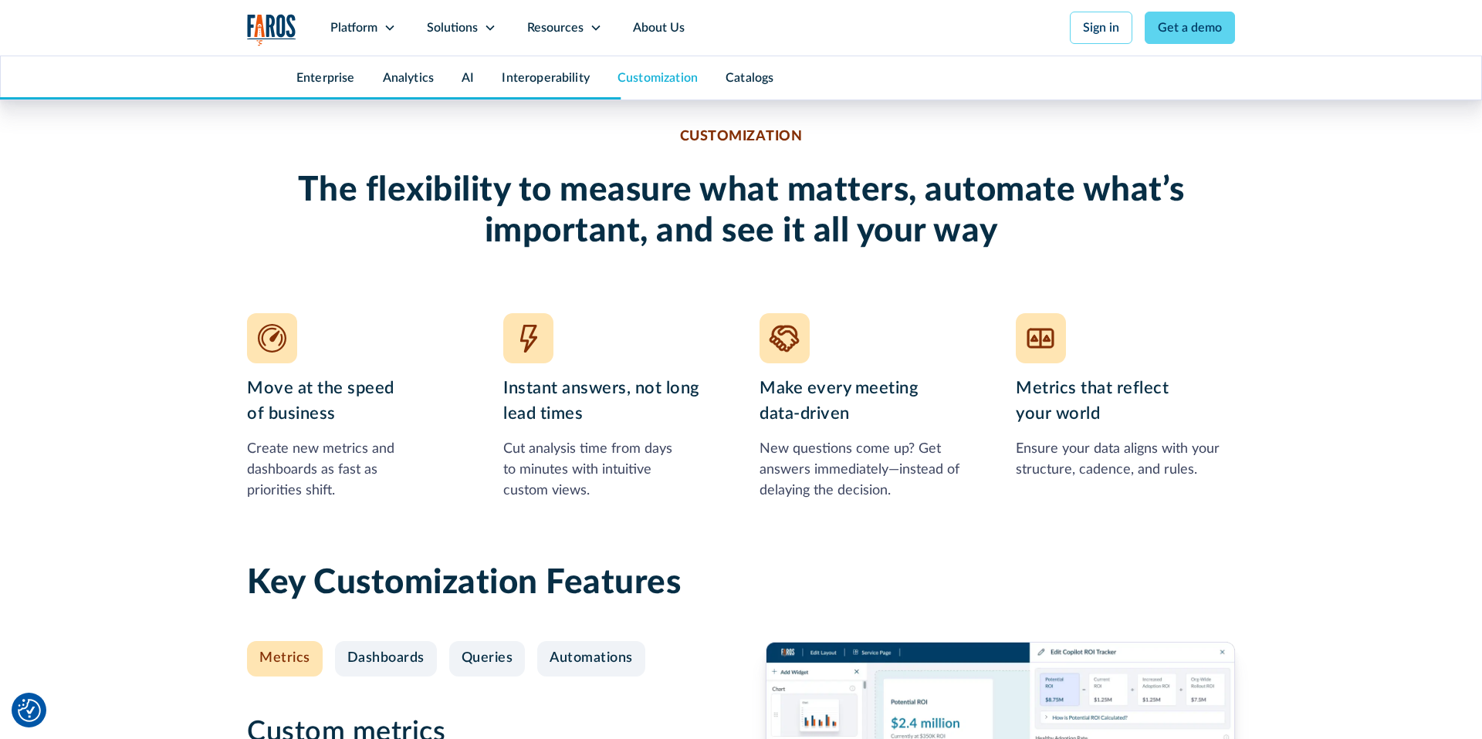
scroll to position [5270, 0]
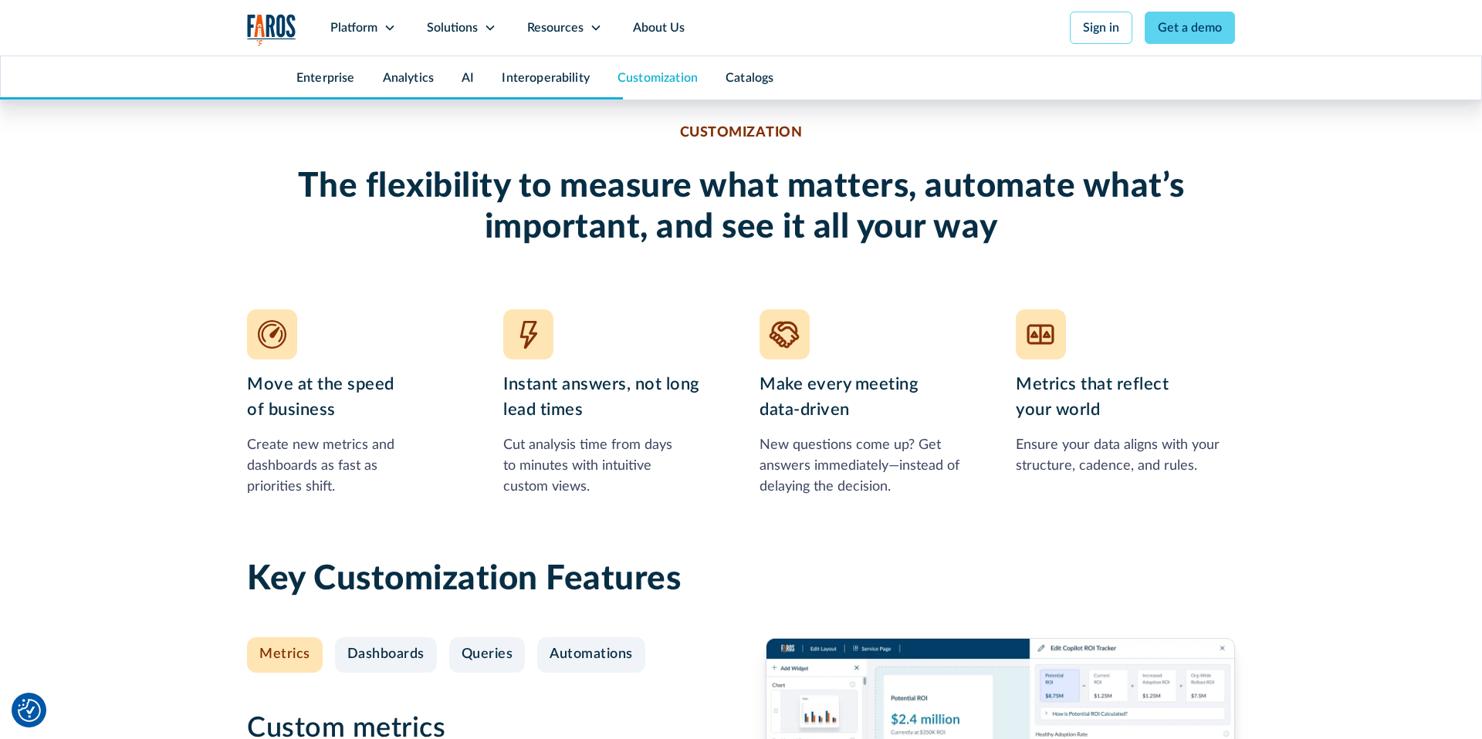
click at [404, 86] on div "Analytics" at bounding box center [408, 77] width 79 height 43
click at [403, 79] on link "Analytics" at bounding box center [408, 78] width 51 height 12
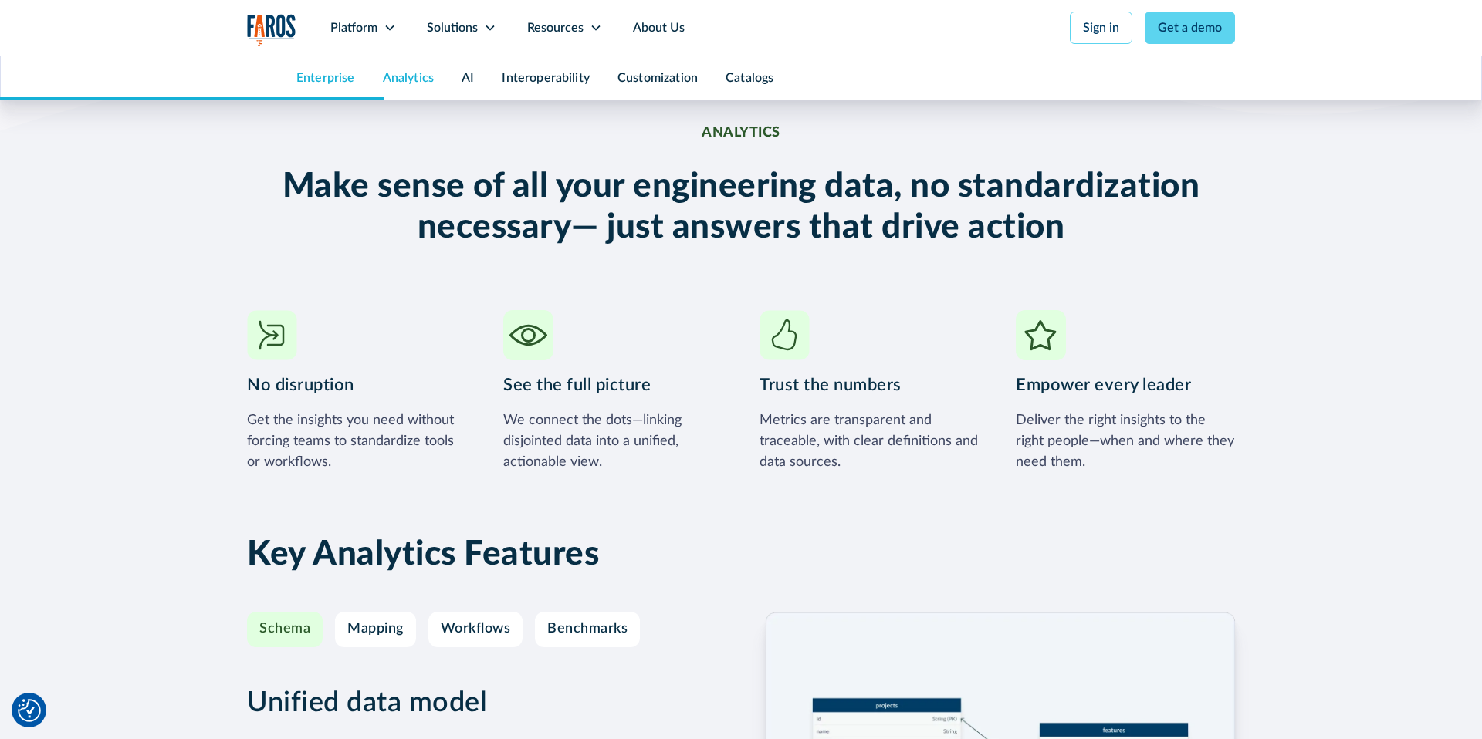
click at [317, 81] on link "Enterprise" at bounding box center [325, 78] width 59 height 12
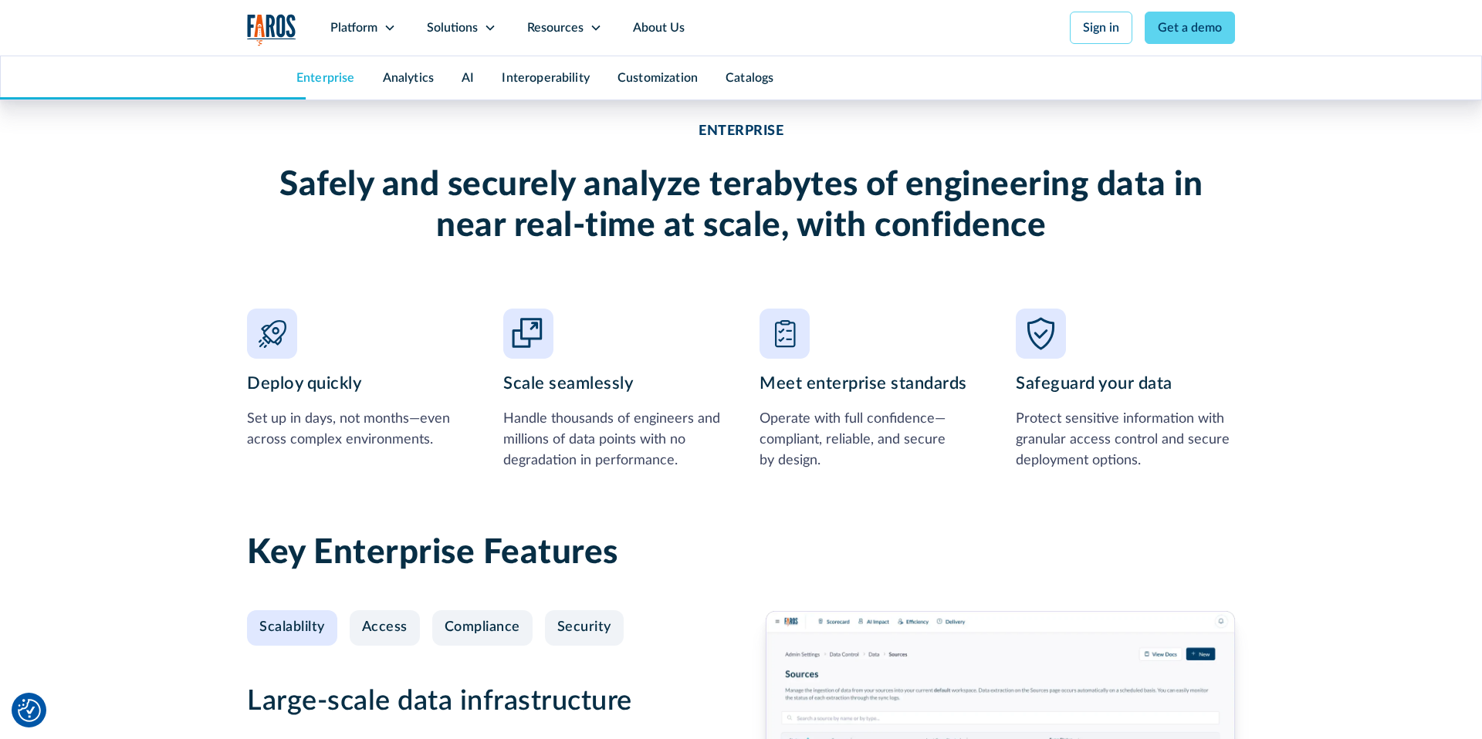
scroll to position [1186, 0]
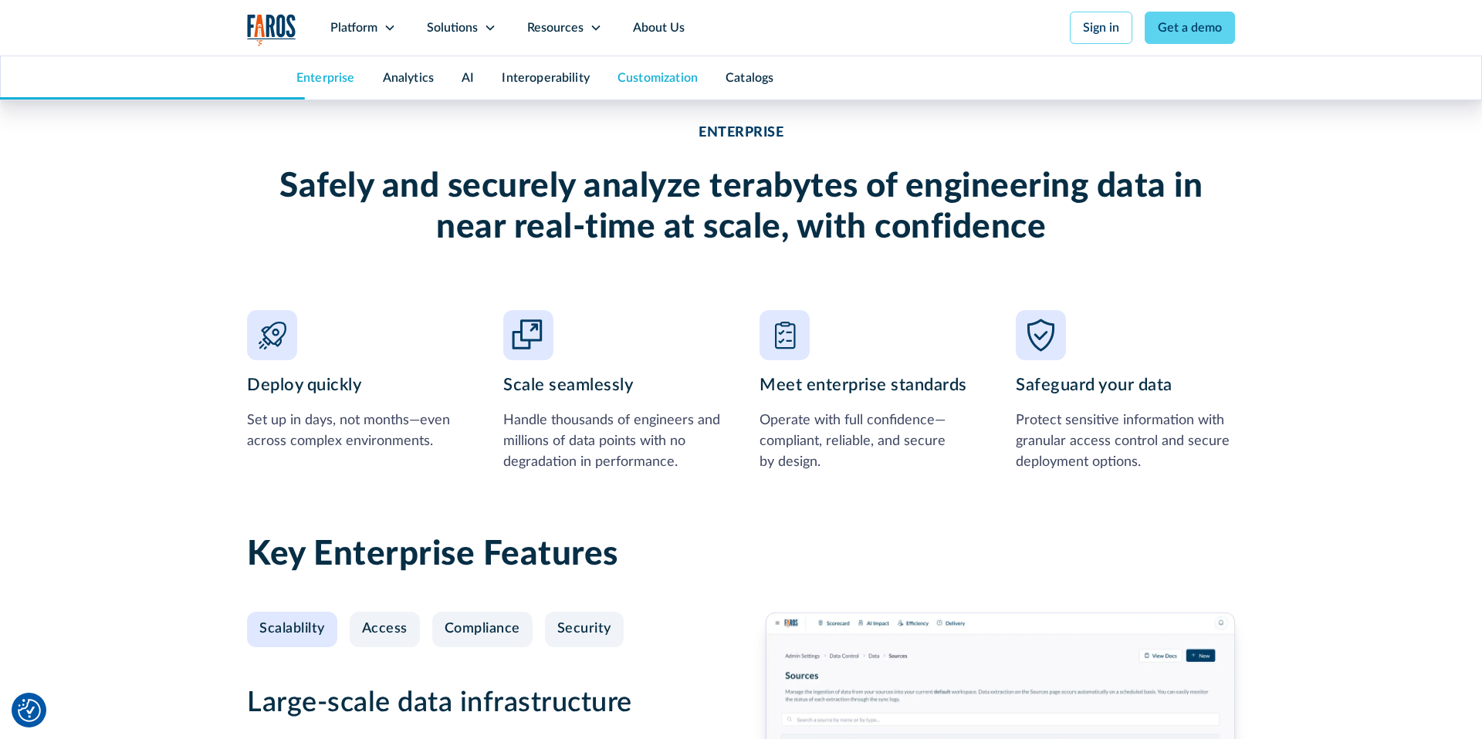
click at [648, 75] on link "Customization" at bounding box center [657, 78] width 80 height 12
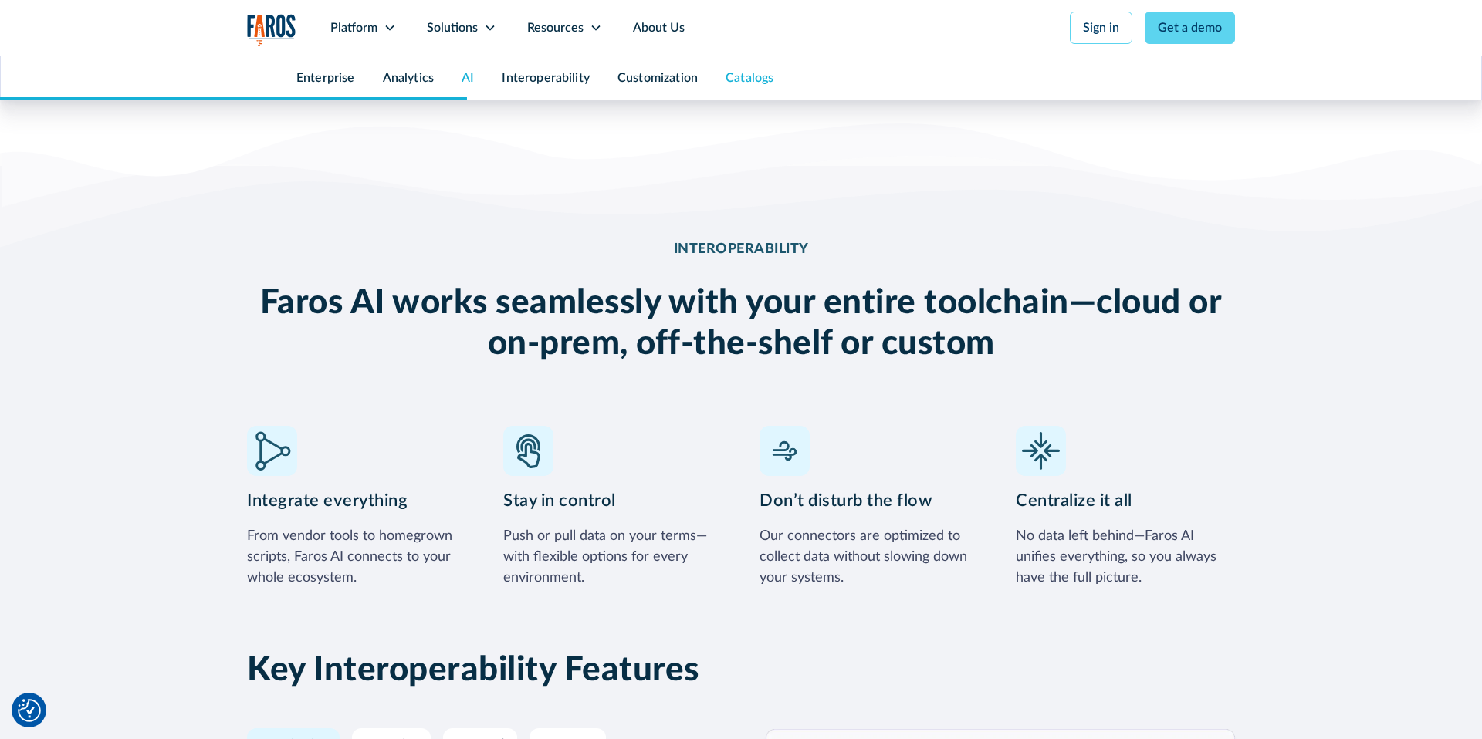
click at [742, 75] on link "Catalogs" at bounding box center [749, 78] width 48 height 12
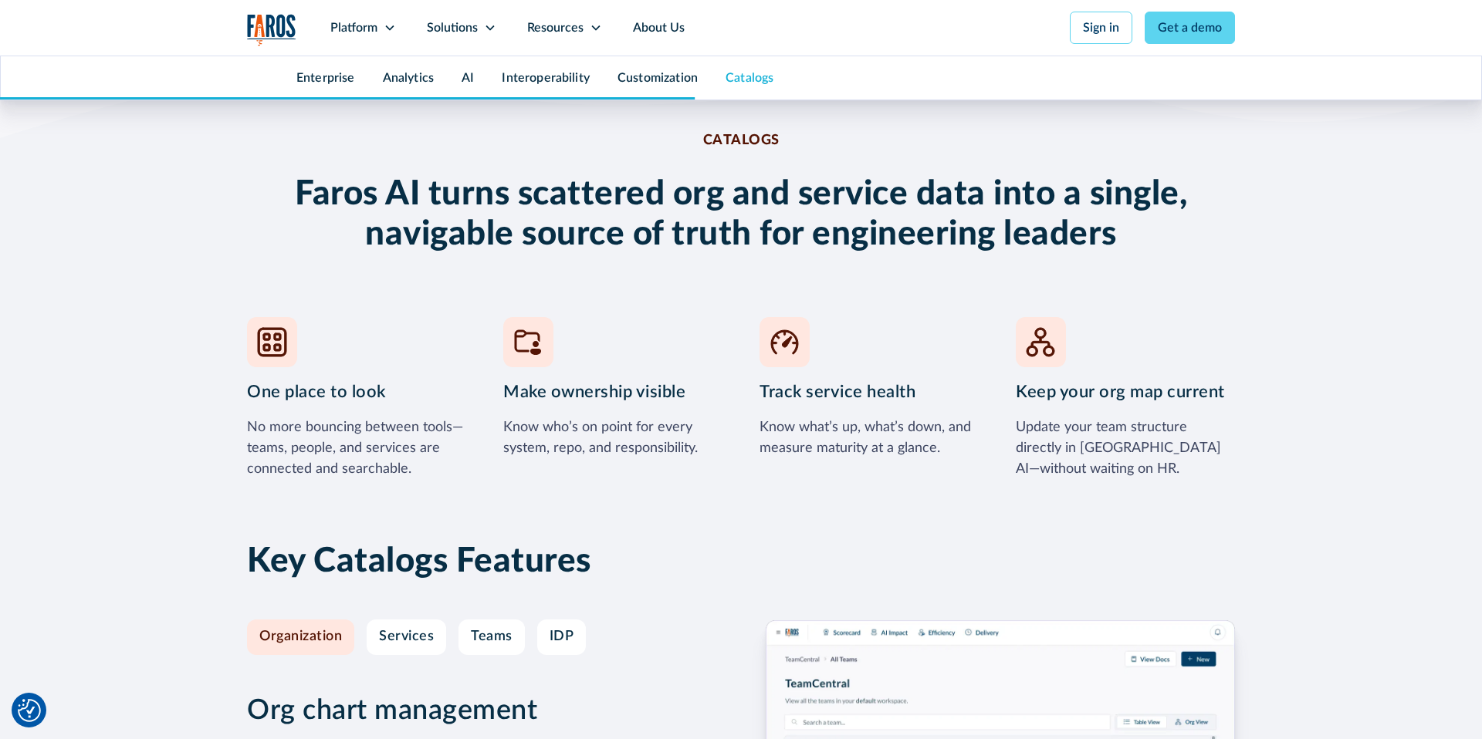
scroll to position [6317, 0]
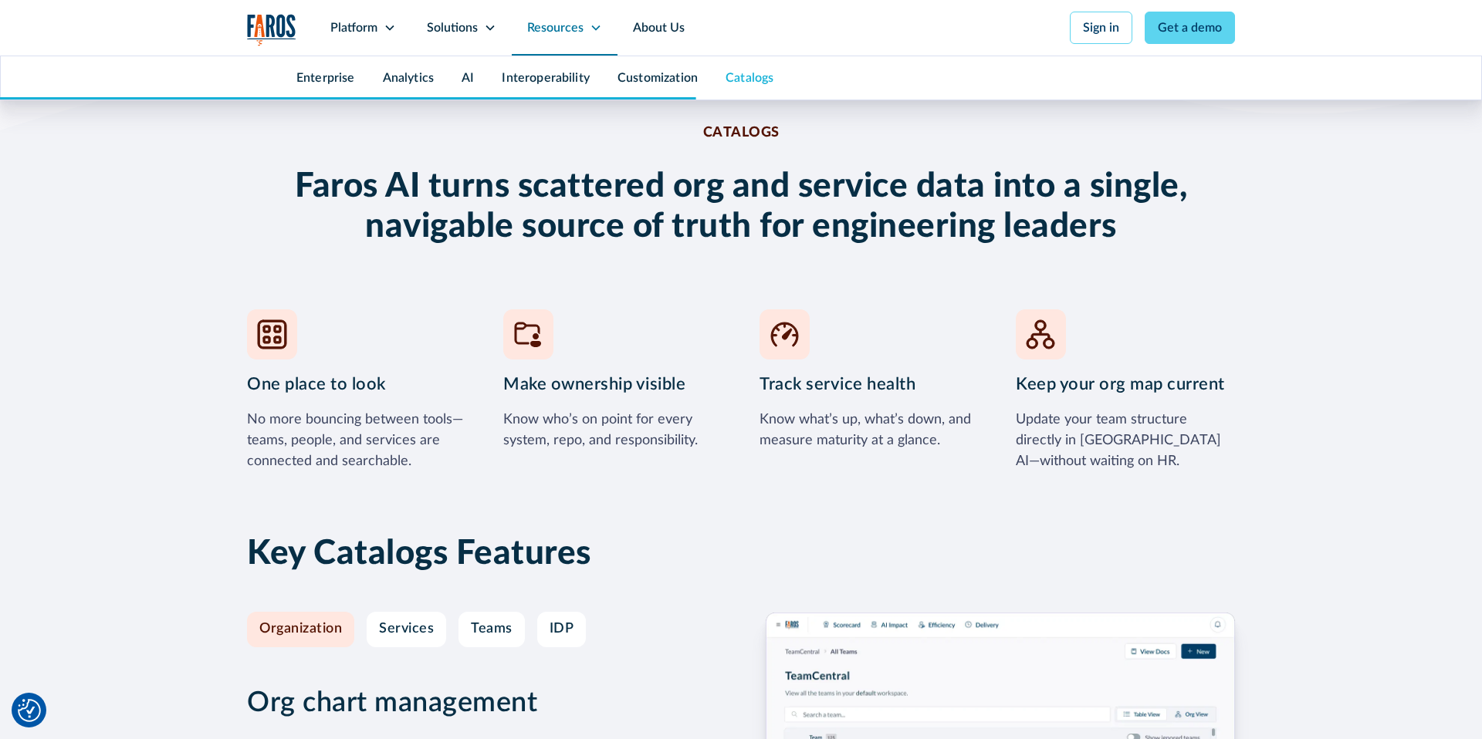
click at [576, 30] on div "Resources" at bounding box center [555, 28] width 56 height 19
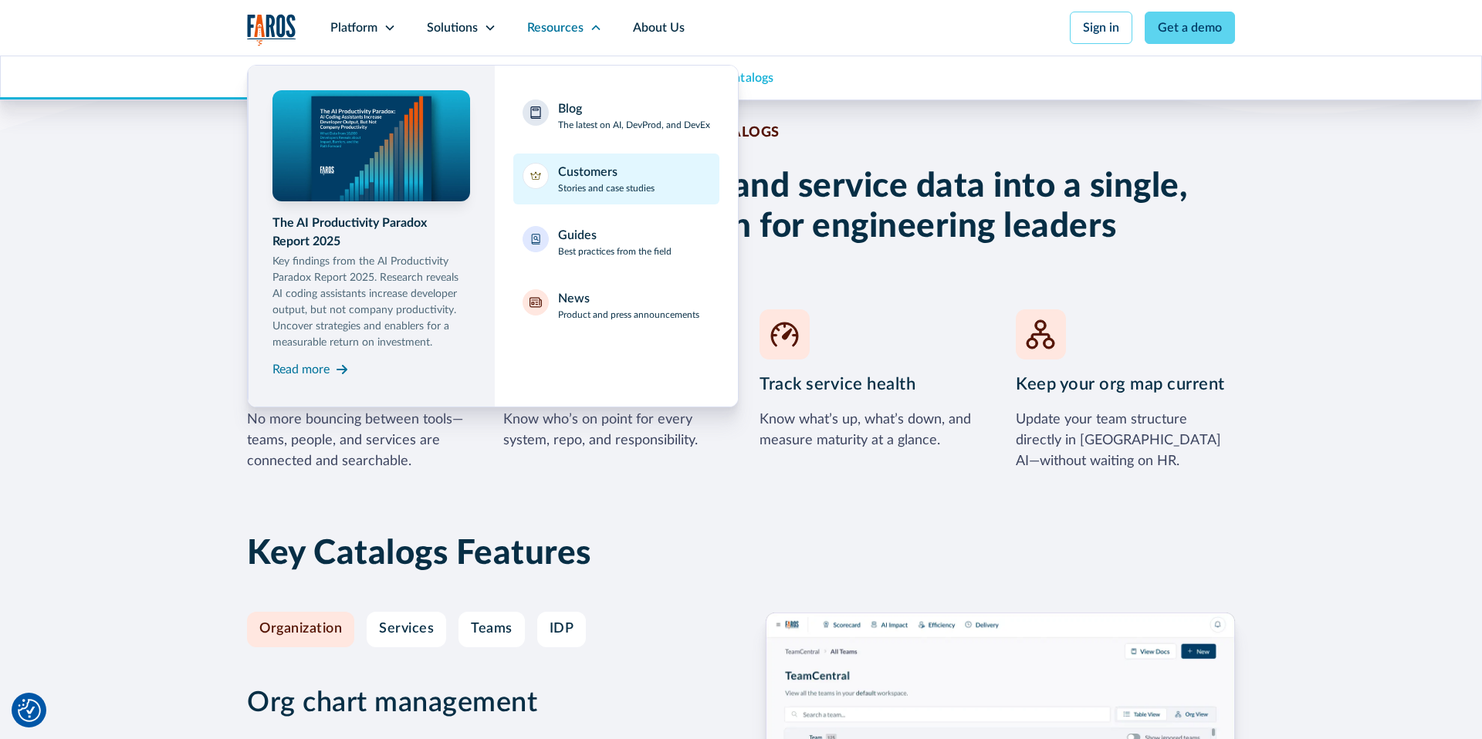
click at [597, 188] on p "Stories and case studies" at bounding box center [606, 188] width 96 height 14
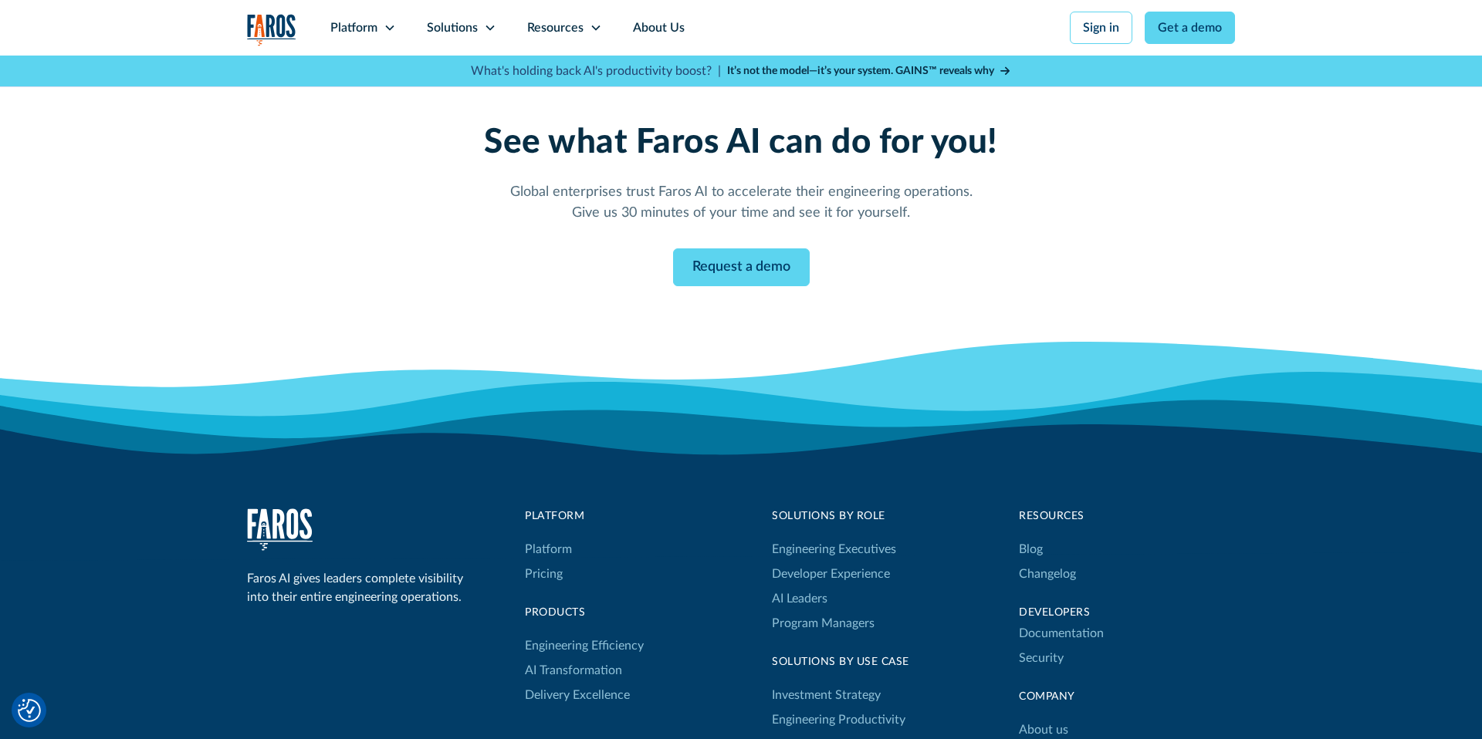
scroll to position [1504, 0]
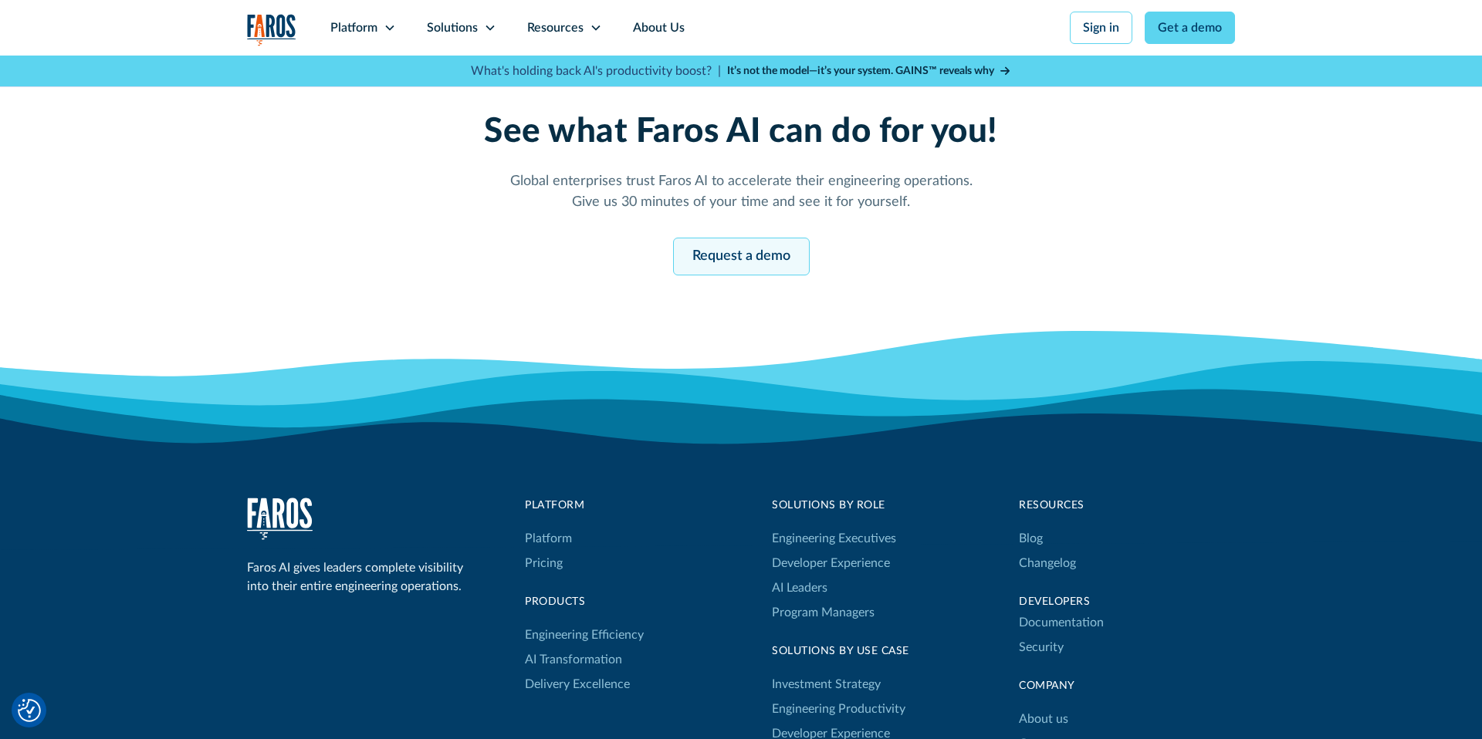
click at [774, 245] on link "Request a demo" at bounding box center [741, 257] width 137 height 38
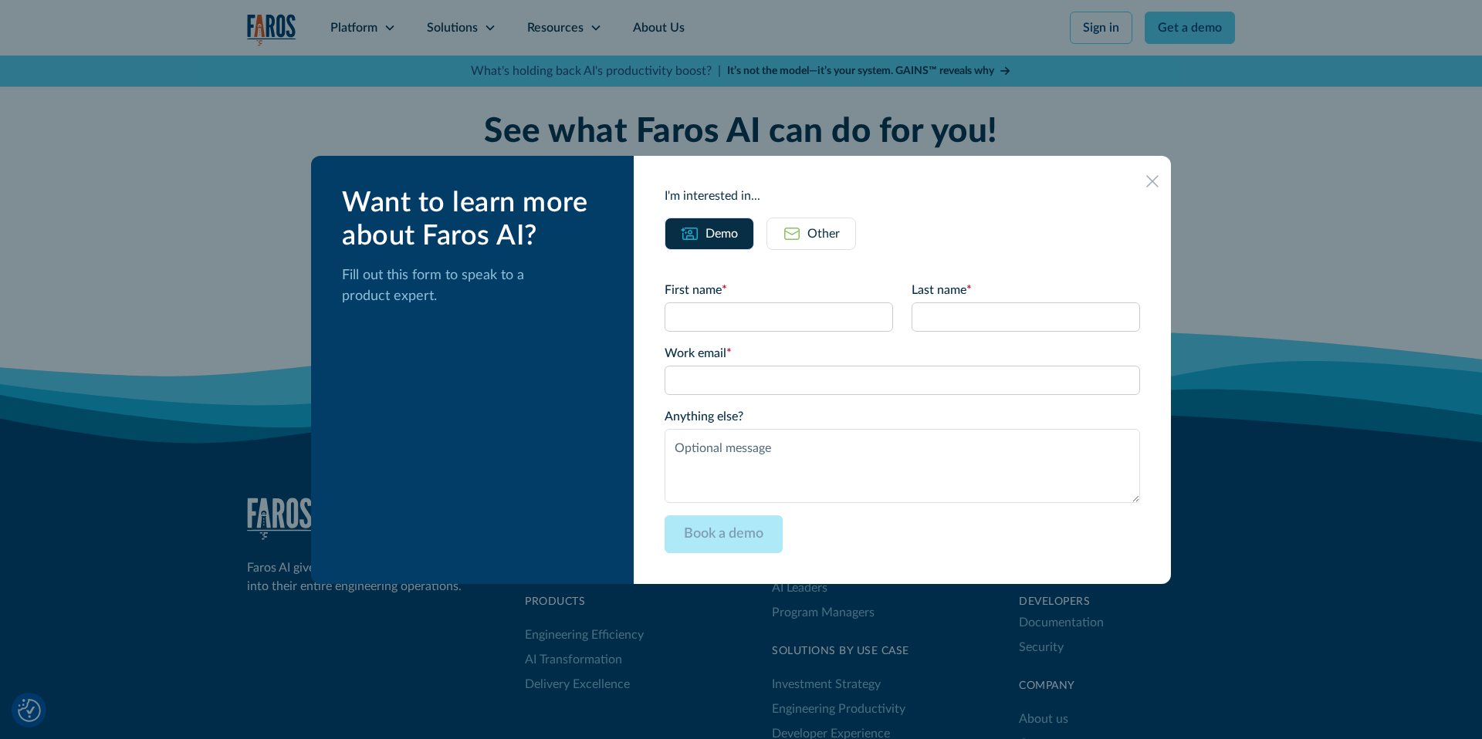
click at [1146, 184] on icon at bounding box center [1152, 181] width 12 height 12
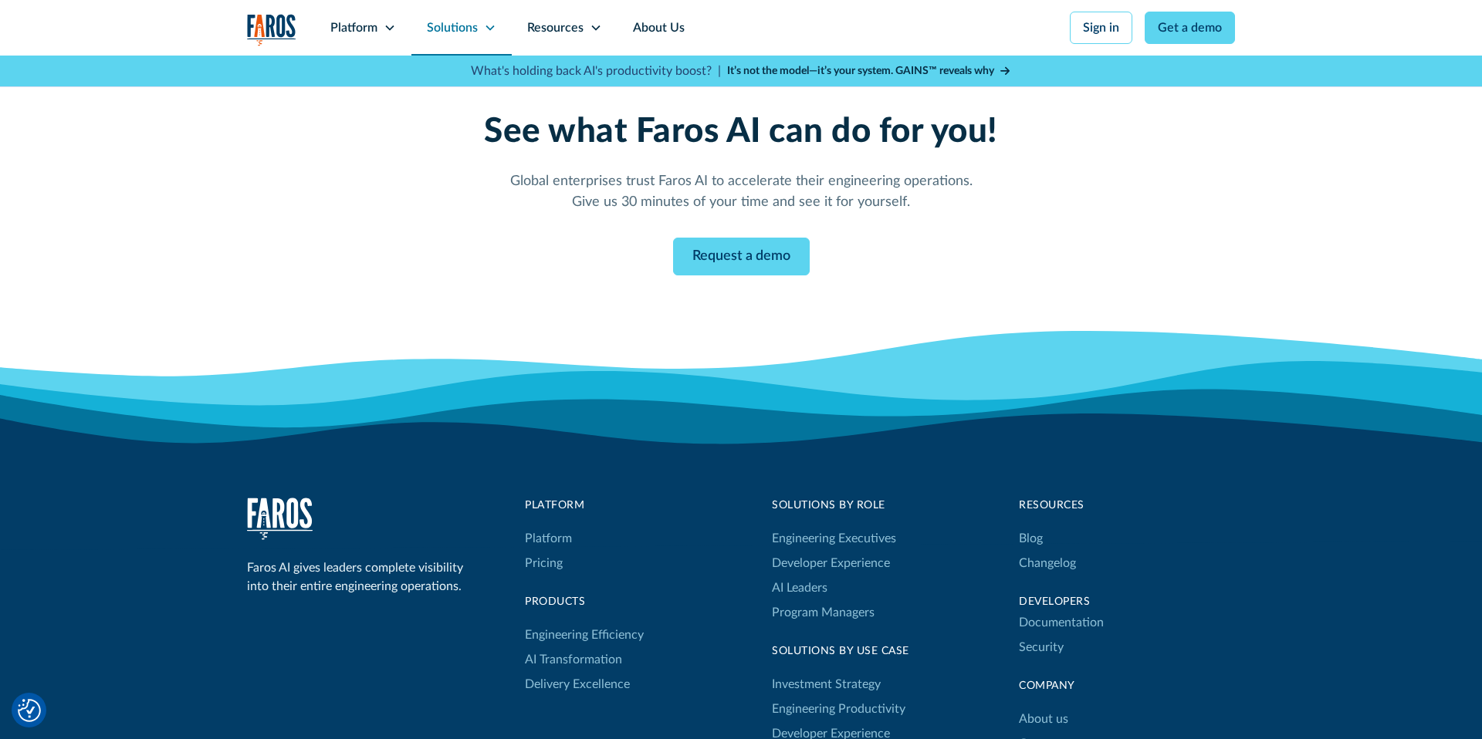
click at [470, 28] on div "Solutions" at bounding box center [452, 28] width 51 height 19
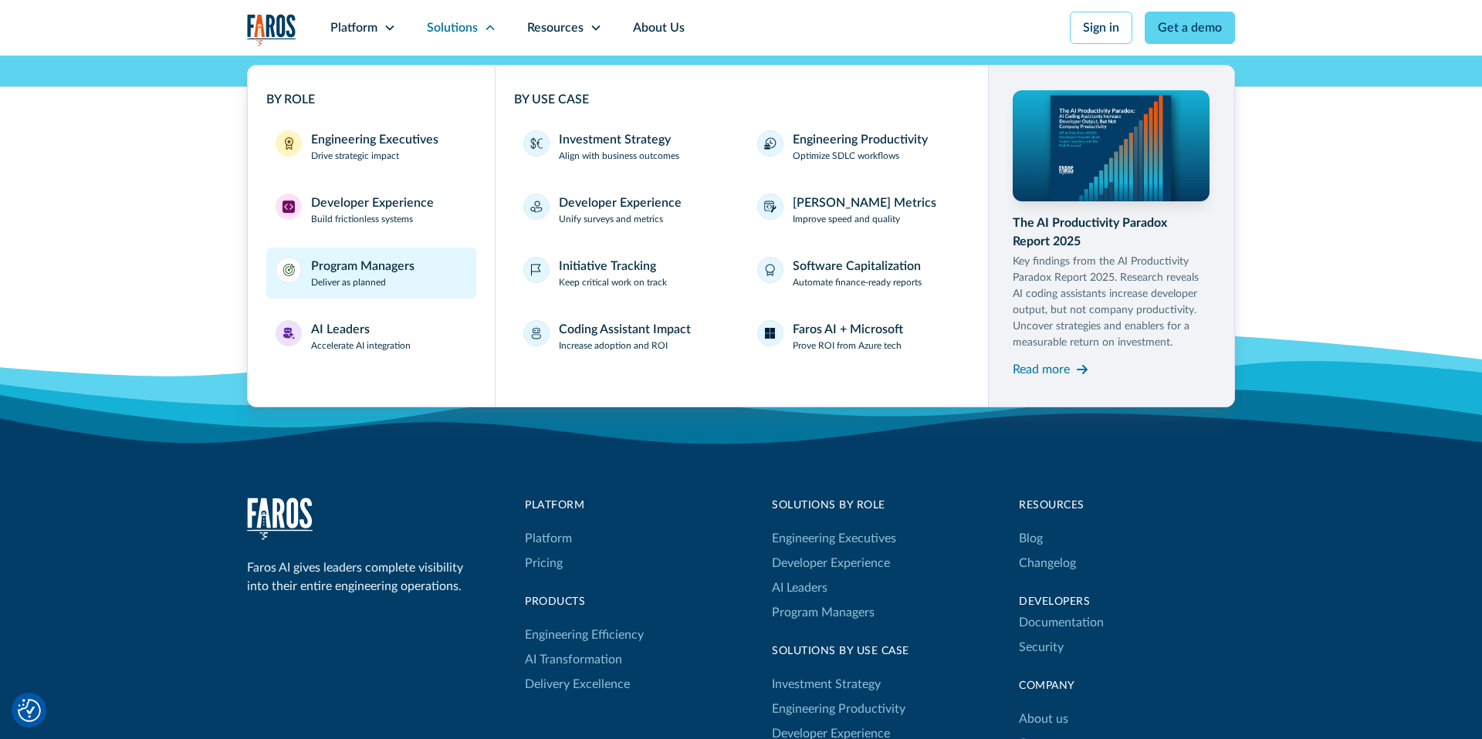
click at [401, 282] on div "Program Managers Deliver as planned" at bounding box center [362, 273] width 103 height 32
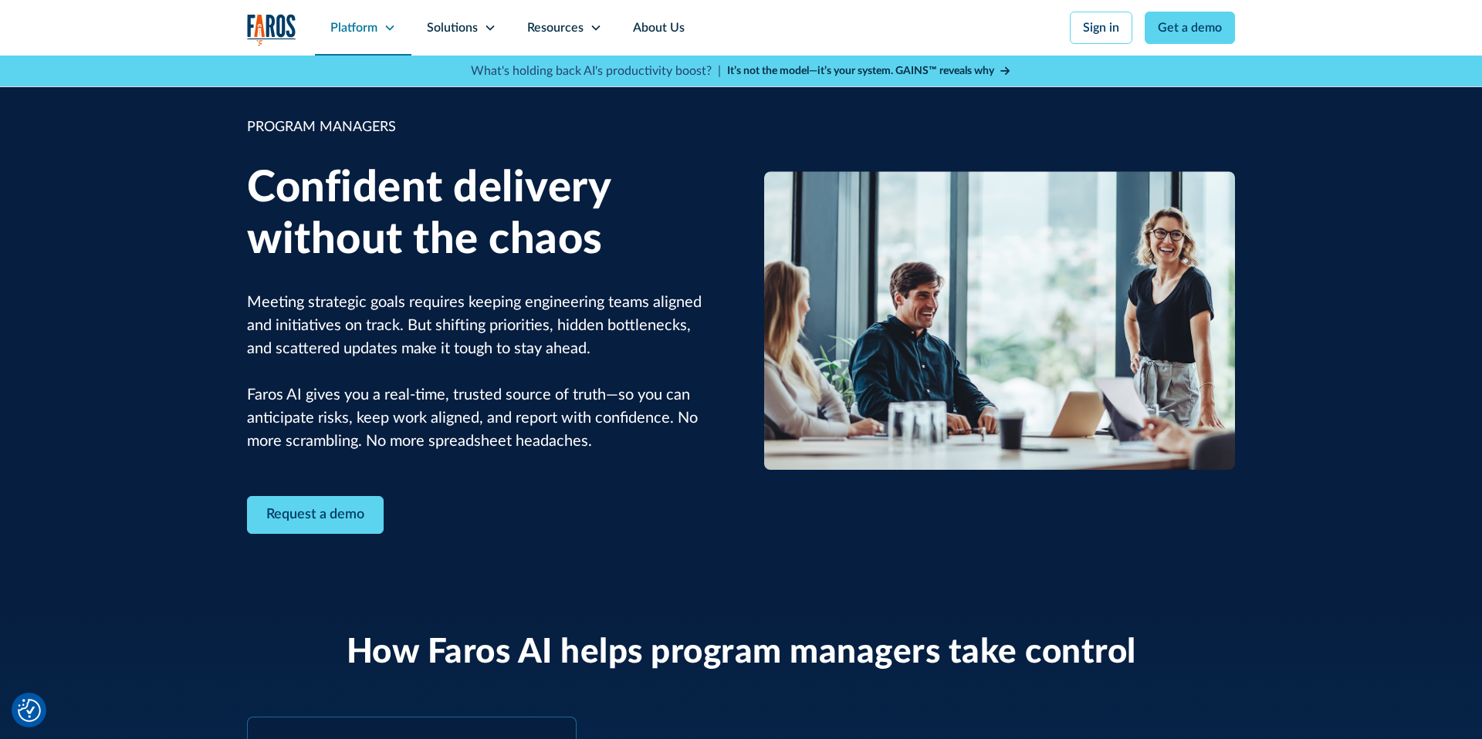
click at [361, 28] on div "Platform" at bounding box center [353, 28] width 47 height 19
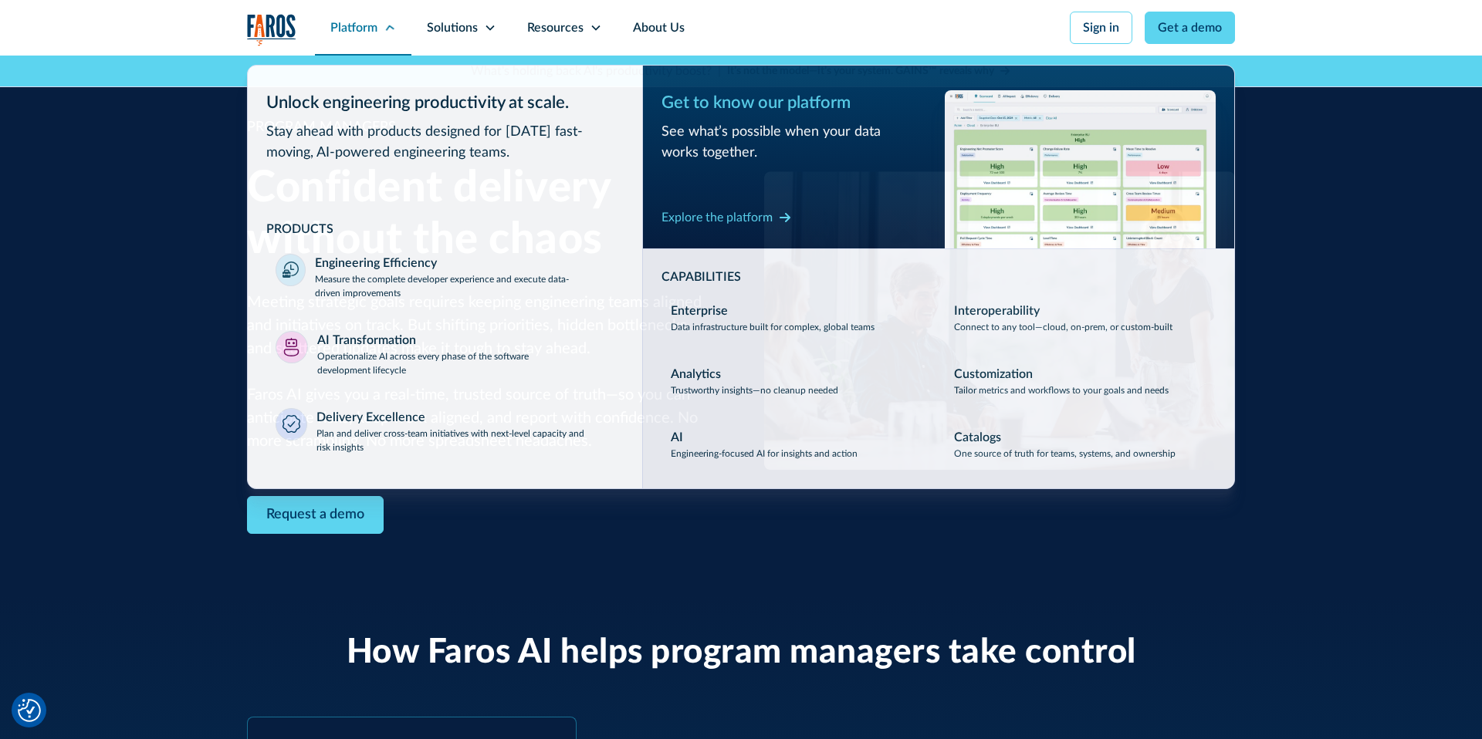
click at [363, 29] on div "Platform" at bounding box center [353, 28] width 47 height 19
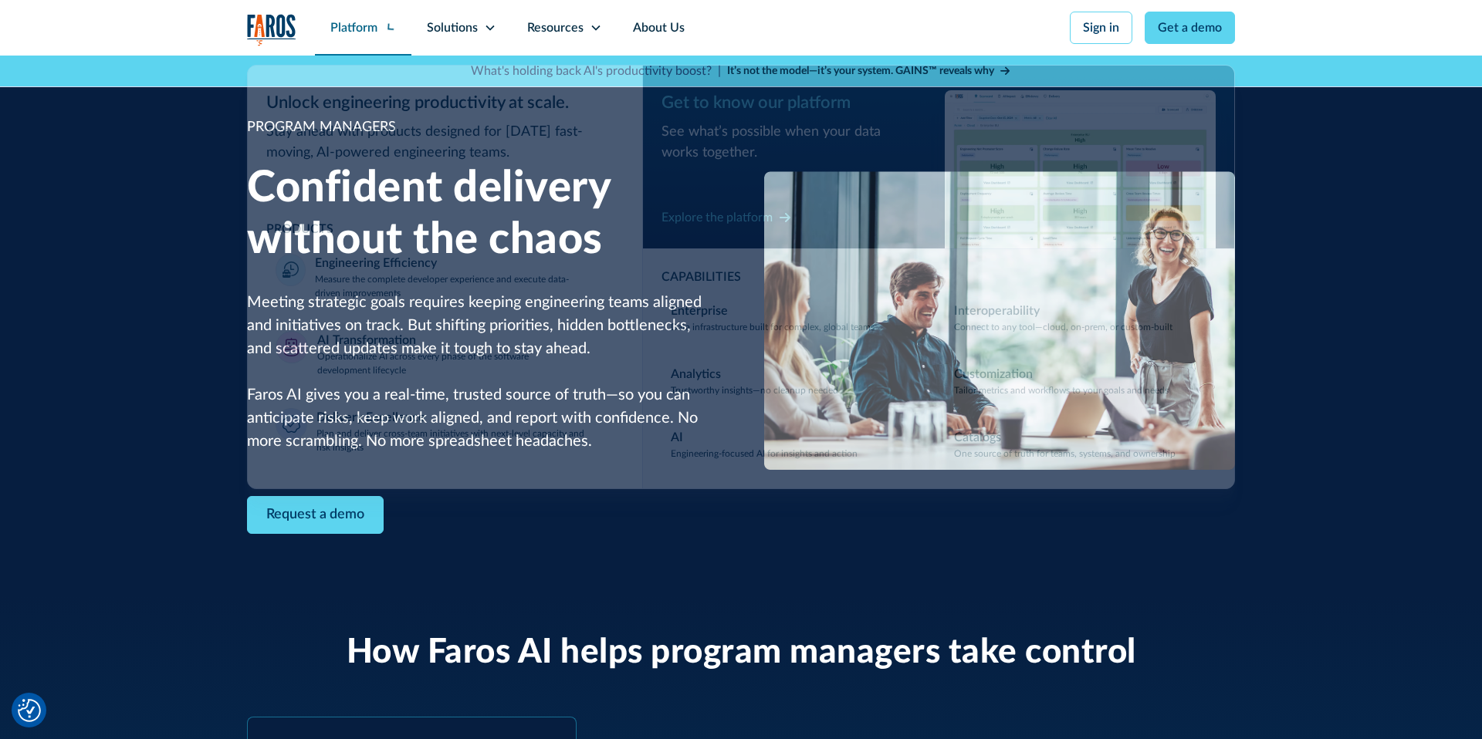
click at [363, 29] on div "Platform" at bounding box center [353, 28] width 47 height 19
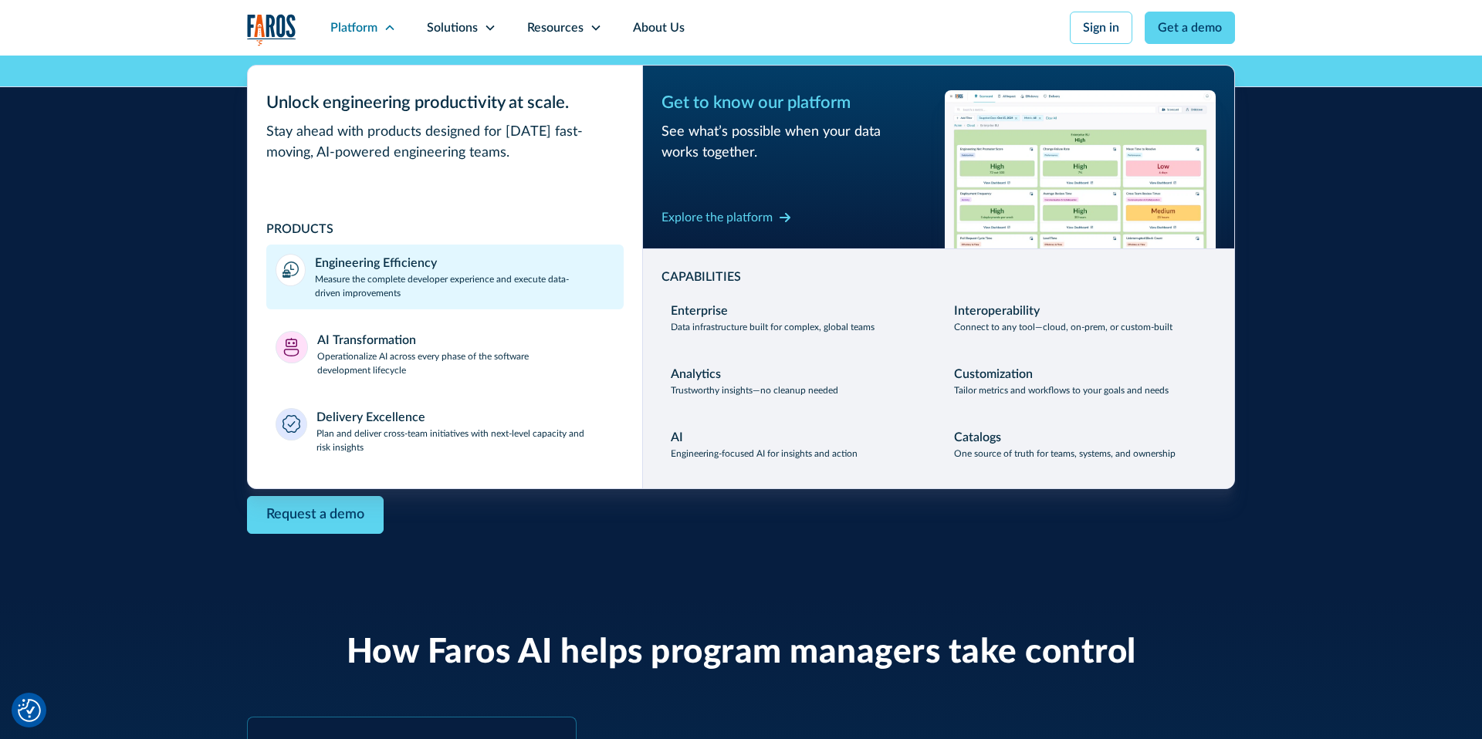
click at [336, 289] on p "Measure the complete developer experience and execute data-driven improvements" at bounding box center [464, 286] width 299 height 28
